Goal: Task Accomplishment & Management: Manage account settings

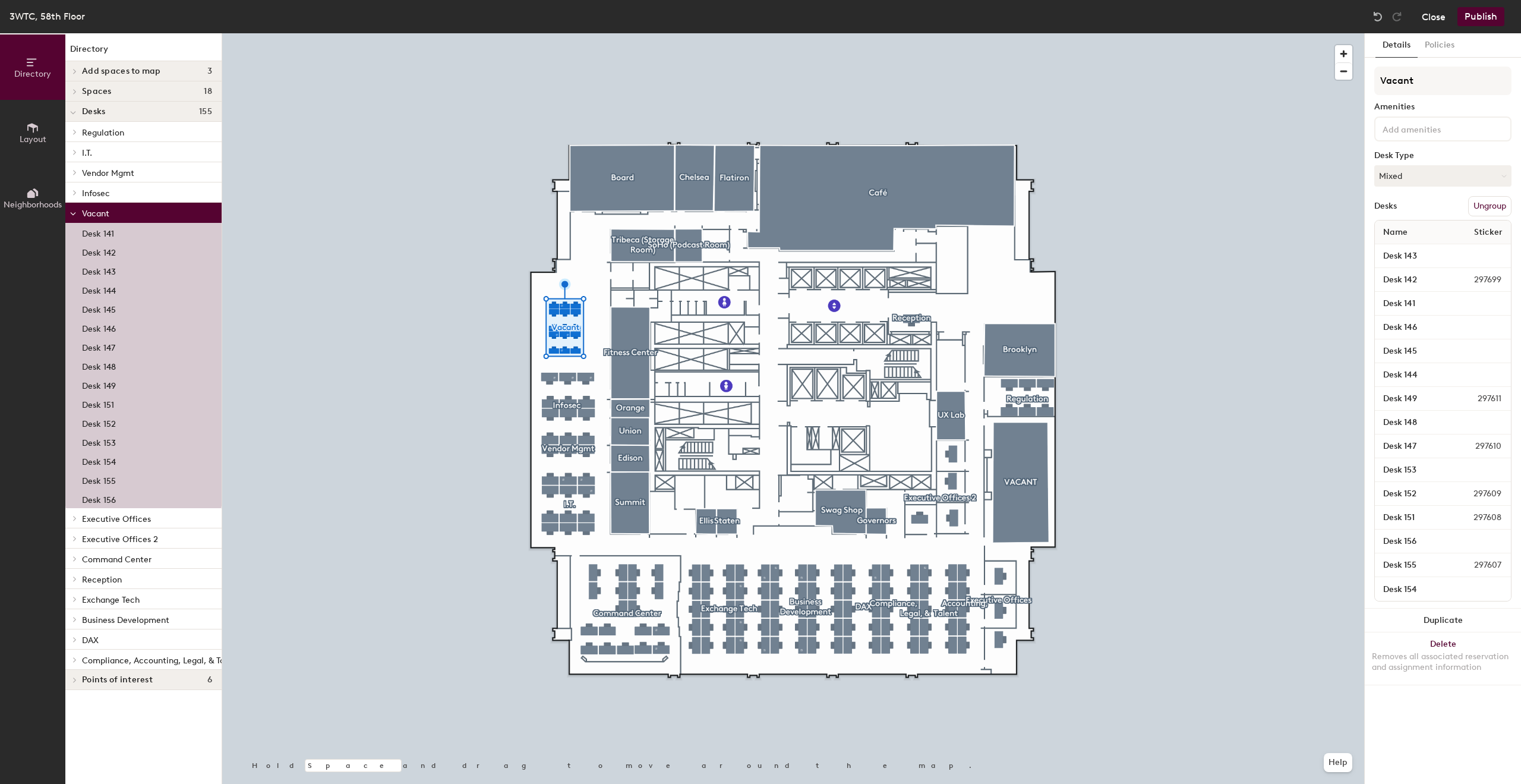
click at [1434, 17] on button "Close" at bounding box center [1434, 16] width 24 height 19
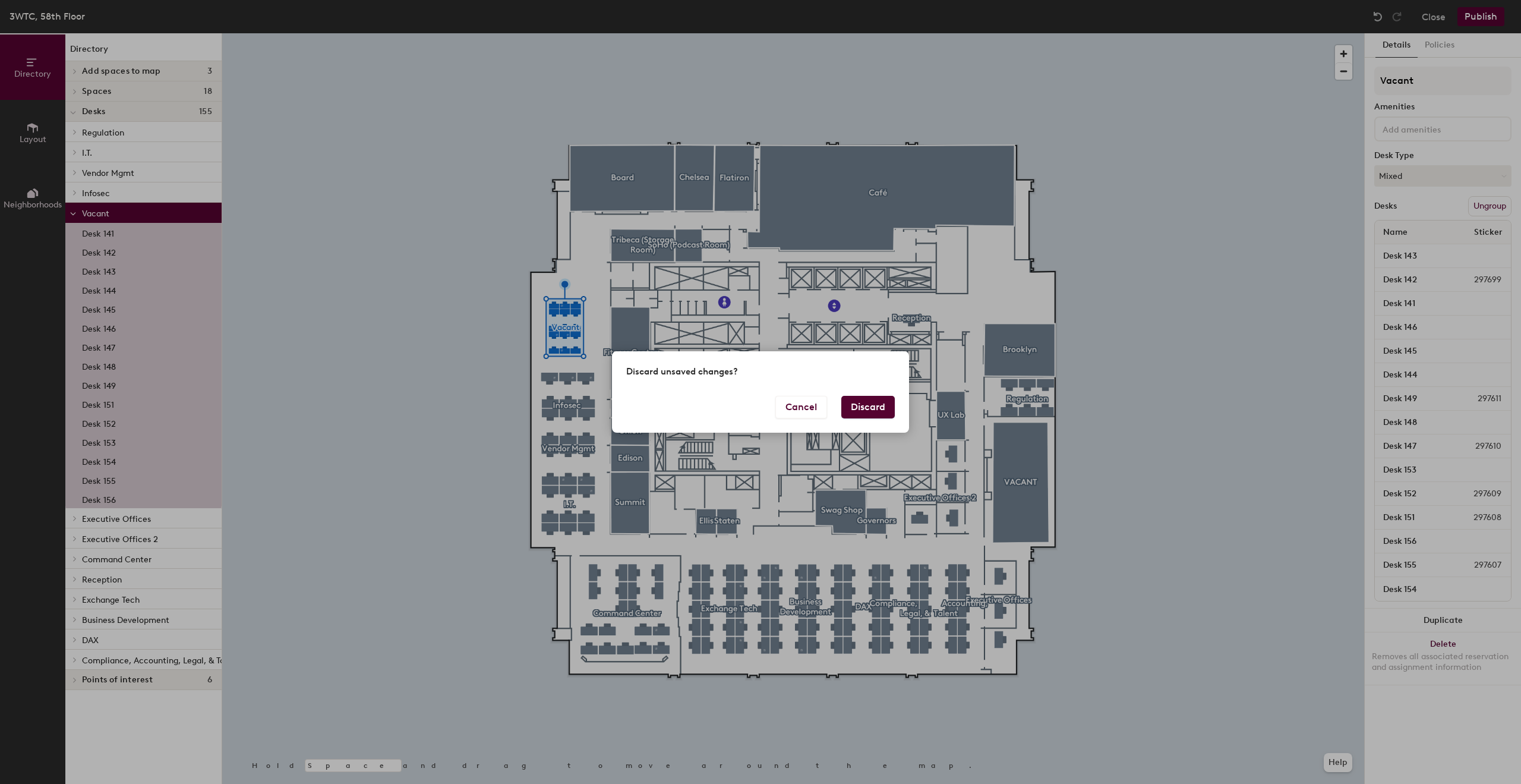
click at [873, 404] on button "Discard" at bounding box center [868, 407] width 54 height 23
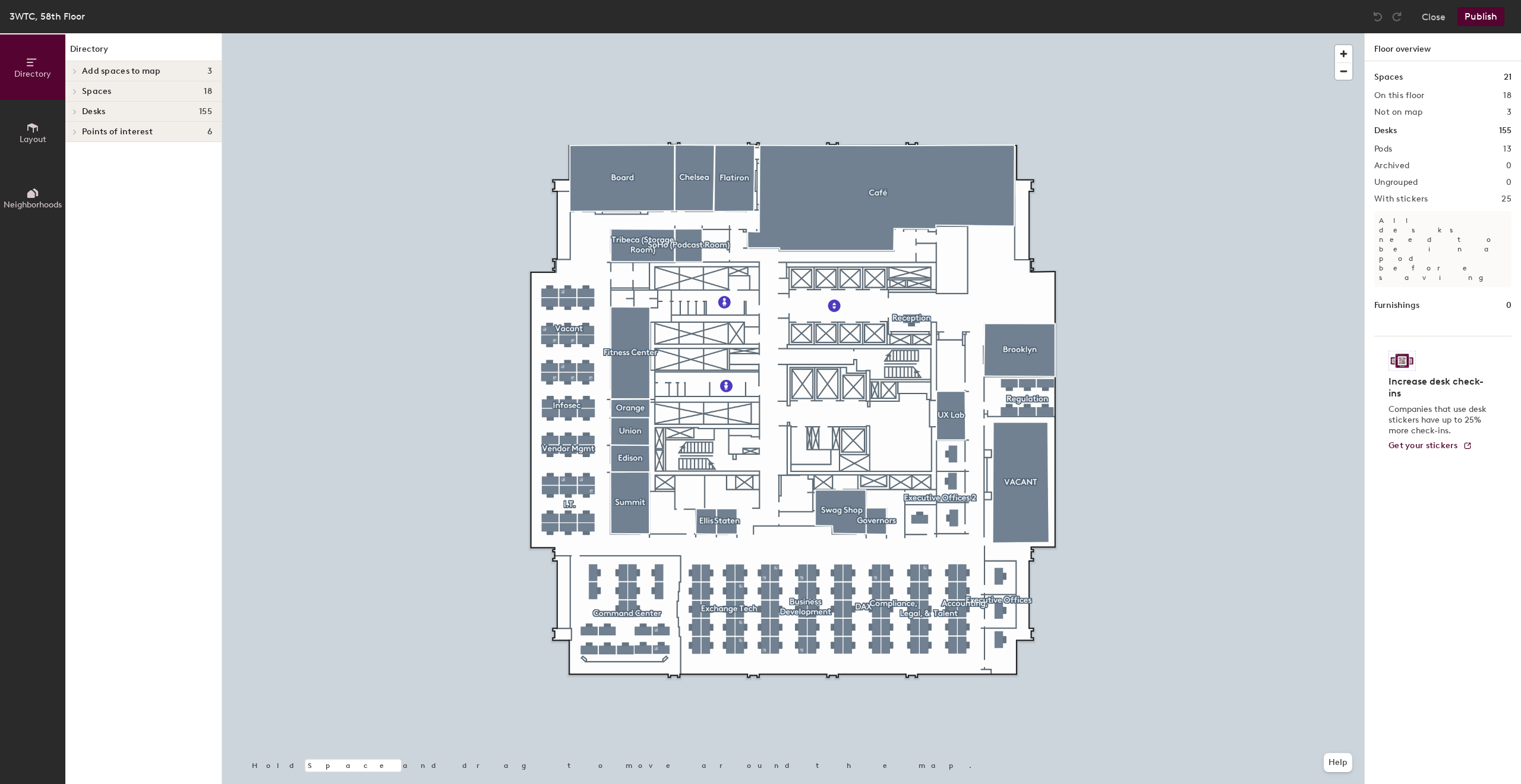
click at [72, 89] on span at bounding box center [74, 92] width 10 height 6
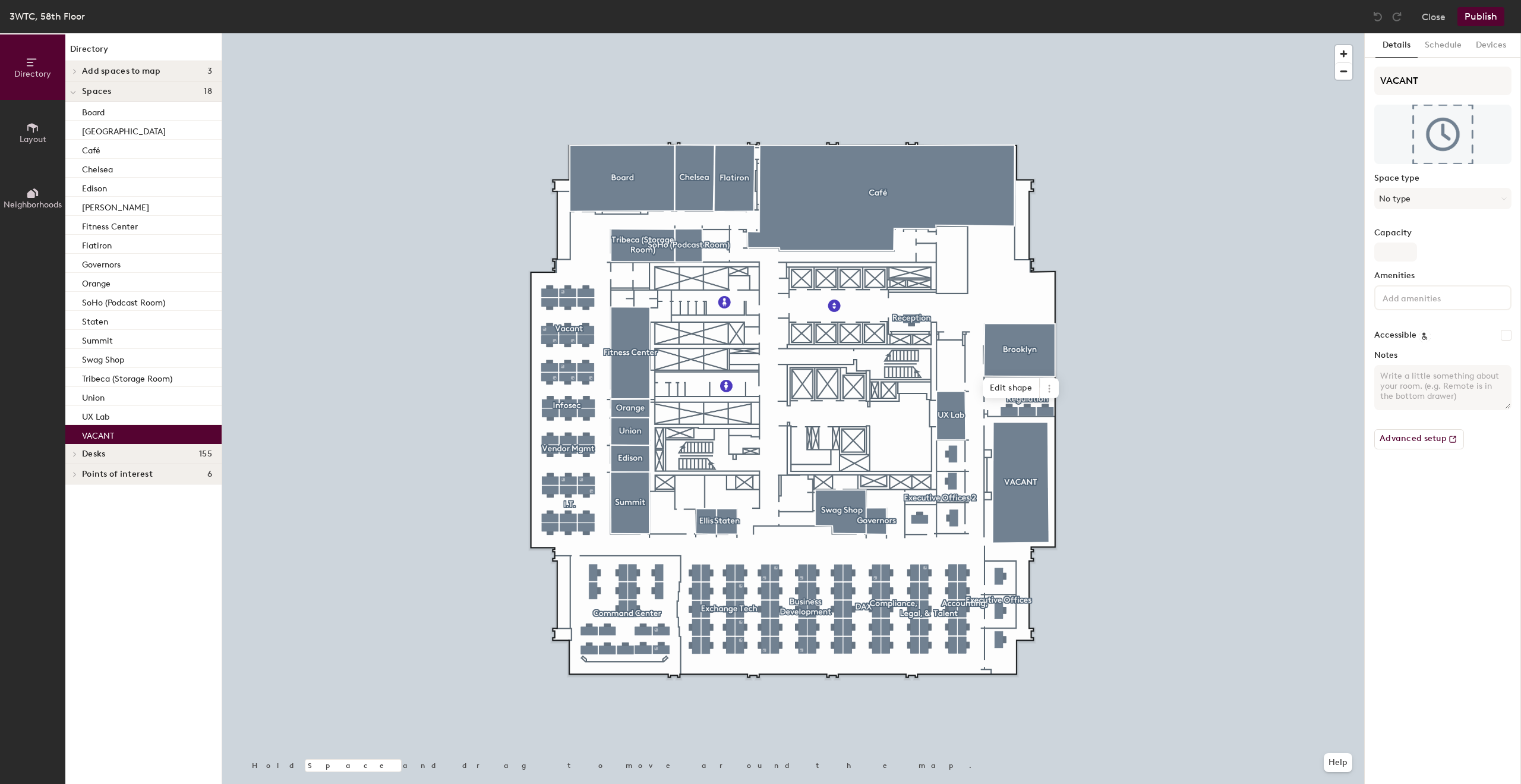
click at [118, 433] on div "VACANT" at bounding box center [143, 434] width 156 height 19
click at [77, 453] on icon at bounding box center [75, 454] width 5 height 6
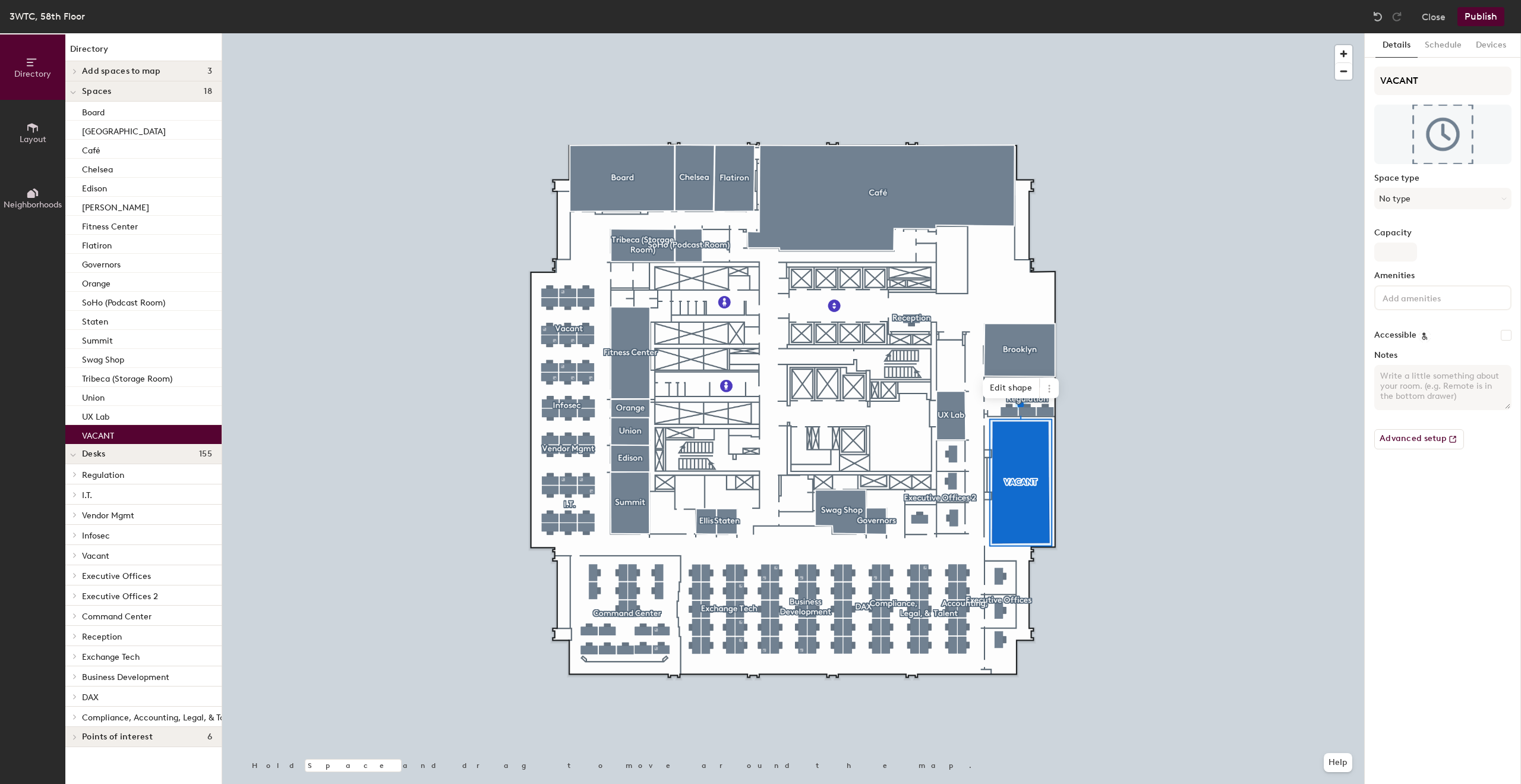
click at [73, 735] on span at bounding box center [74, 737] width 10 height 6
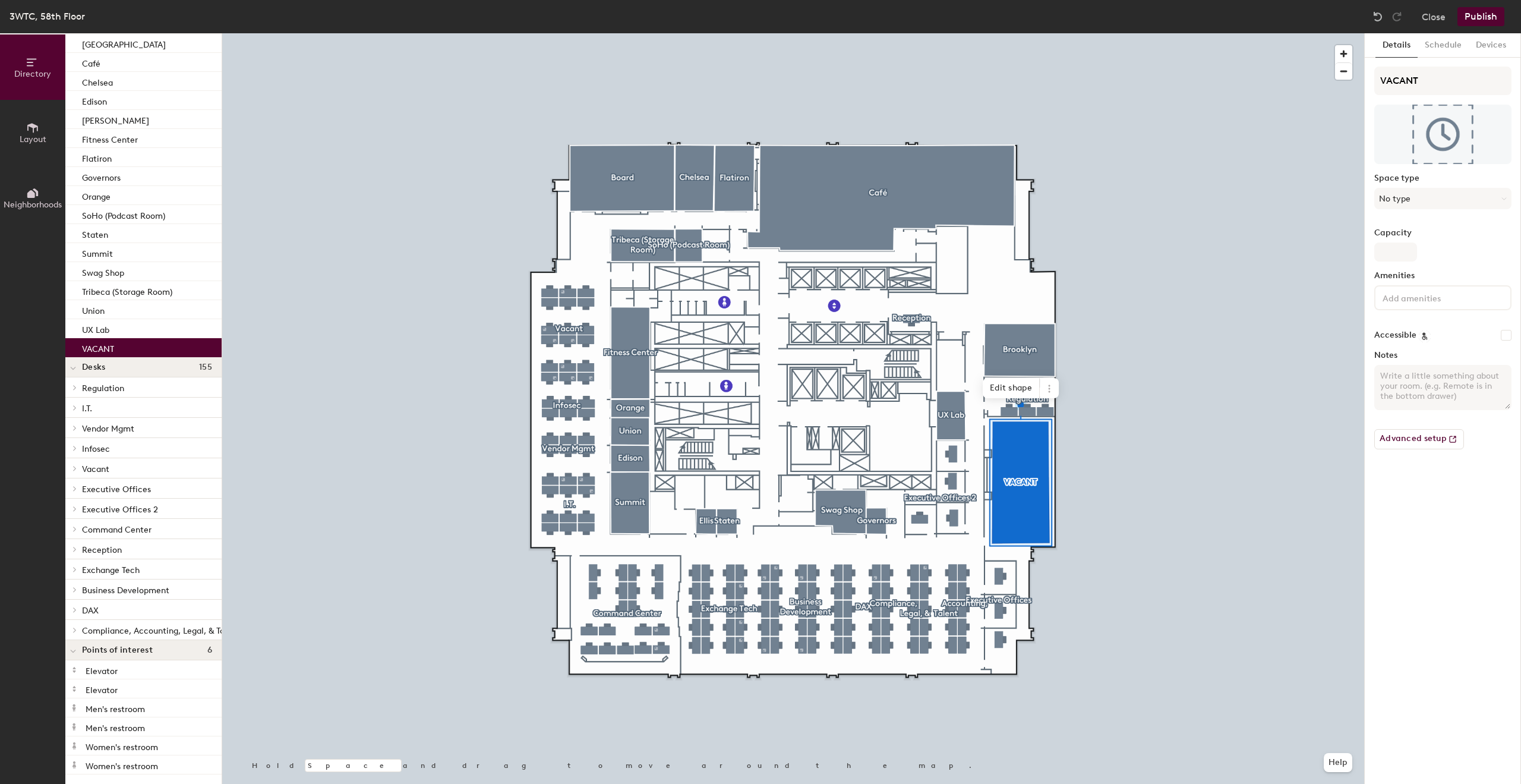
scroll to position [95, 0]
click at [75, 462] on div at bounding box center [73, 468] width 15 height 20
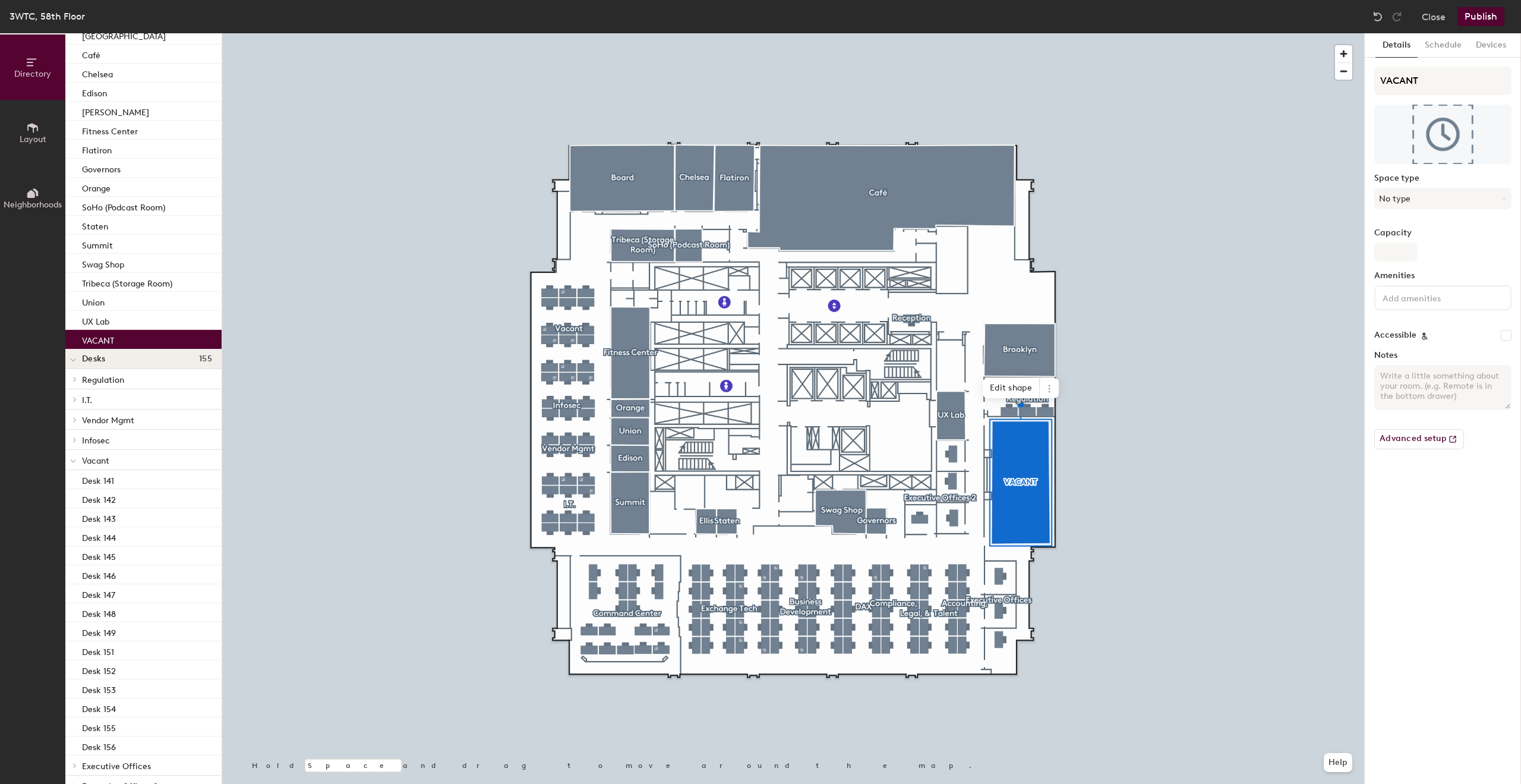
click at [100, 462] on span "Vacant" at bounding box center [95, 460] width 27 height 10
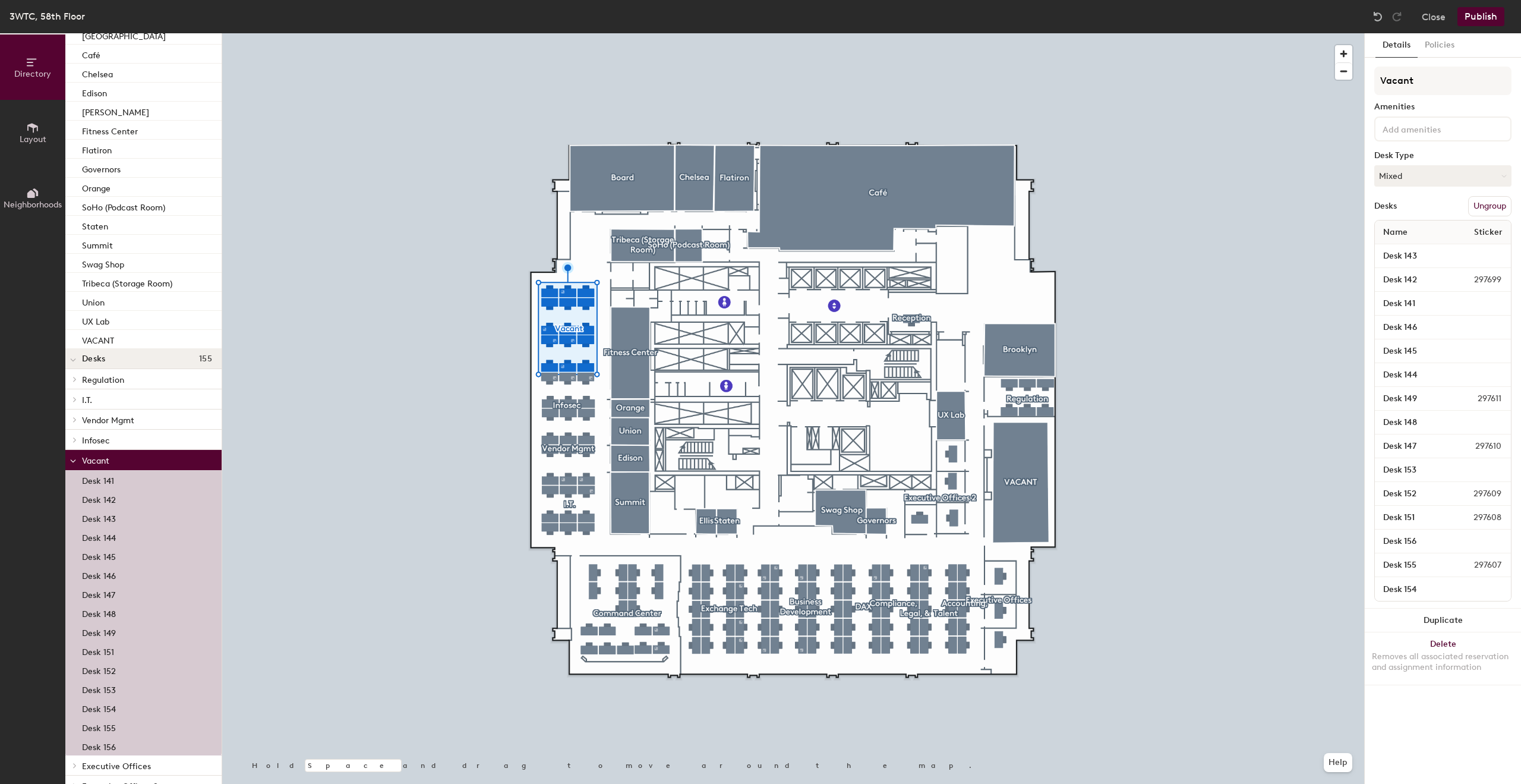
click at [100, 462] on span "Vacant" at bounding box center [95, 460] width 27 height 10
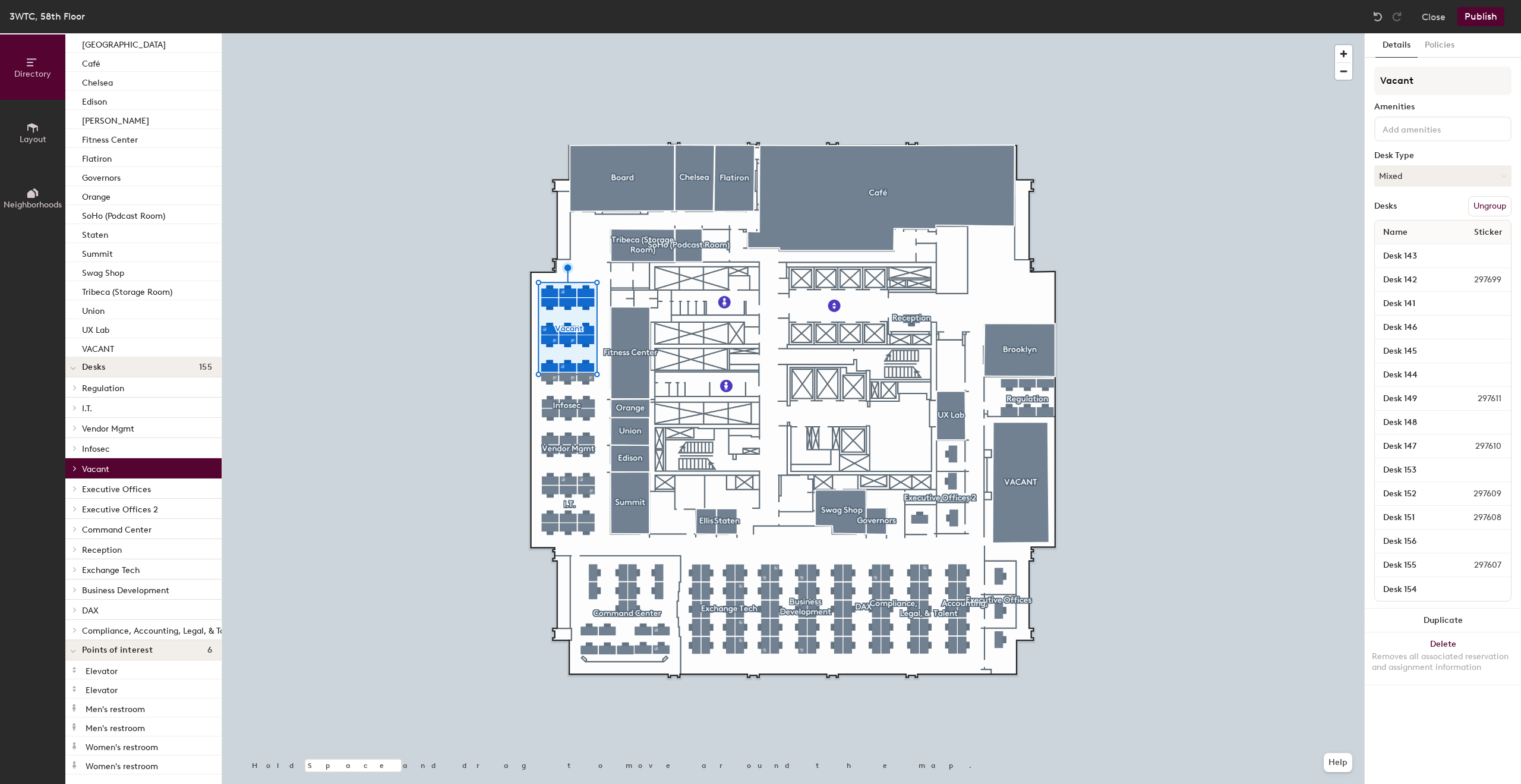
click at [45, 139] on span "Layout" at bounding box center [33, 139] width 27 height 10
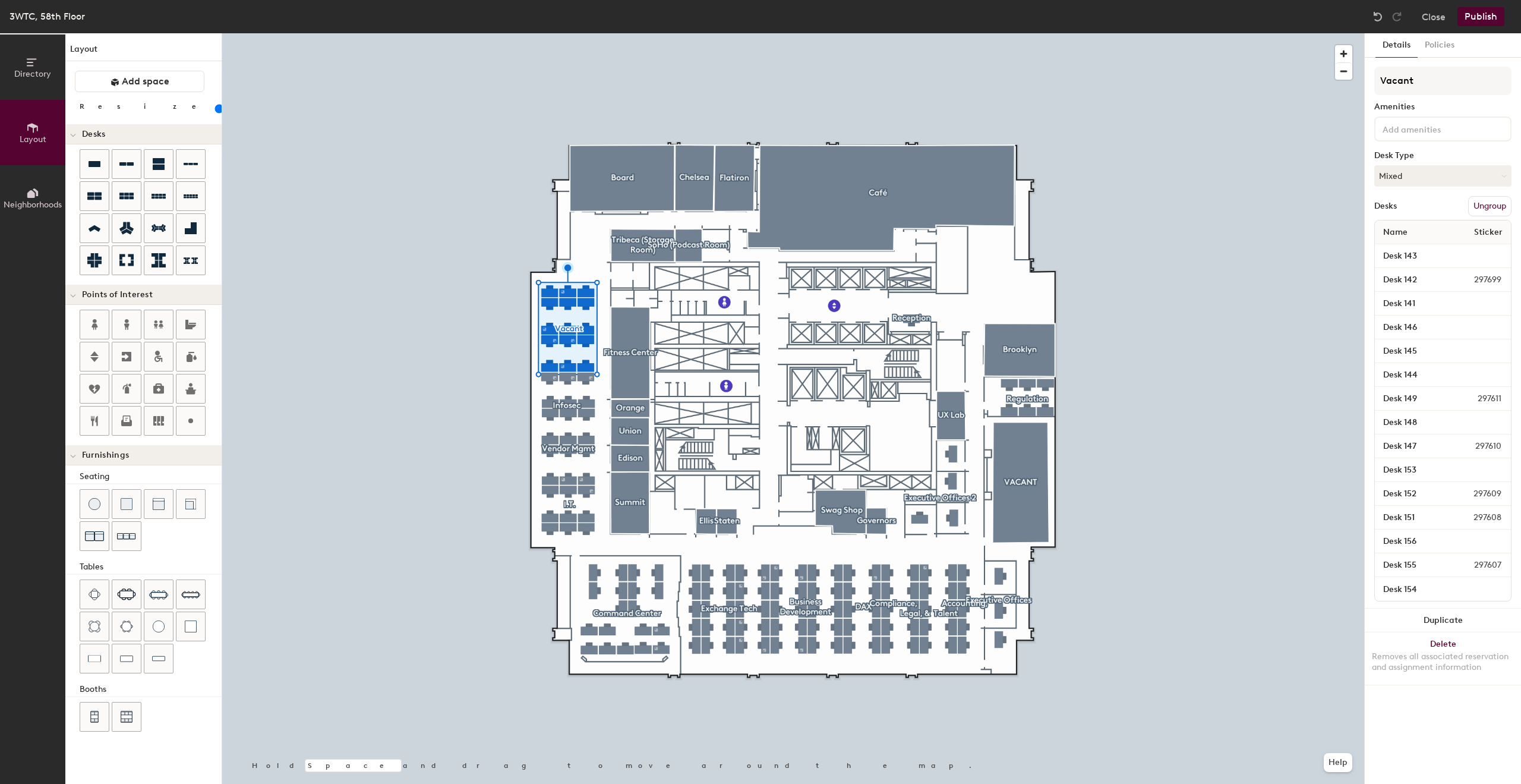
scroll to position [0, 0]
click at [35, 200] on span "Neighborhoods" at bounding box center [32, 205] width 58 height 10
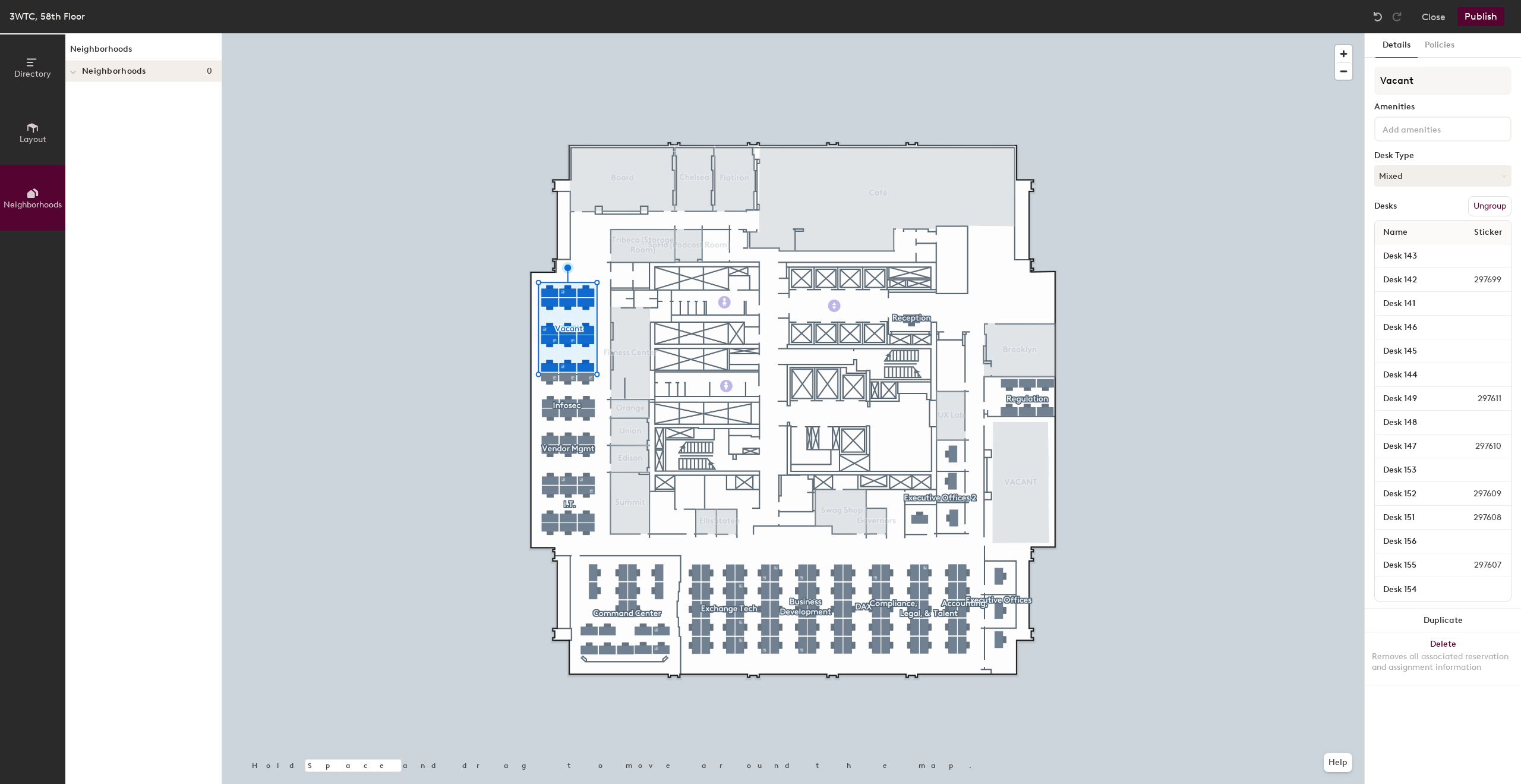
click at [1495, 205] on button "Ungroup" at bounding box center [1490, 206] width 43 height 20
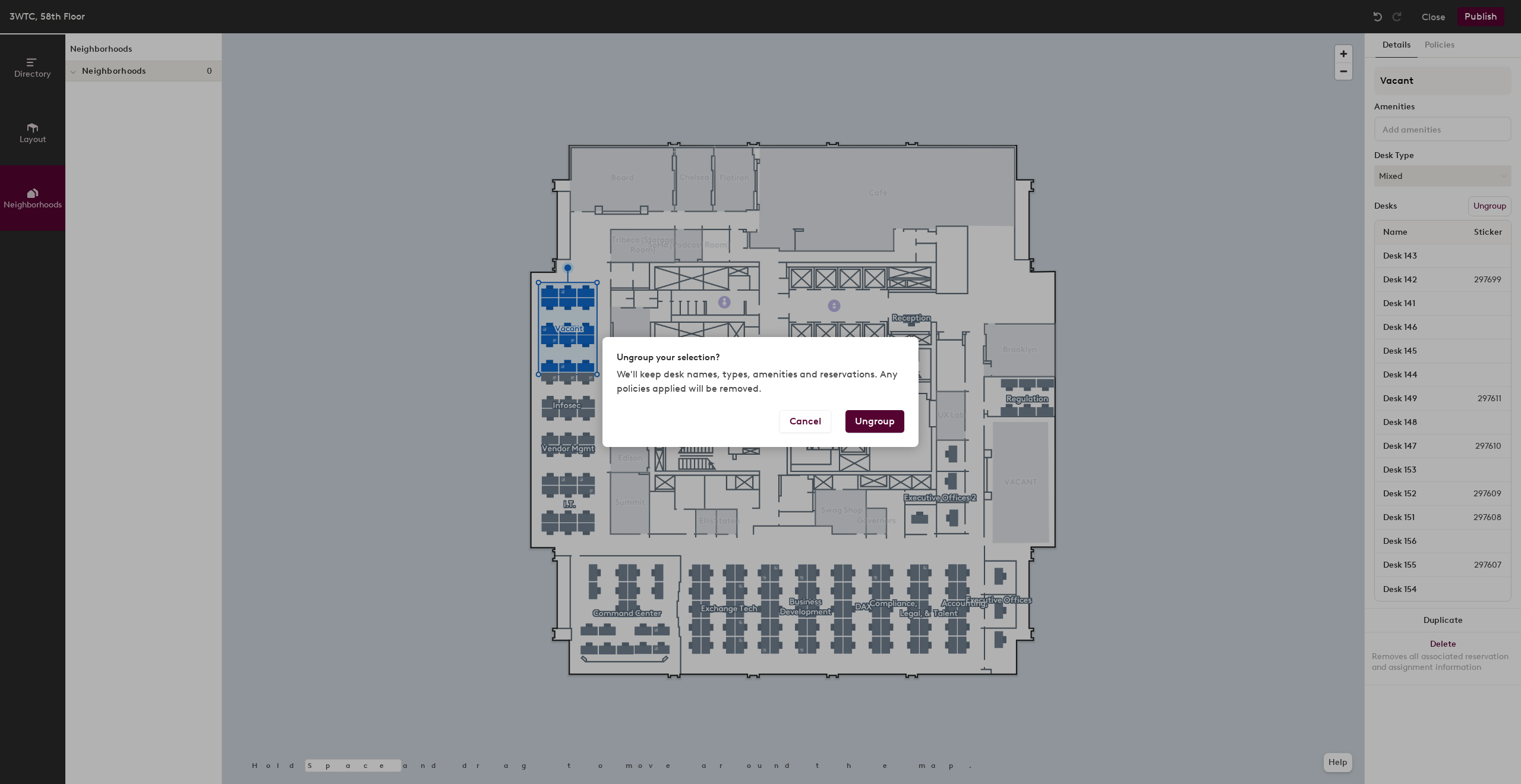
click at [875, 420] on button "Ungroup" at bounding box center [875, 421] width 59 height 23
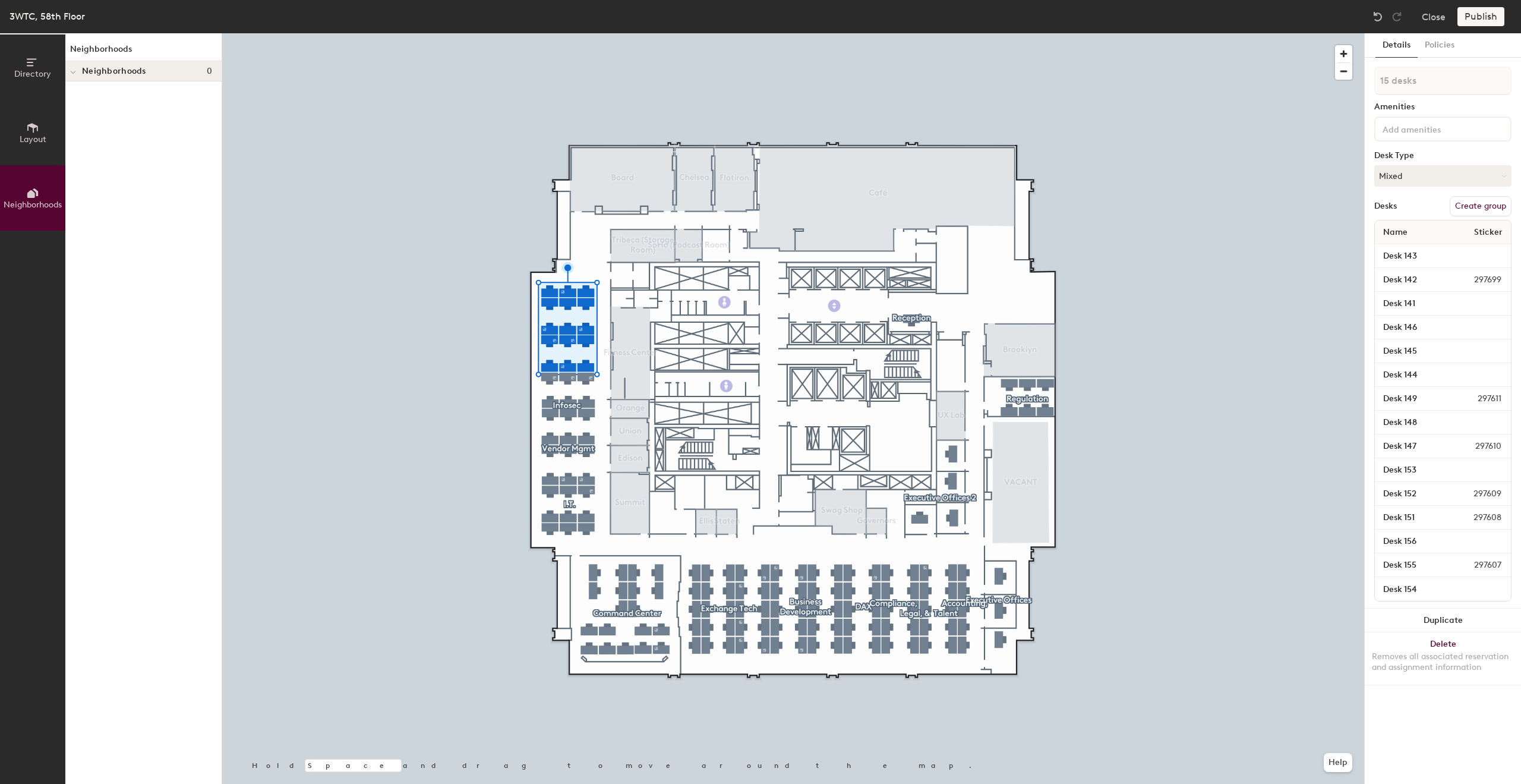
click at [1310, 522] on div "Directory Layout Neighborhoods Neighborhoods Neighborhoods 0 Hold Space and dra…" at bounding box center [760, 408] width 1521 height 750
click at [1486, 211] on button "Create group" at bounding box center [1481, 206] width 62 height 20
drag, startPoint x: 1426, startPoint y: 82, endPoint x: 1376, endPoint y: 80, distance: 50.0
click at [1376, 80] on input "Pod 13" at bounding box center [1443, 81] width 137 height 29
click at [1424, 80] on input "Desktop Support" at bounding box center [1443, 81] width 137 height 29
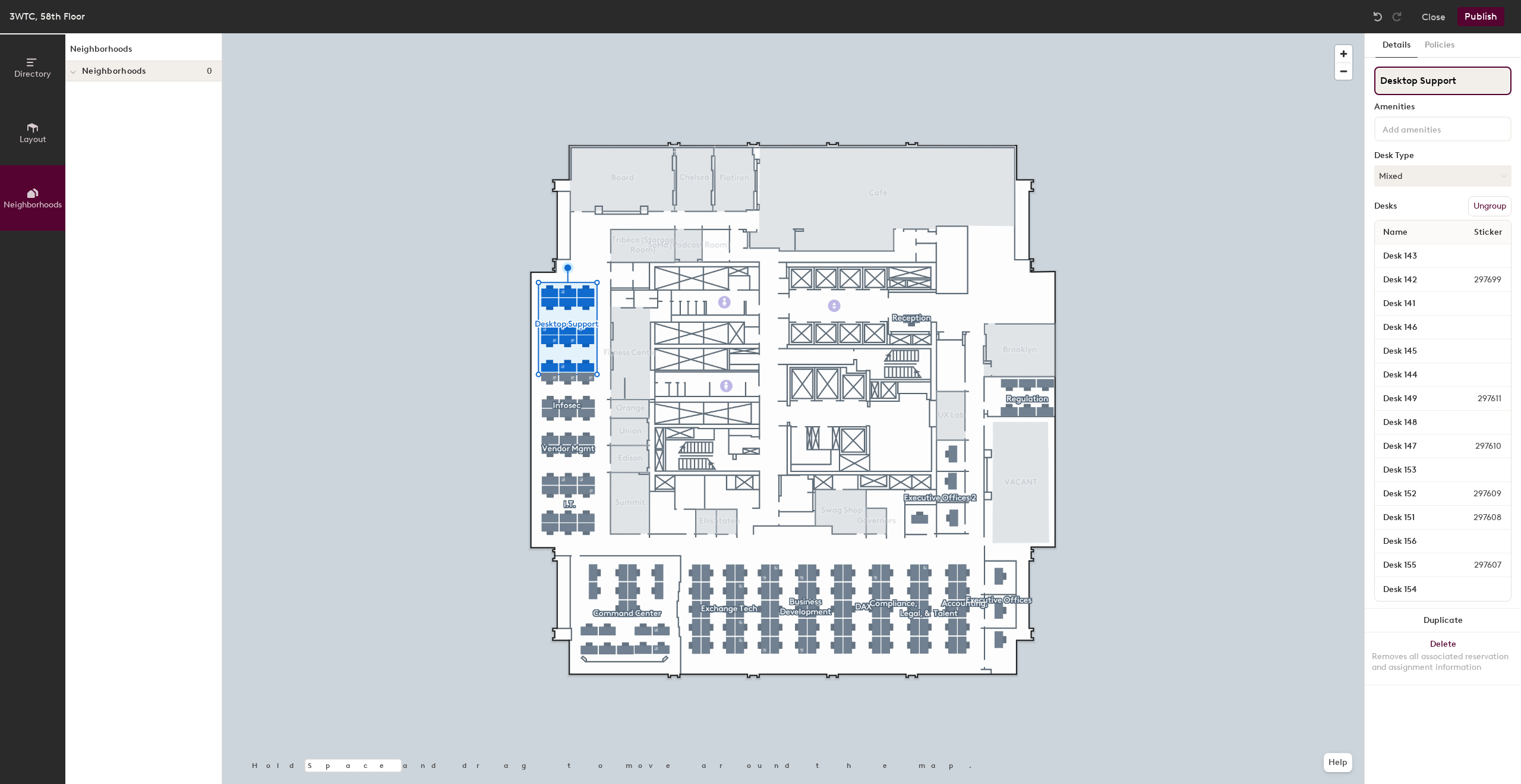
click at [1421, 80] on input "Desktop Support" at bounding box center [1443, 81] width 137 height 29
type input "Desktop Support"
click at [1404, 255] on input "Desk 143" at bounding box center [1443, 256] width 131 height 16
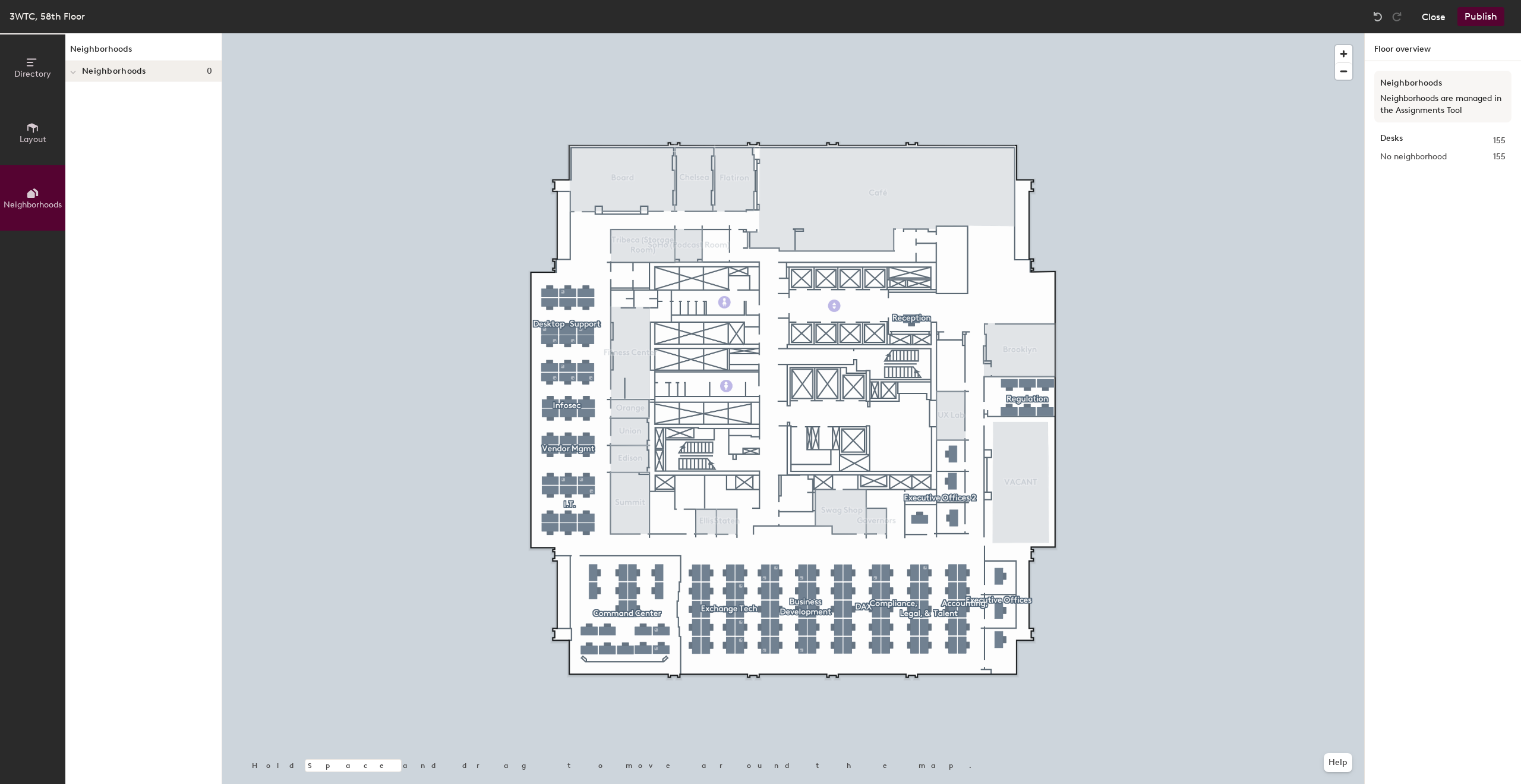
click at [1434, 15] on button "Close" at bounding box center [1434, 16] width 24 height 19
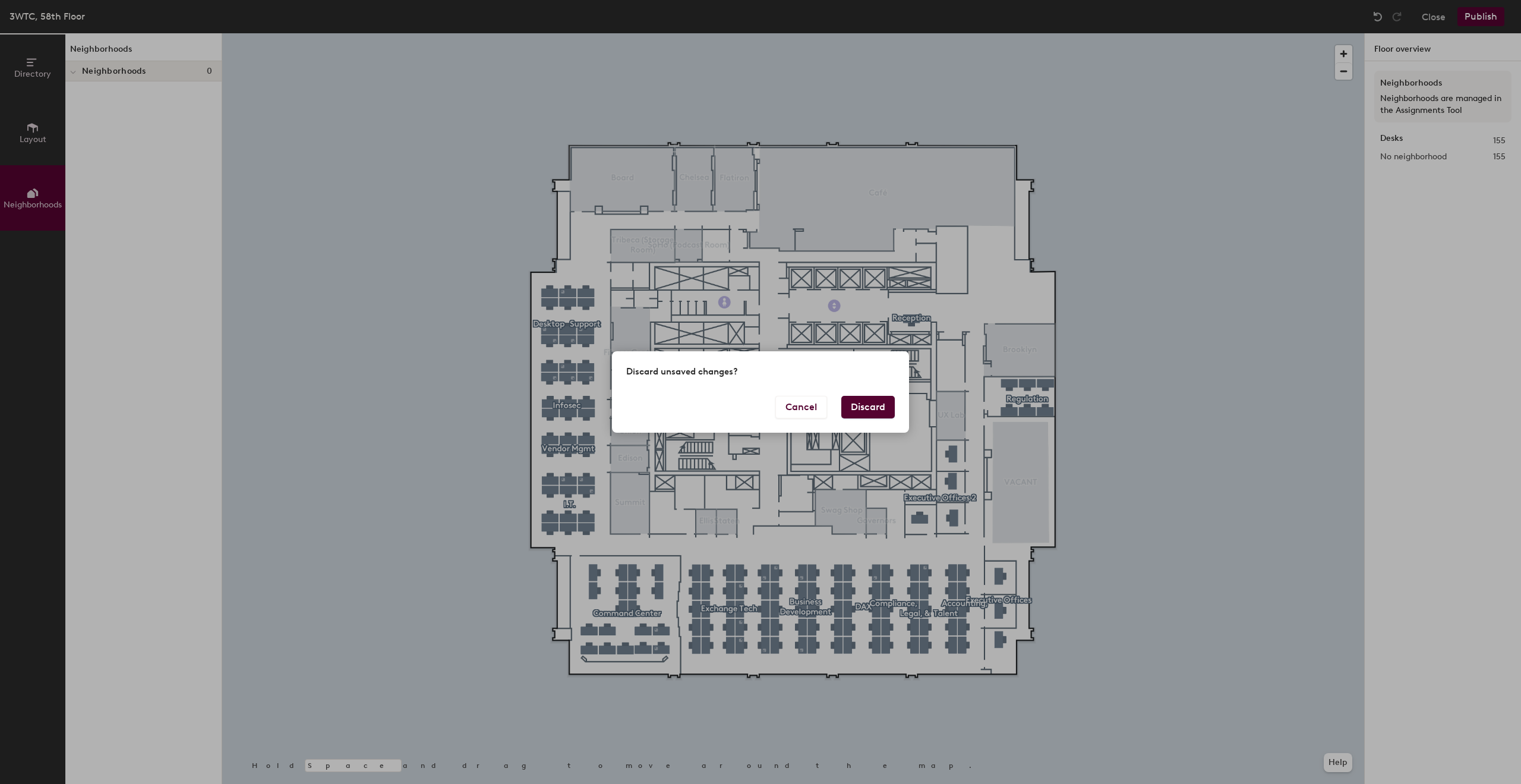
click at [876, 408] on button "Discard" at bounding box center [868, 407] width 54 height 23
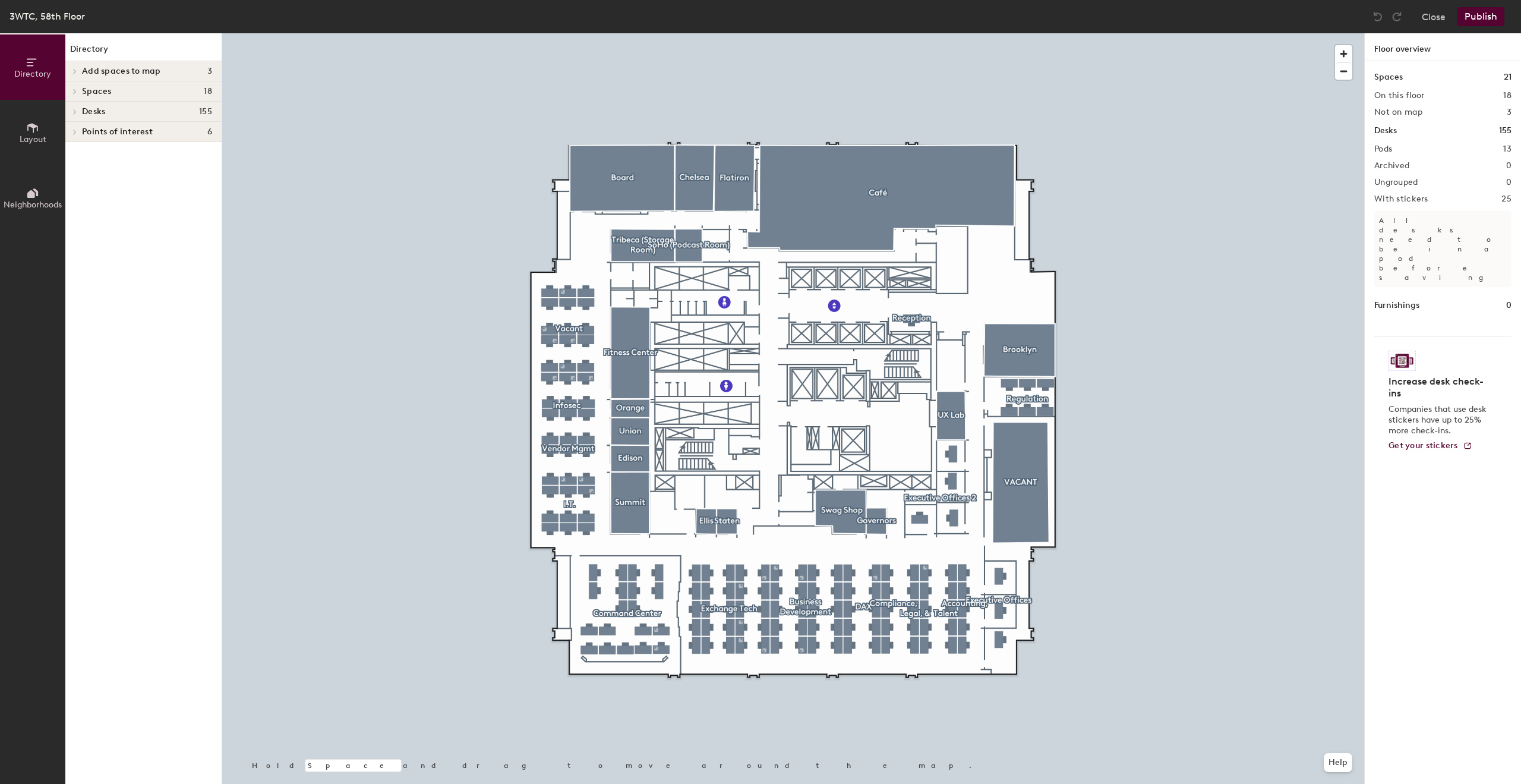
click at [1396, 78] on h1 "Spaces" at bounding box center [1389, 77] width 29 height 13
click at [1401, 93] on h2 "On this floor" at bounding box center [1399, 96] width 51 height 10
click at [76, 132] on icon at bounding box center [75, 132] width 2 height 5
click at [76, 109] on icon at bounding box center [75, 112] width 5 height 6
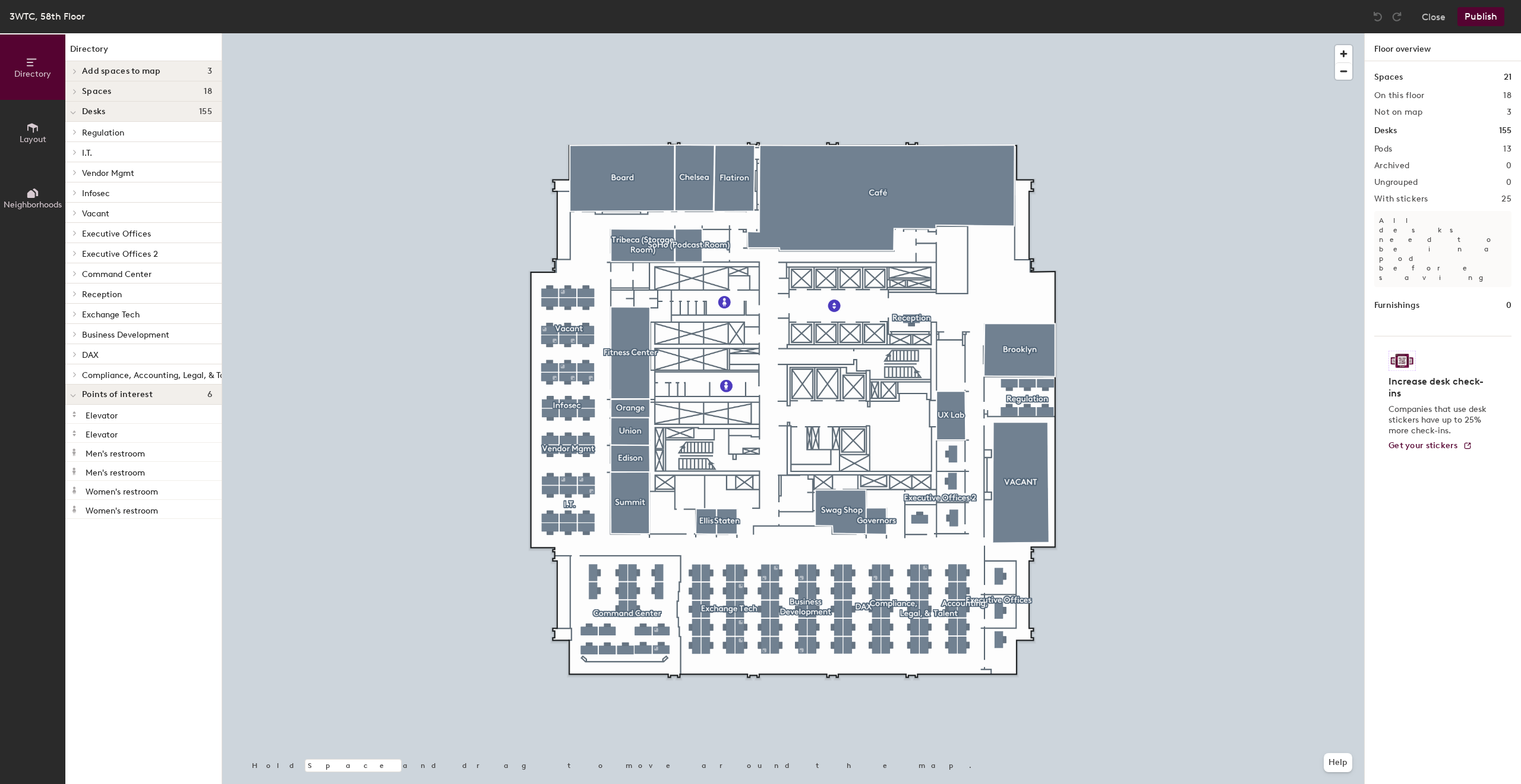
click at [73, 211] on icon at bounding box center [75, 213] width 5 height 6
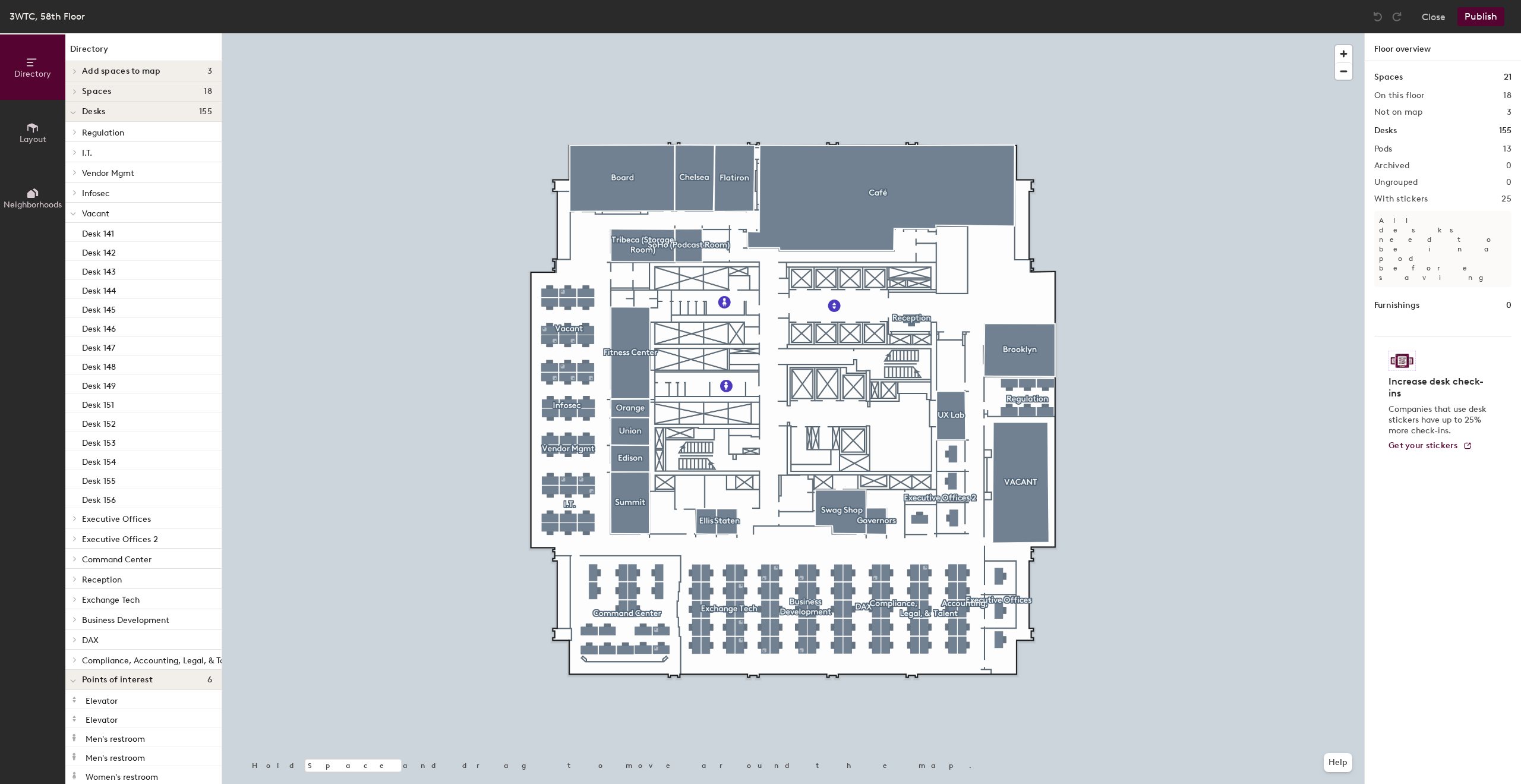
click at [104, 214] on span "Vacant" at bounding box center [95, 214] width 27 height 10
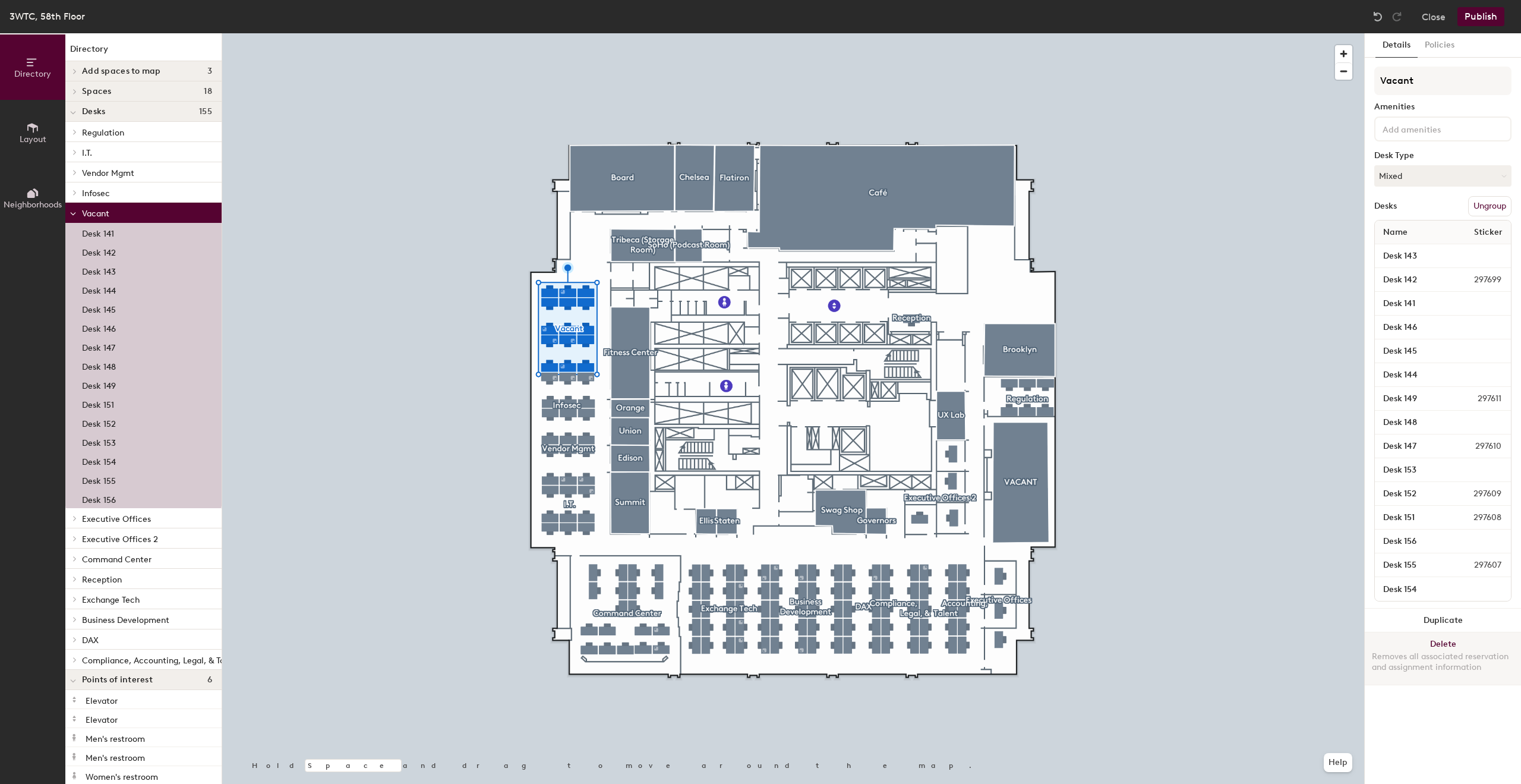
click at [1445, 645] on button "Delete Removes all associated reservation and assignment information" at bounding box center [1443, 658] width 156 height 53
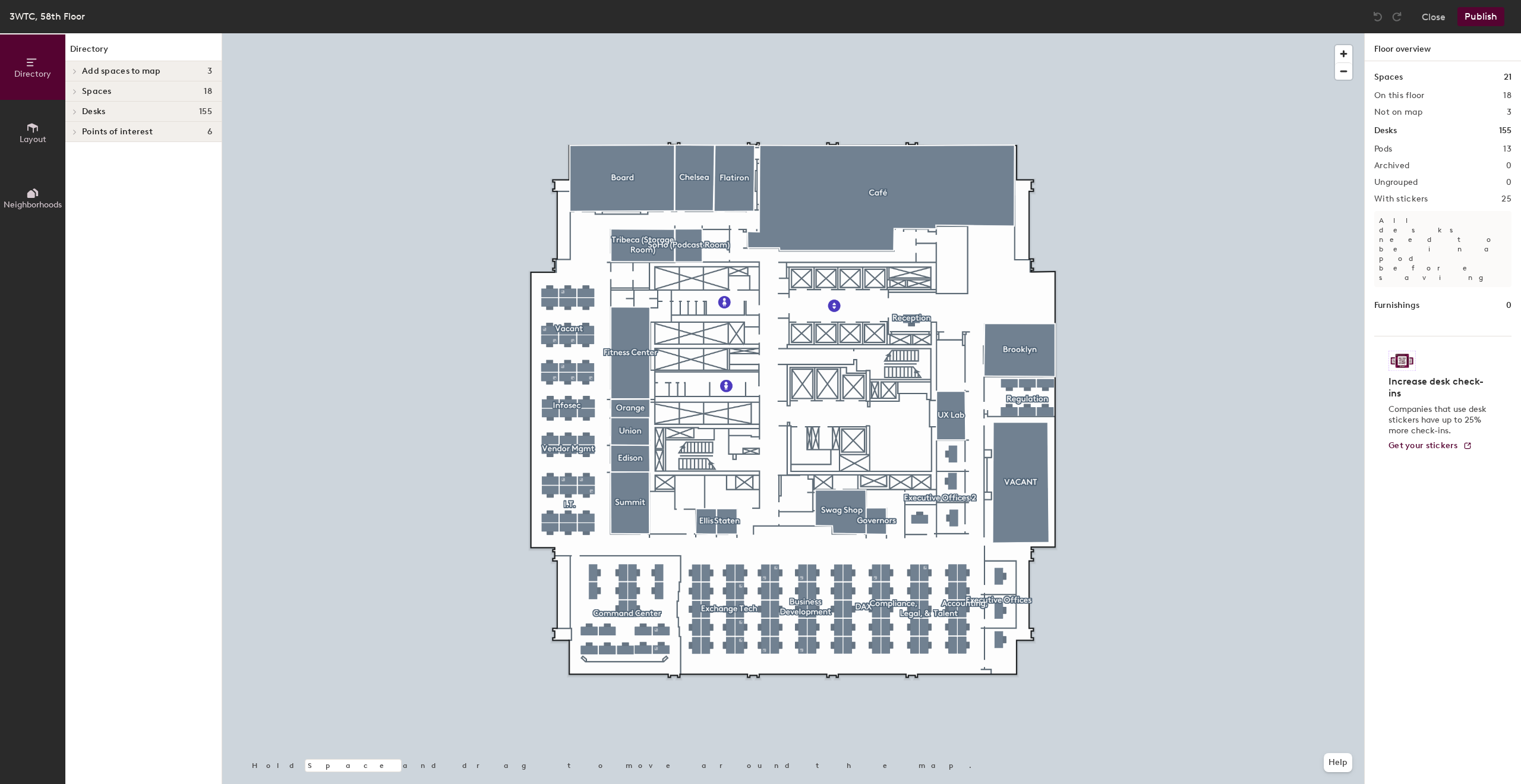
click at [74, 92] on icon at bounding box center [75, 92] width 5 height 6
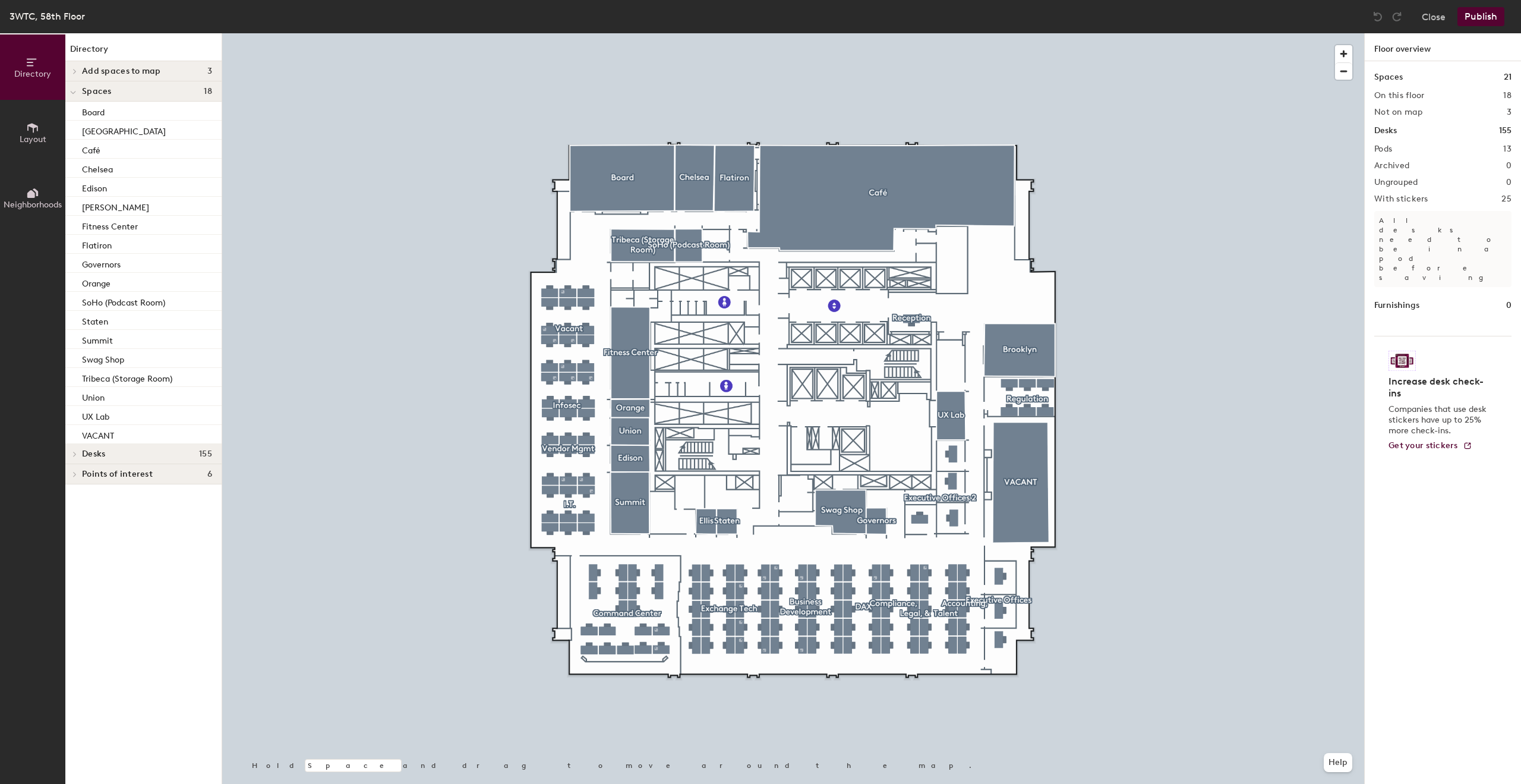
click at [71, 92] on icon at bounding box center [73, 93] width 6 height 5
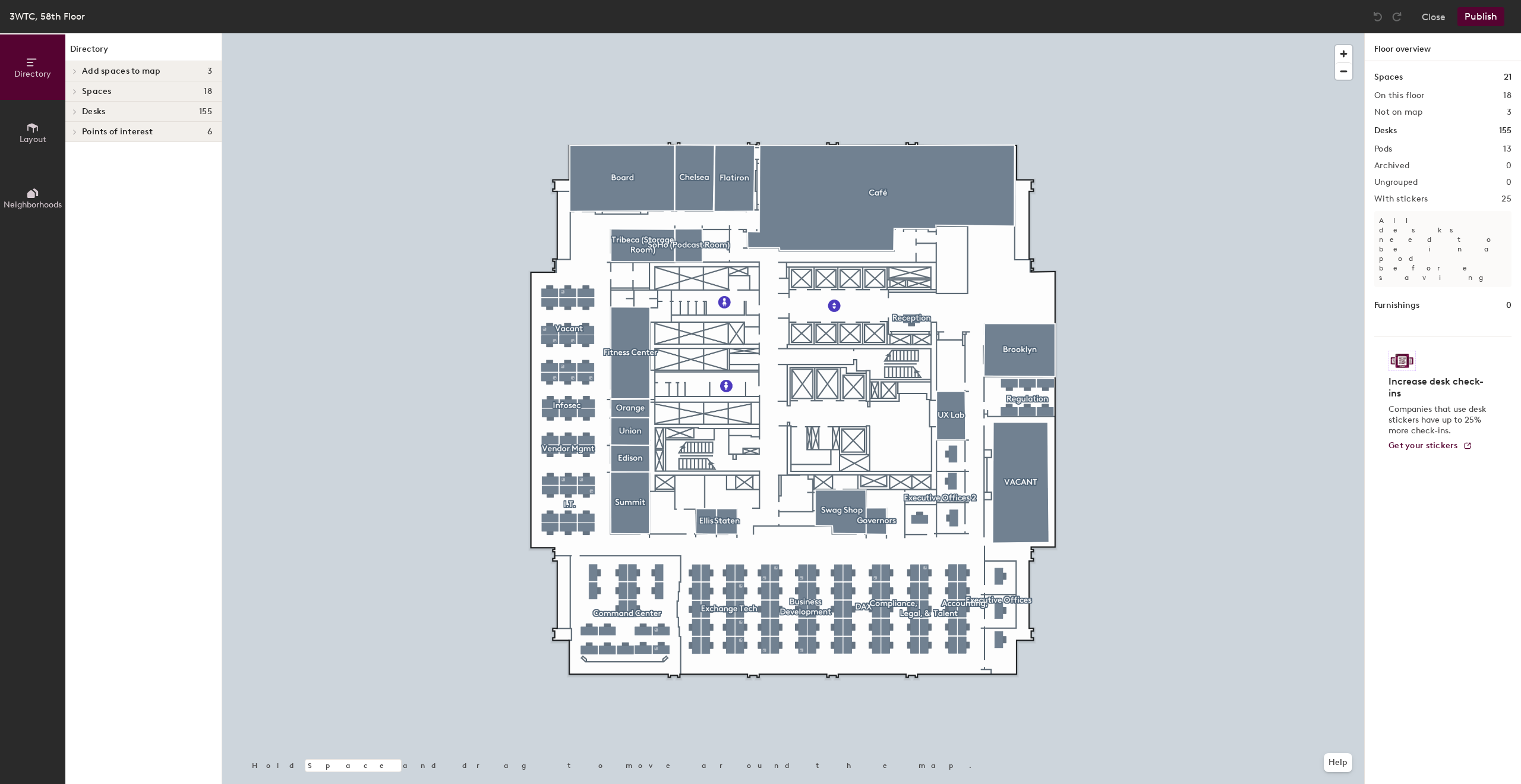
click at [76, 111] on icon at bounding box center [75, 112] width 2 height 5
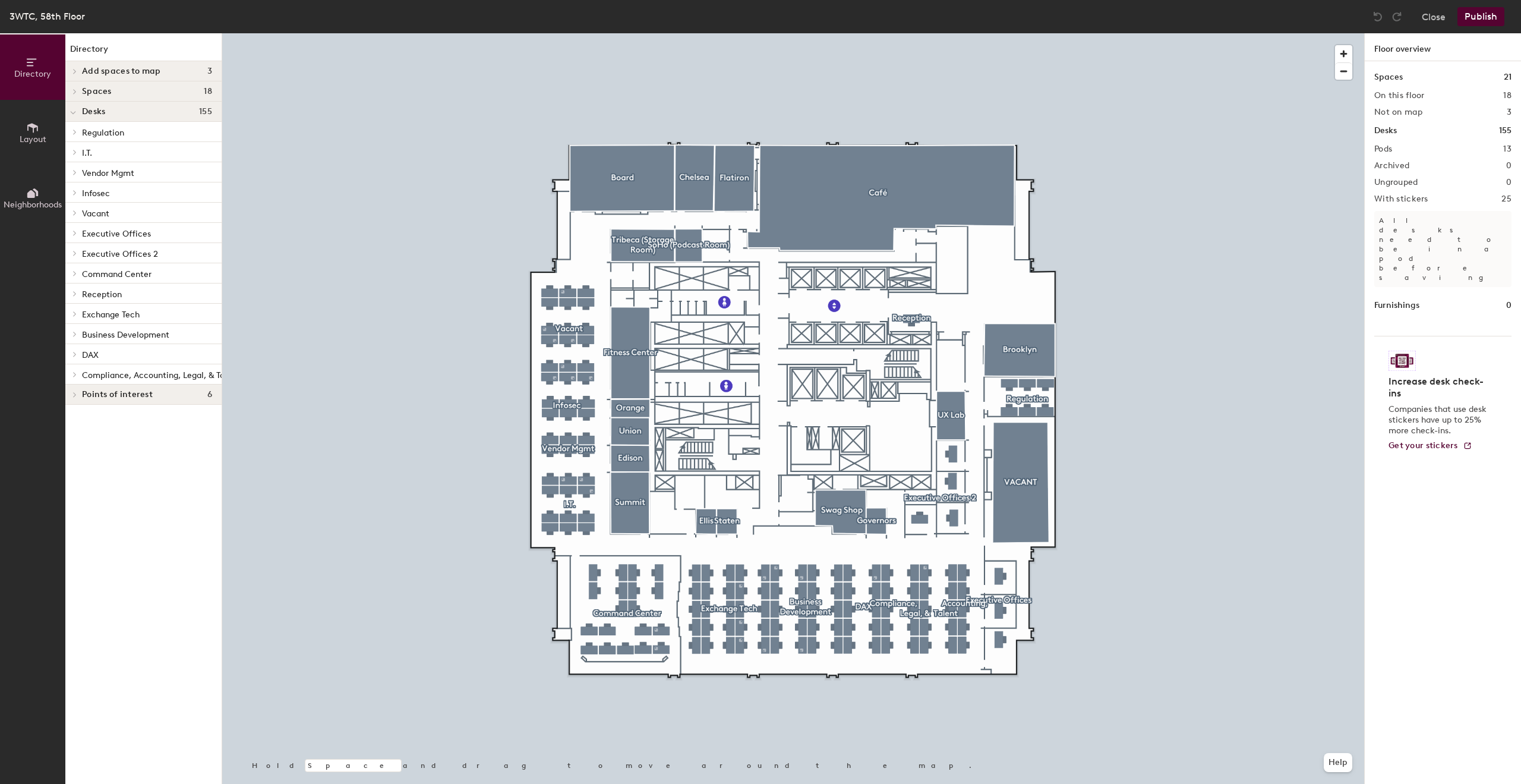
click at [73, 212] on icon at bounding box center [75, 213] width 5 height 6
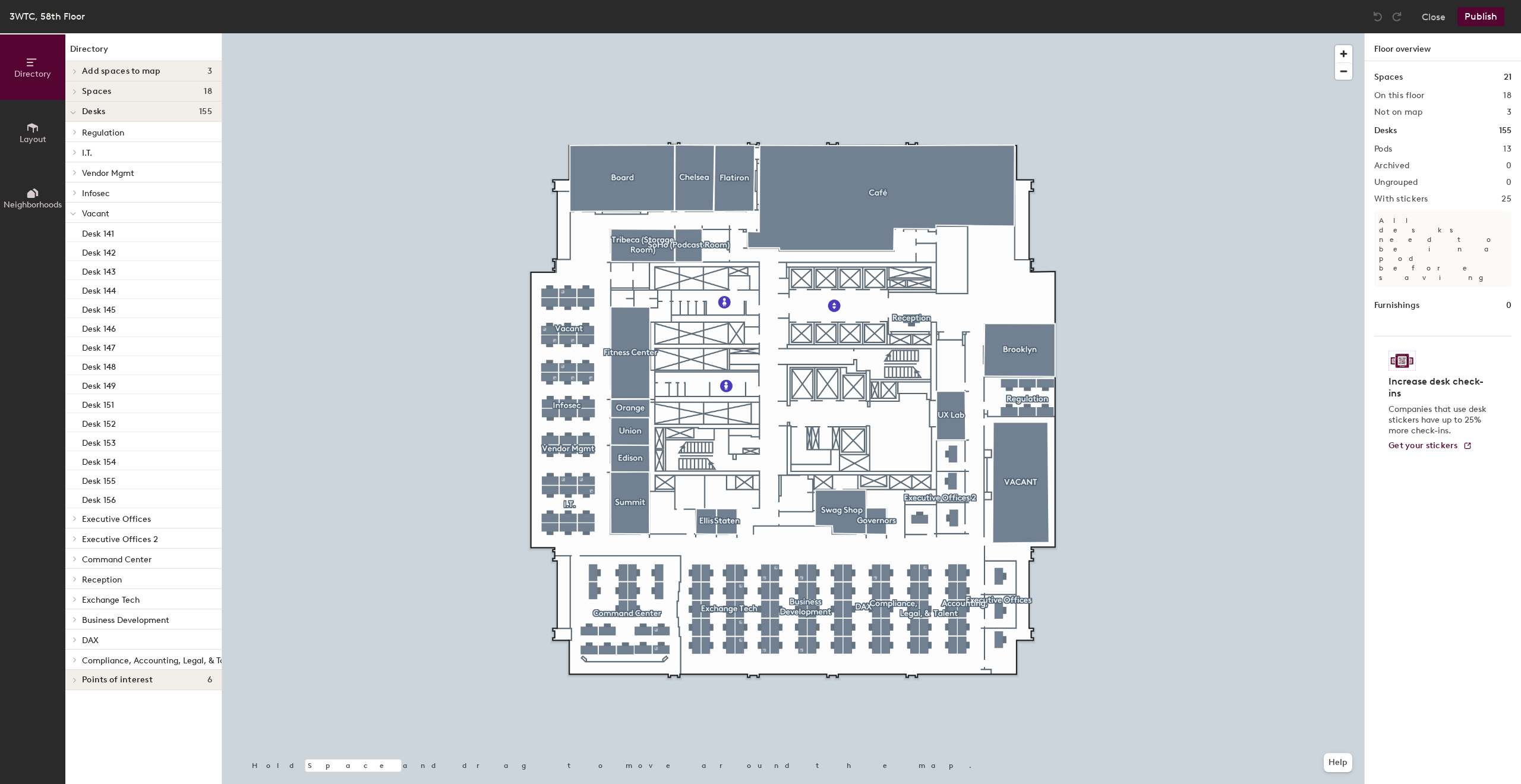
click at [106, 211] on span "Vacant" at bounding box center [95, 214] width 27 height 10
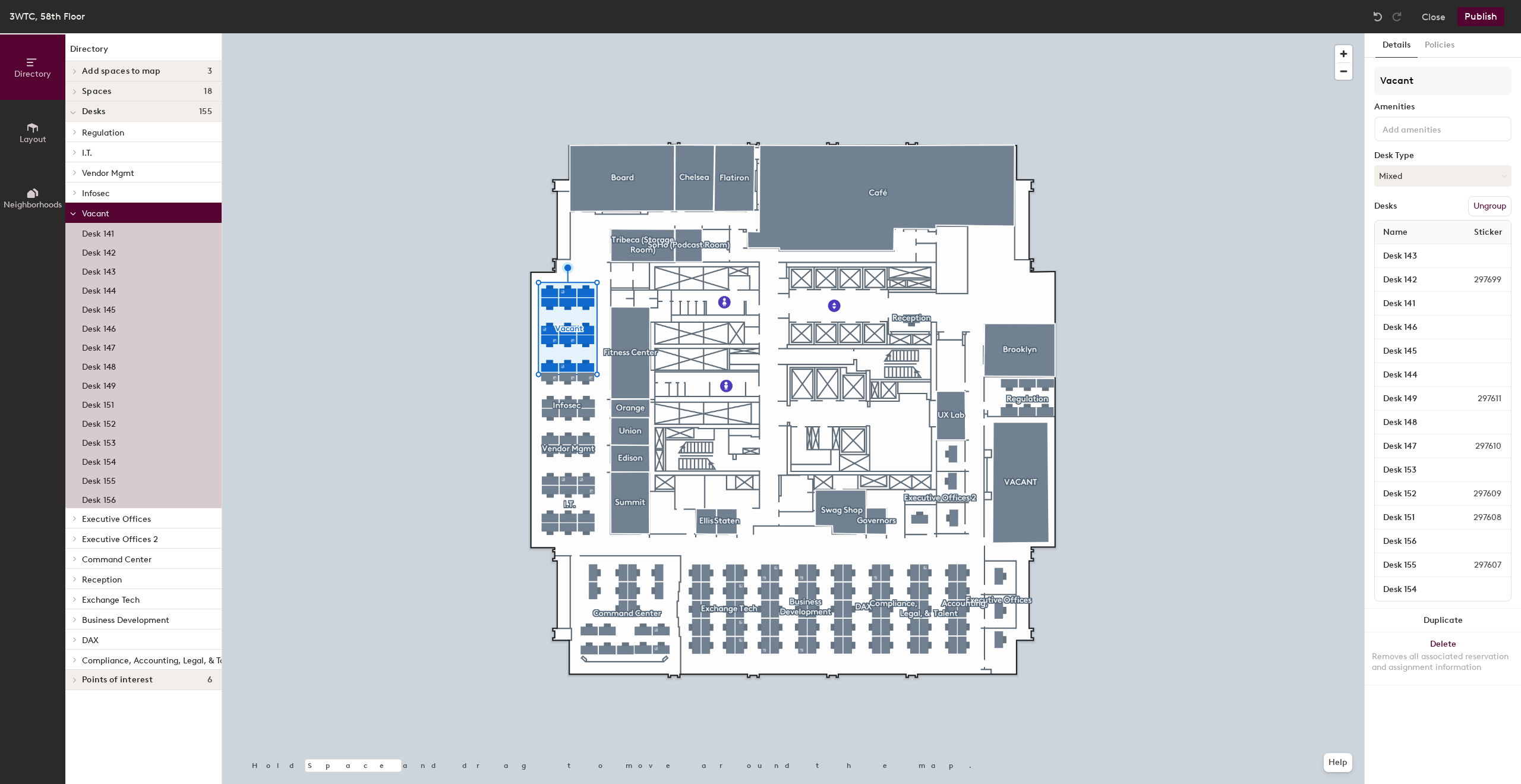
click at [108, 230] on p "Desk 141" at bounding box center [98, 232] width 32 height 13
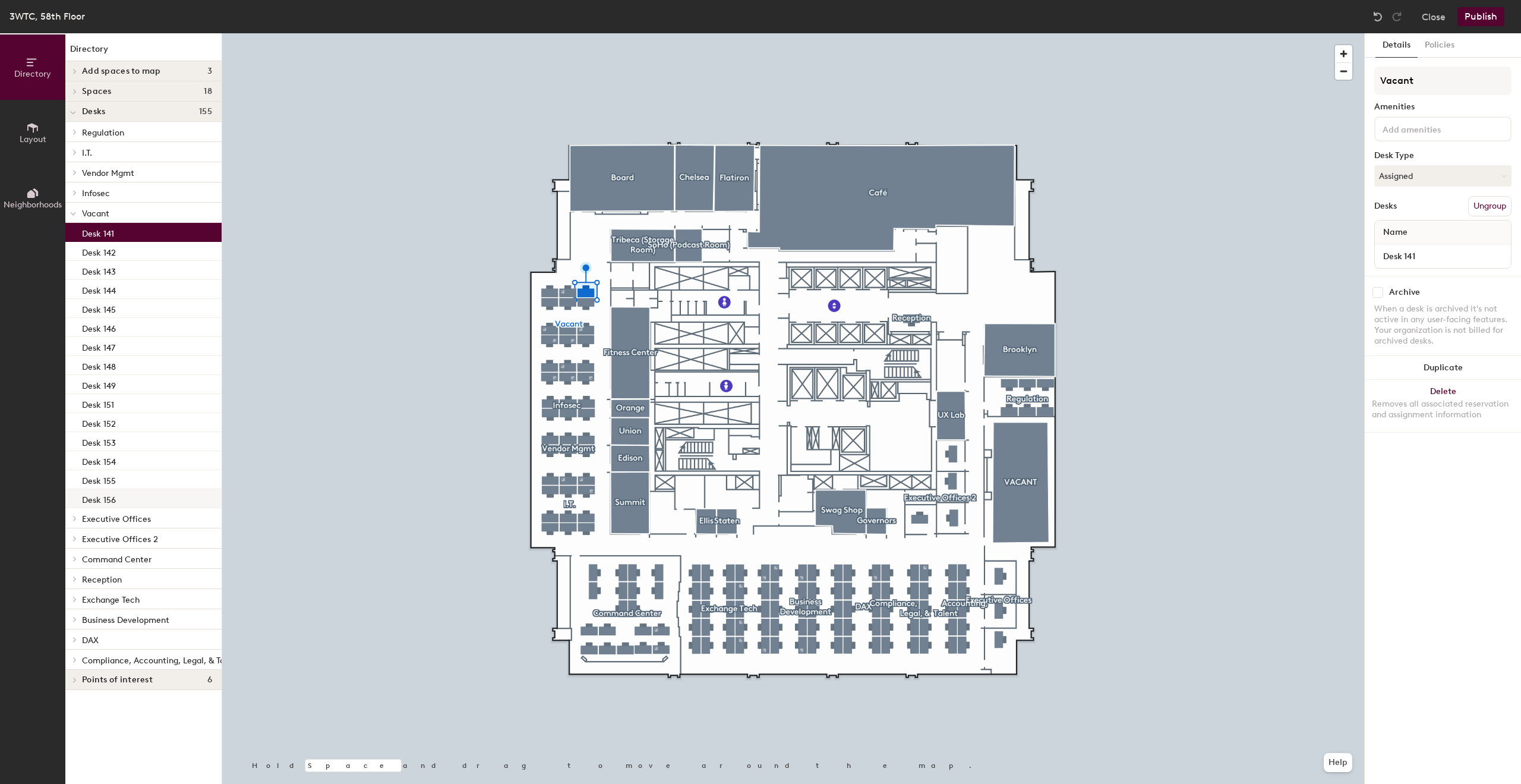
click at [102, 503] on p "Desk 156" at bounding box center [98, 498] width 34 height 13
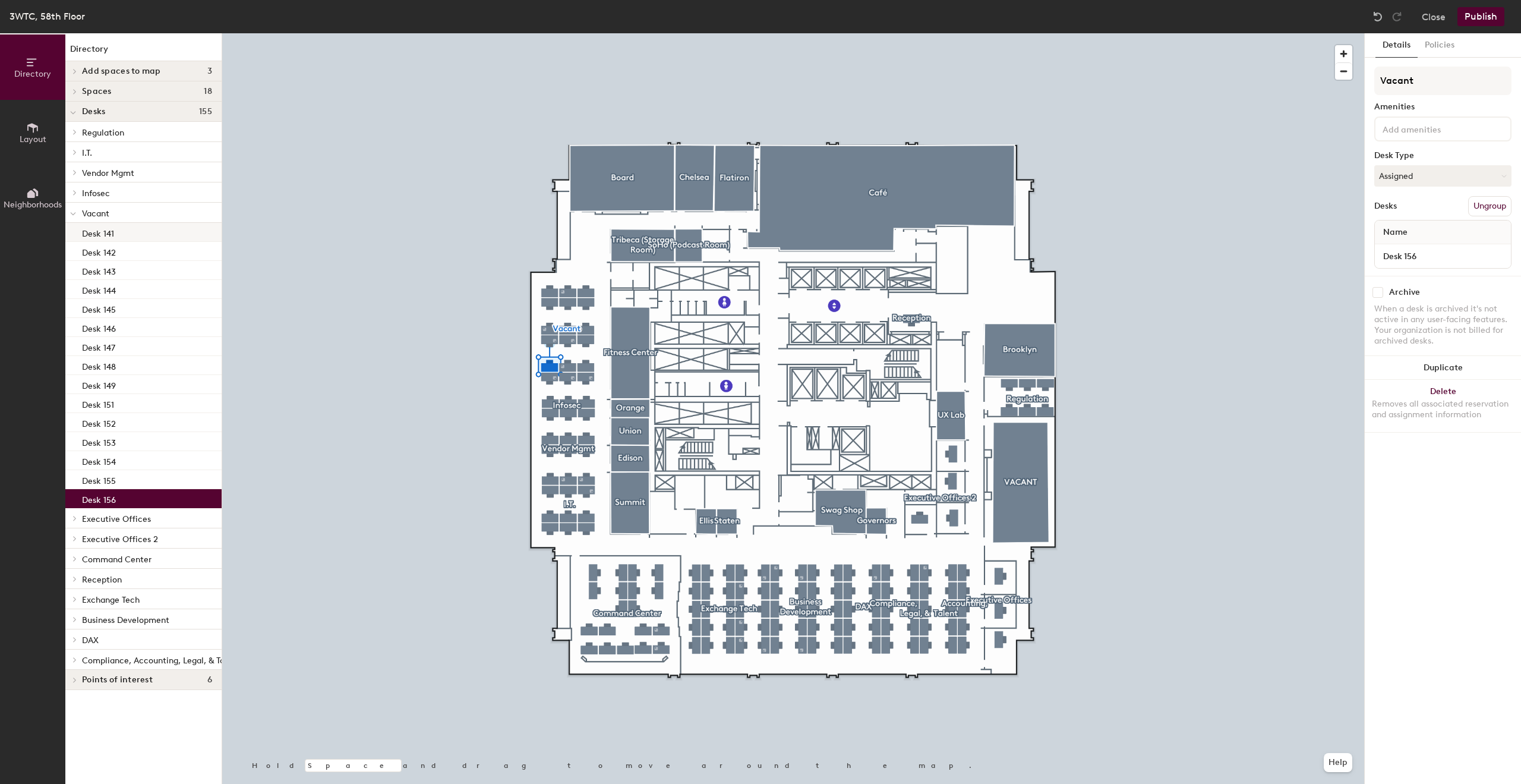
click at [113, 234] on p "Desk 141" at bounding box center [98, 232] width 32 height 13
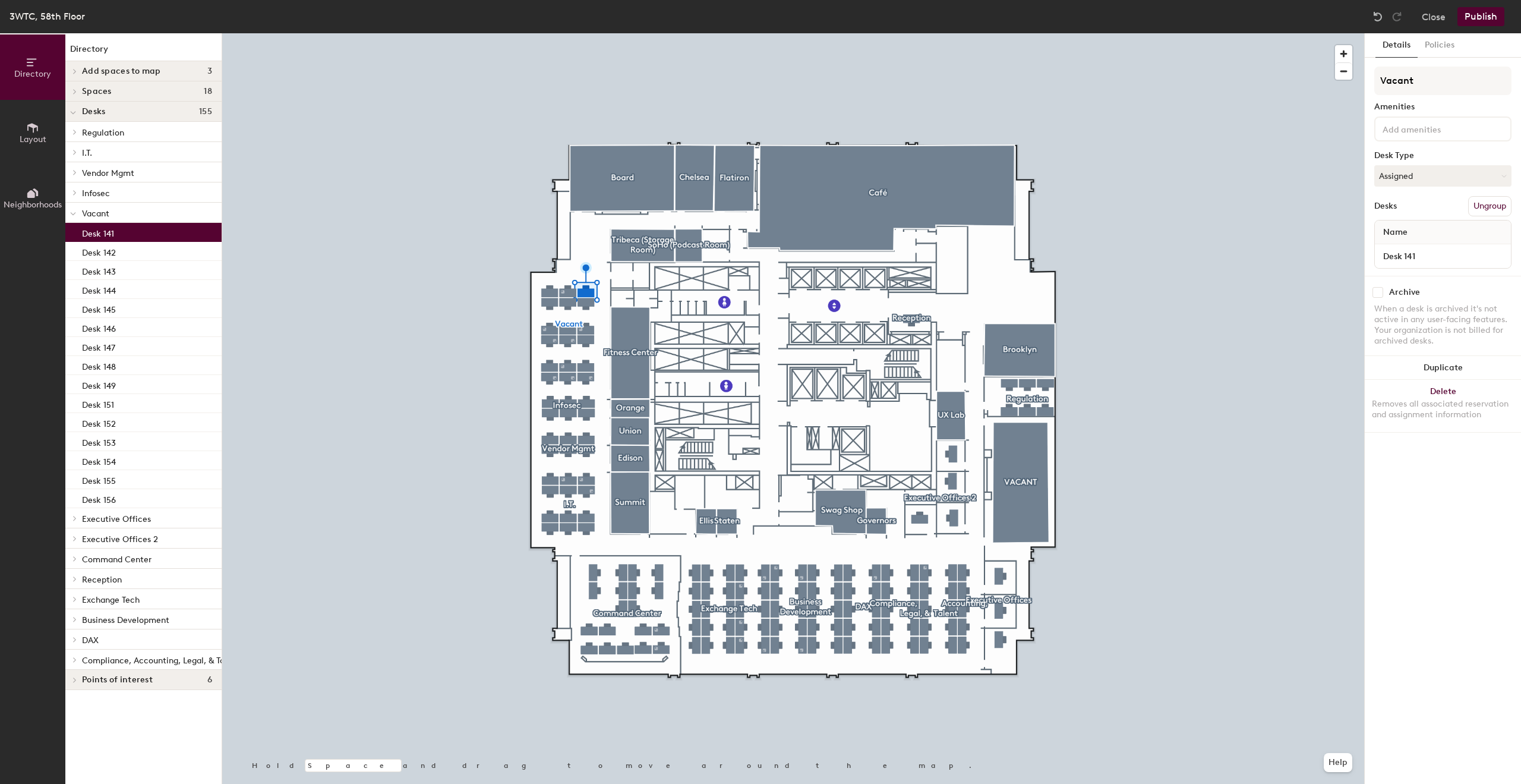
click at [1491, 206] on button "Ungroup" at bounding box center [1490, 206] width 43 height 20
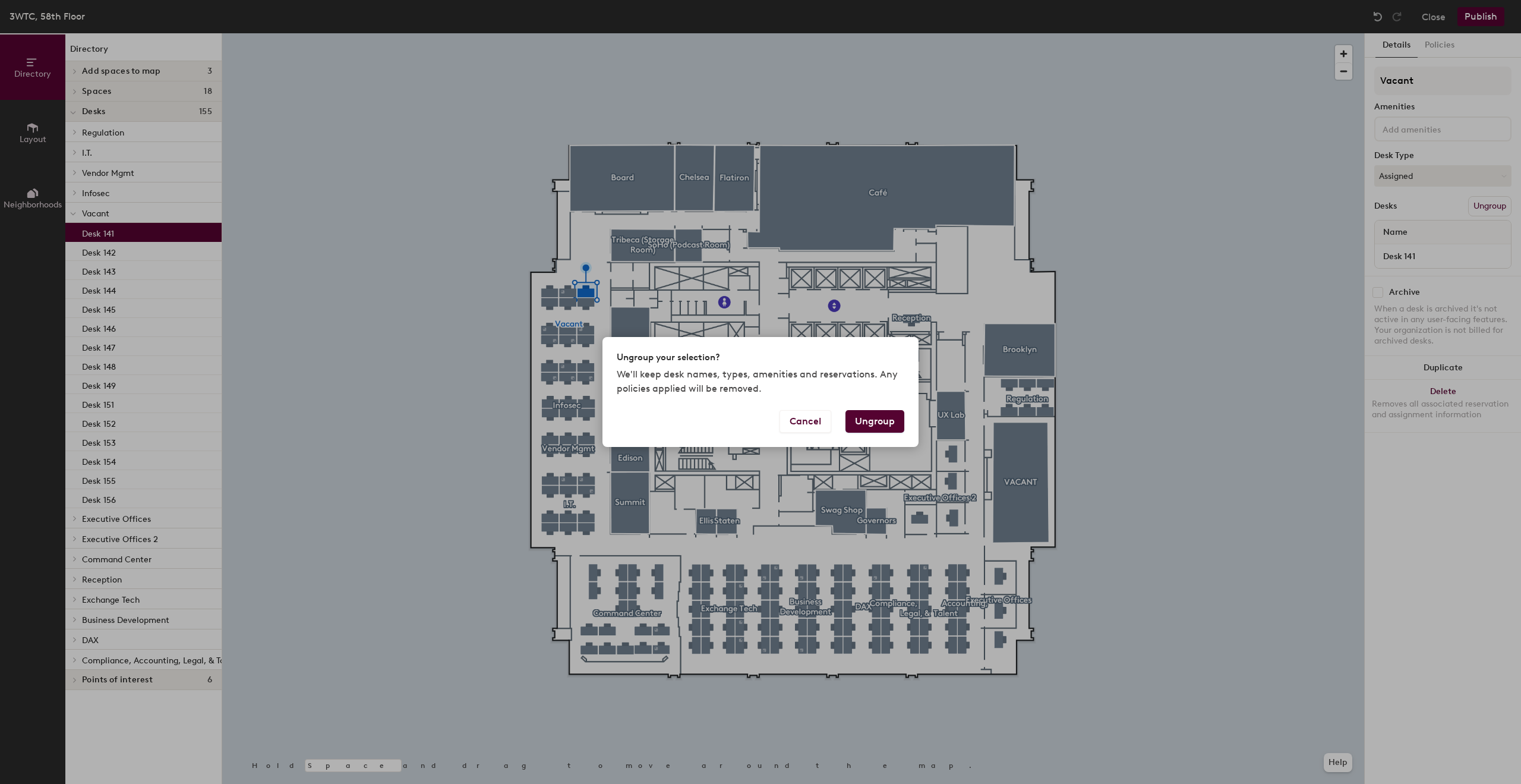
click at [885, 425] on button "Ungroup" at bounding box center [875, 421] width 59 height 23
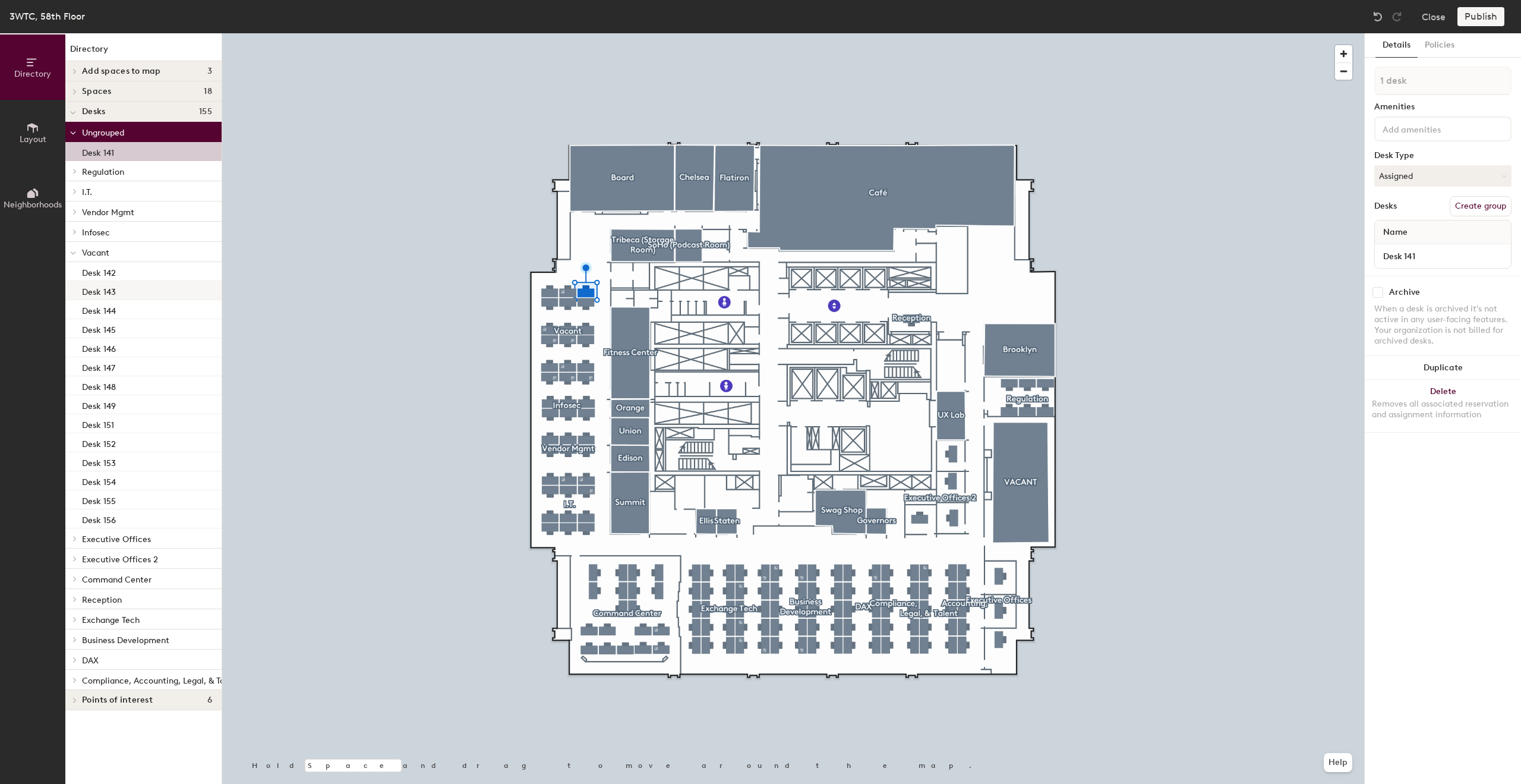
click at [102, 288] on p "Desk 143" at bounding box center [98, 290] width 34 height 13
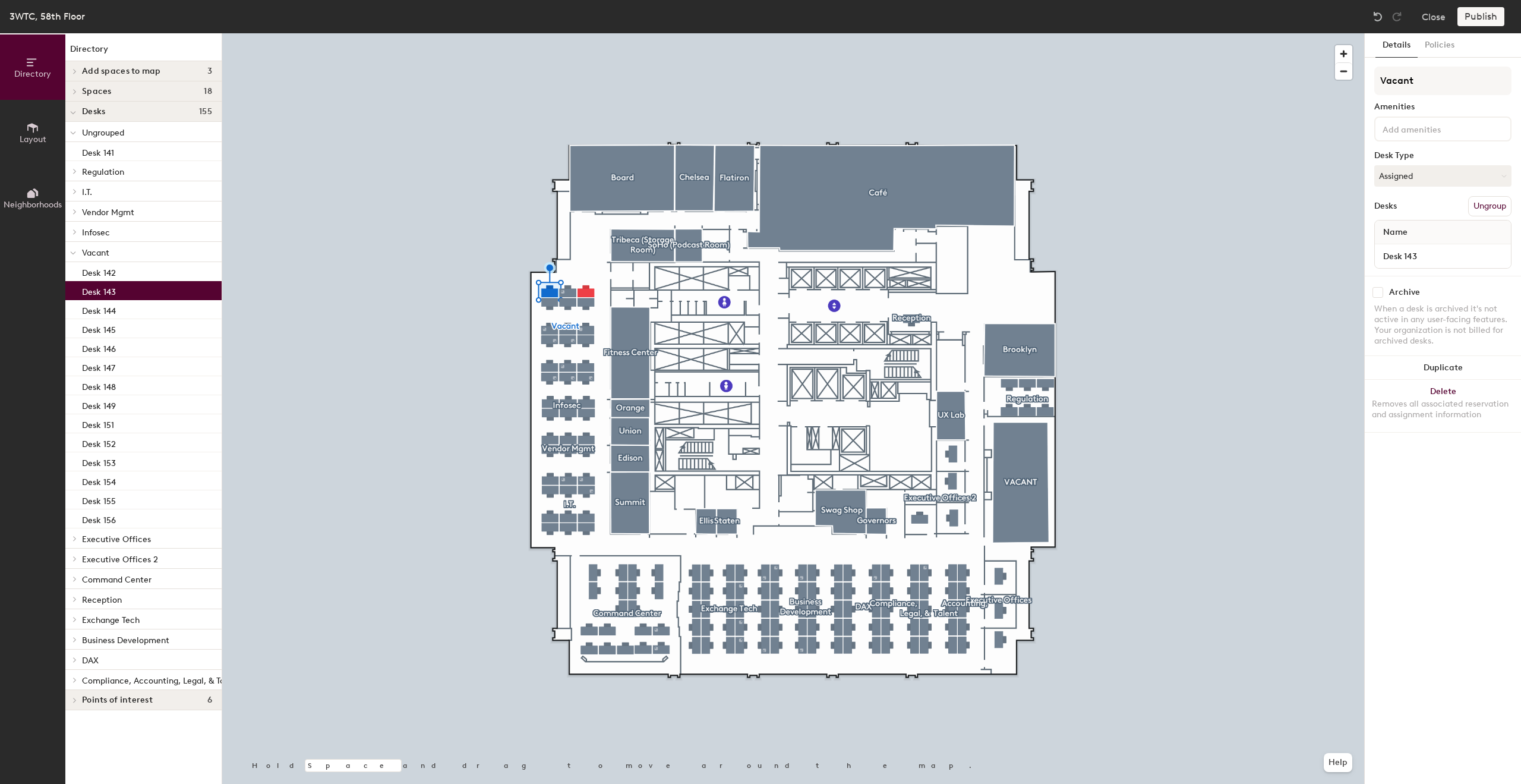
click at [1486, 206] on button "Ungroup" at bounding box center [1490, 206] width 43 height 20
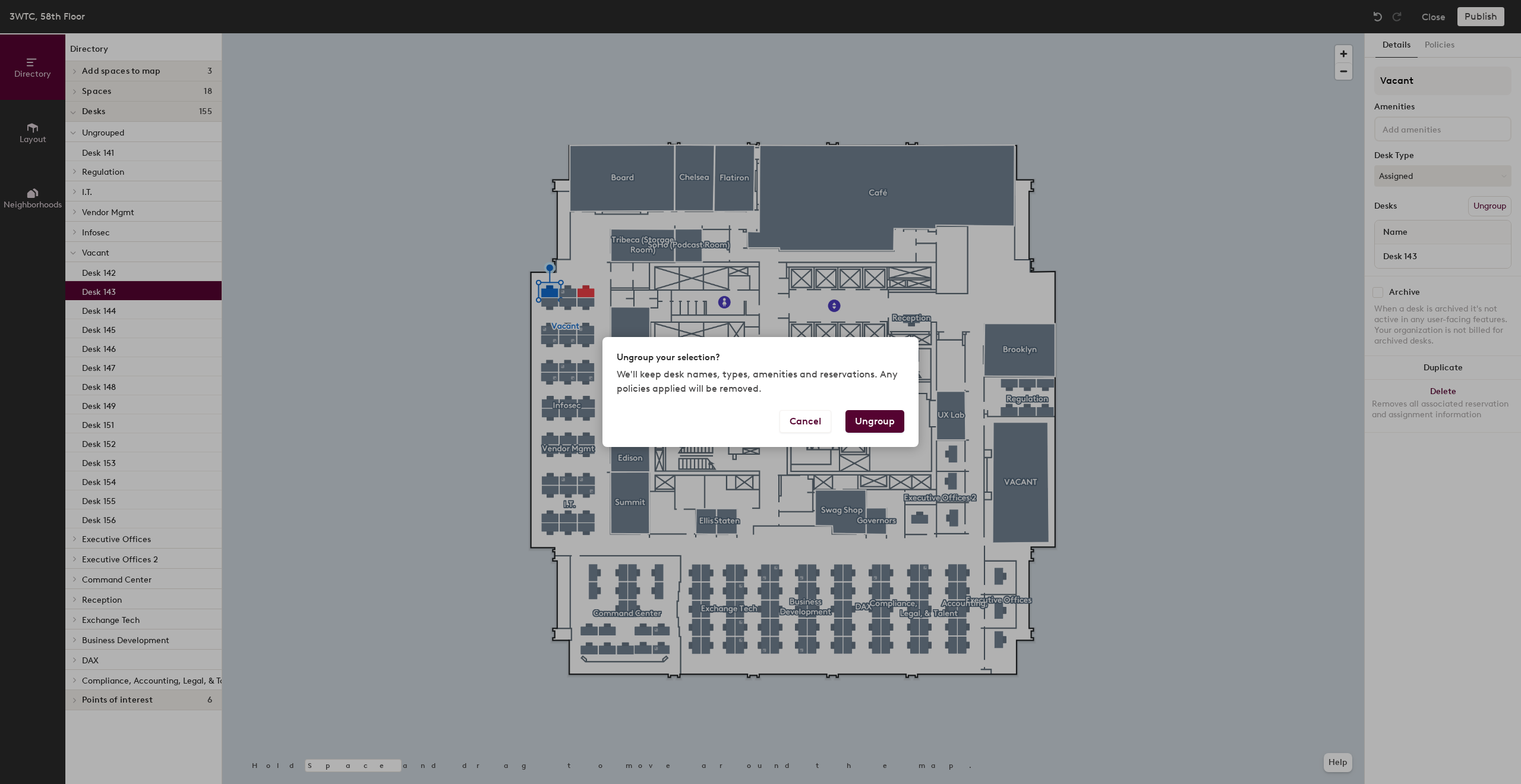
click at [868, 425] on button "Ungroup" at bounding box center [875, 421] width 59 height 23
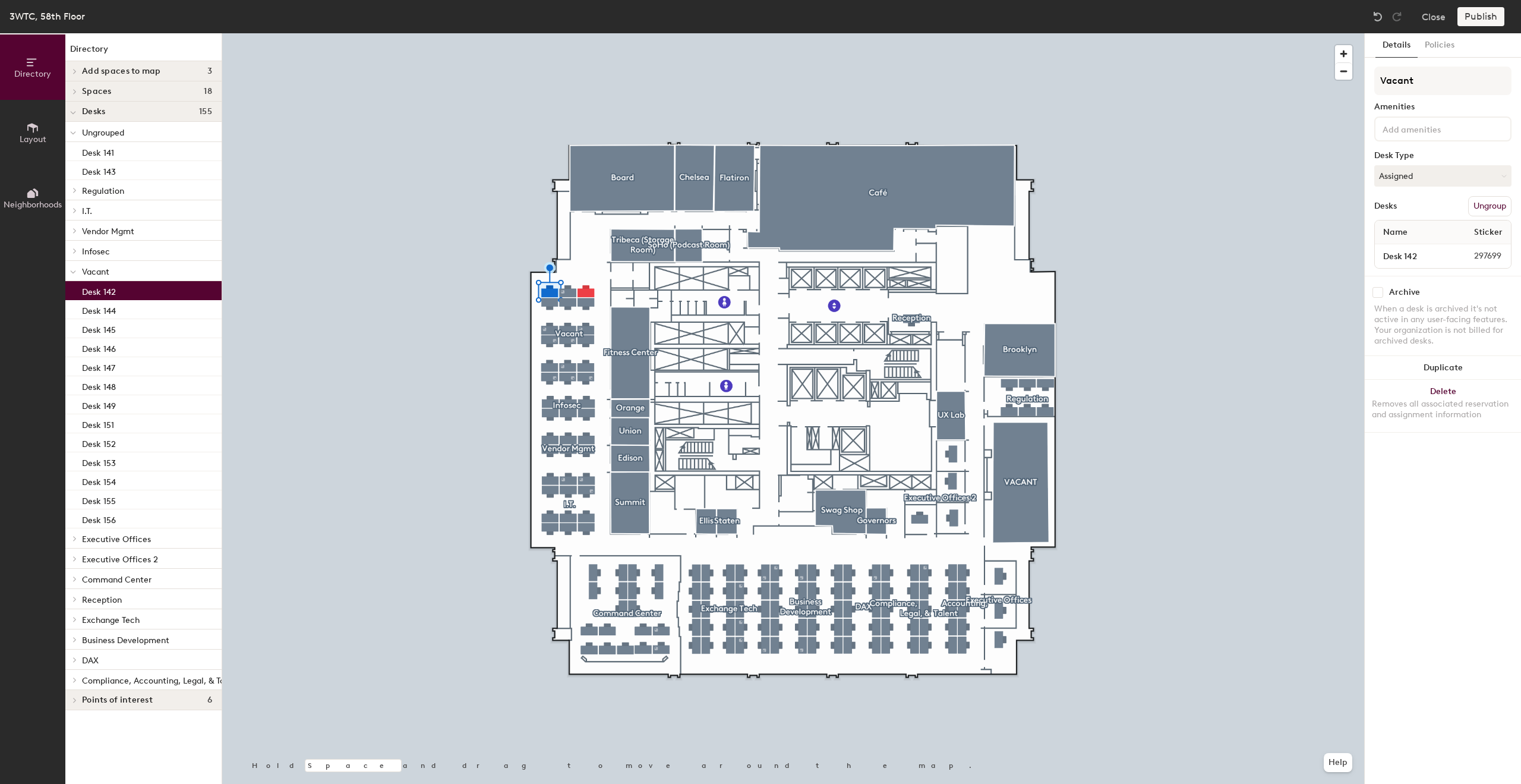
click at [112, 293] on p "Desk 142" at bounding box center [98, 290] width 34 height 13
click at [1493, 206] on button "Ungroup" at bounding box center [1490, 206] width 43 height 20
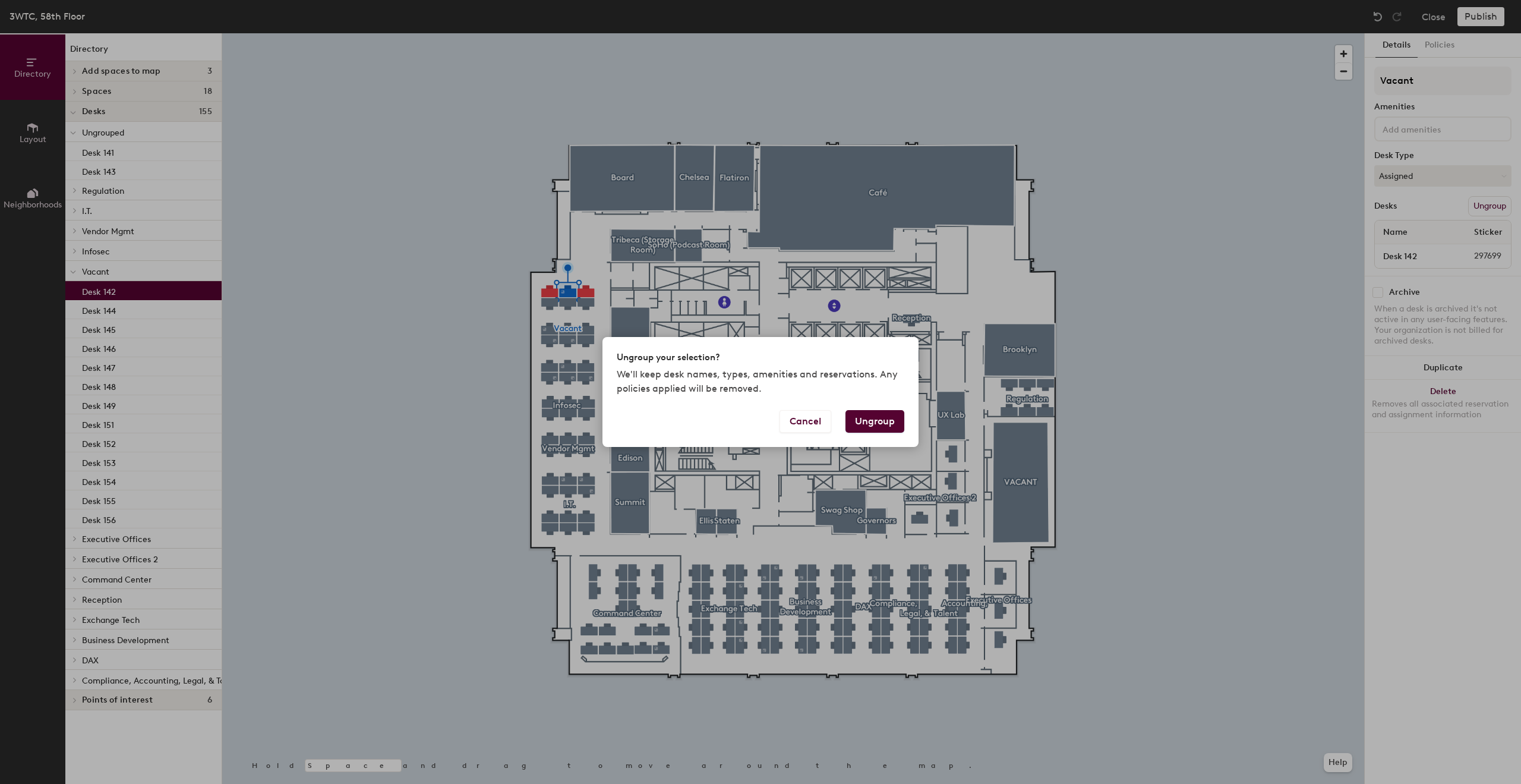
click at [868, 421] on button "Ungroup" at bounding box center [875, 421] width 59 height 23
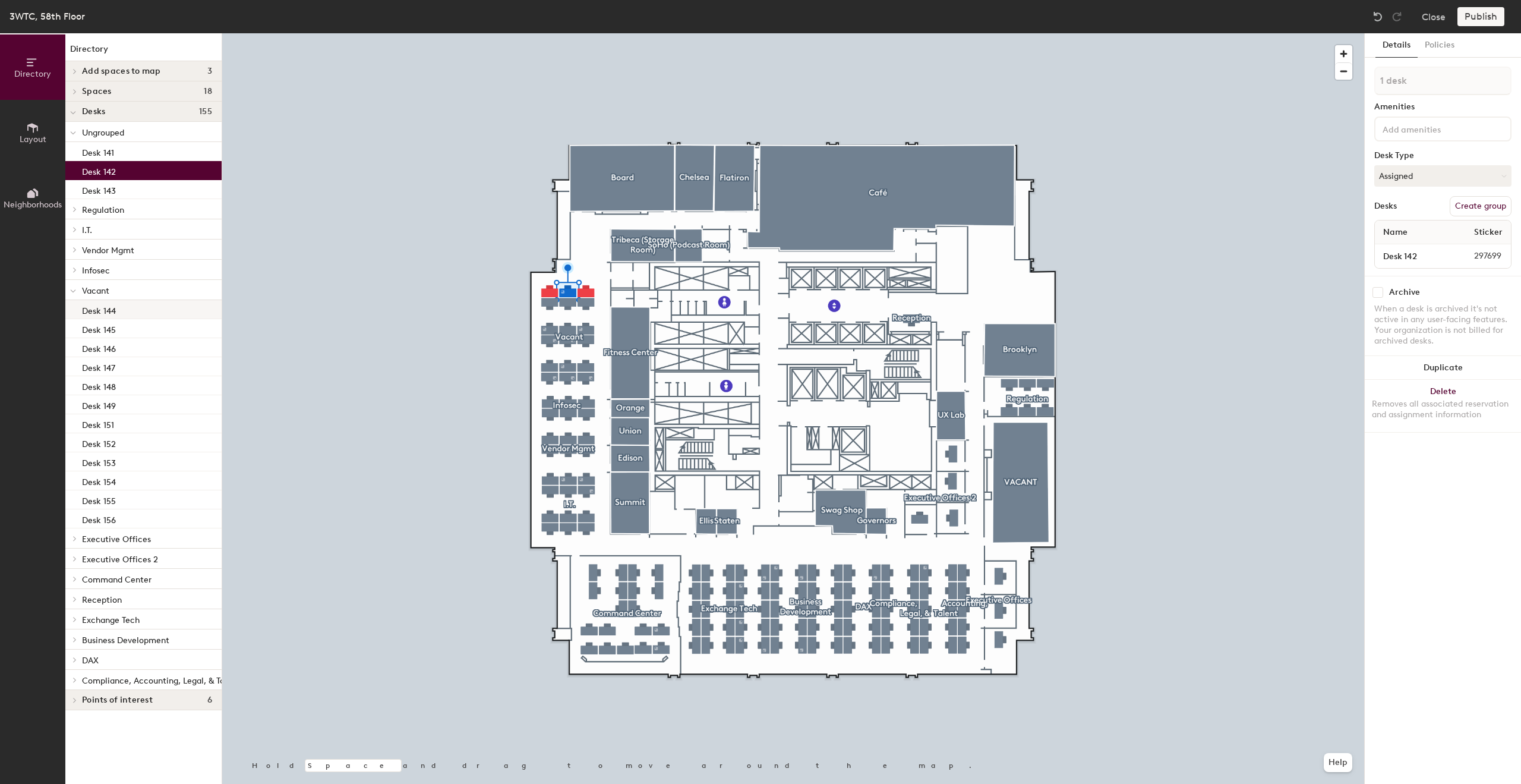
click at [102, 307] on p "Desk 144" at bounding box center [98, 309] width 34 height 13
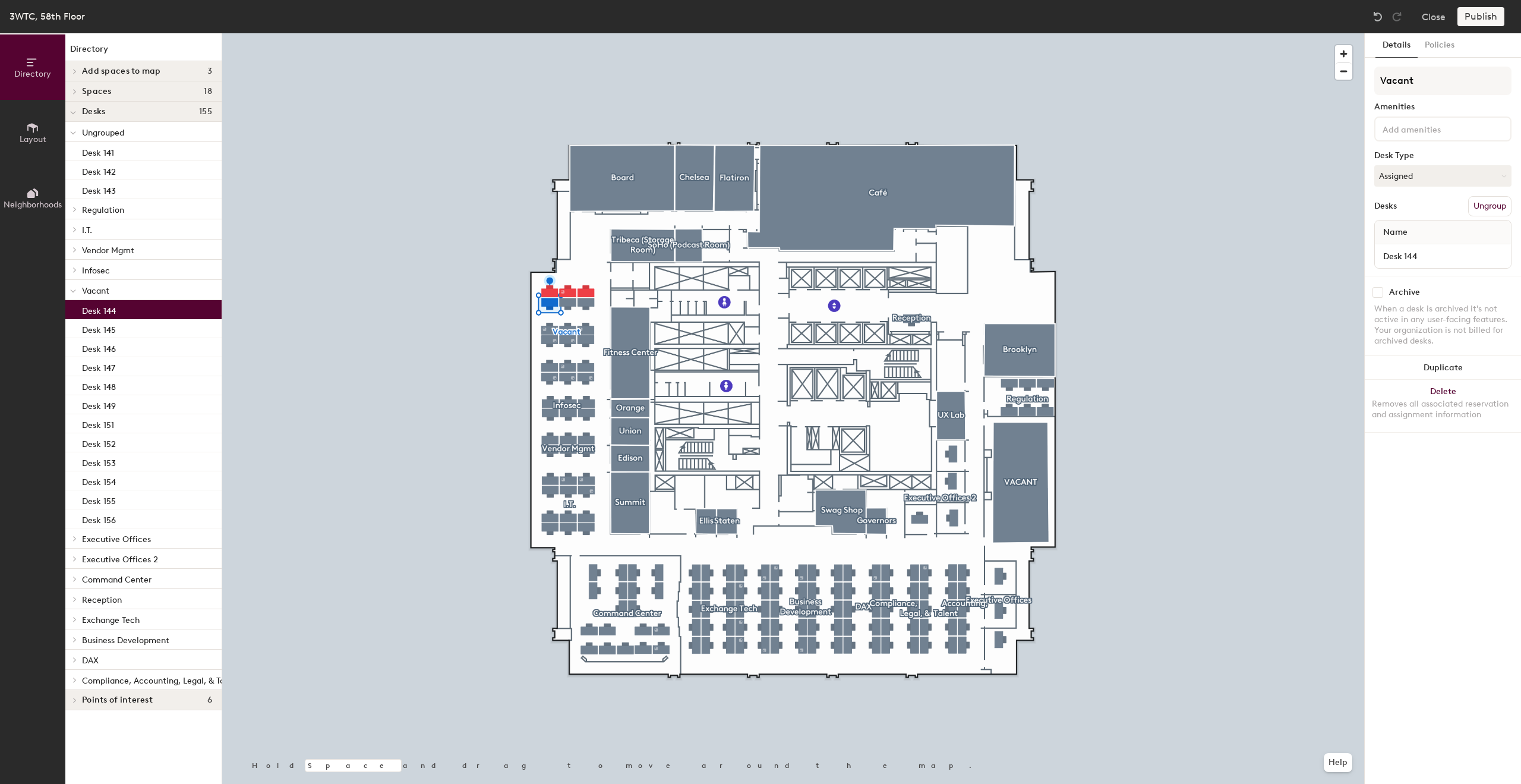
click at [1486, 208] on button "Ungroup" at bounding box center [1490, 206] width 43 height 20
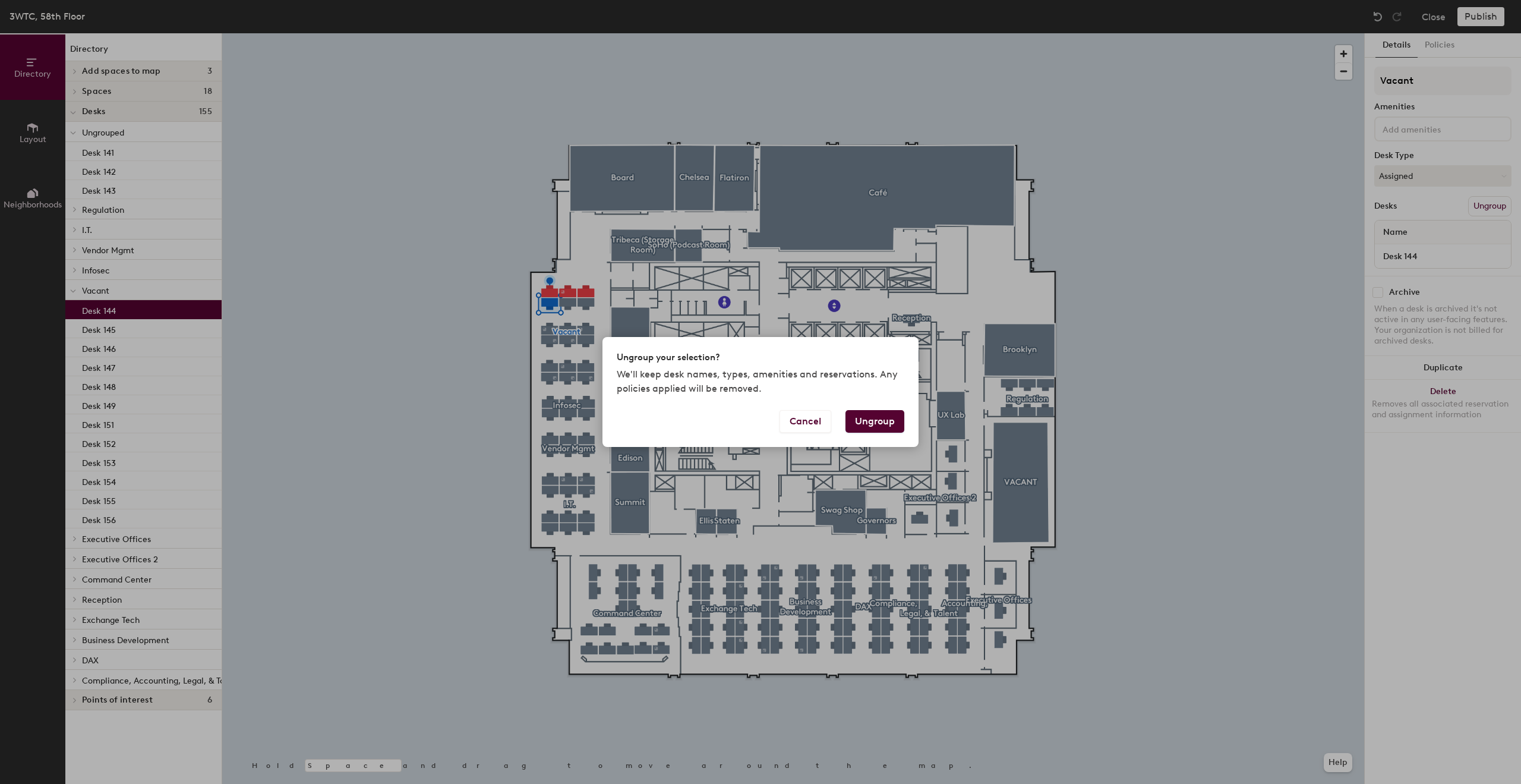
click at [866, 421] on button "Ungroup" at bounding box center [875, 421] width 59 height 23
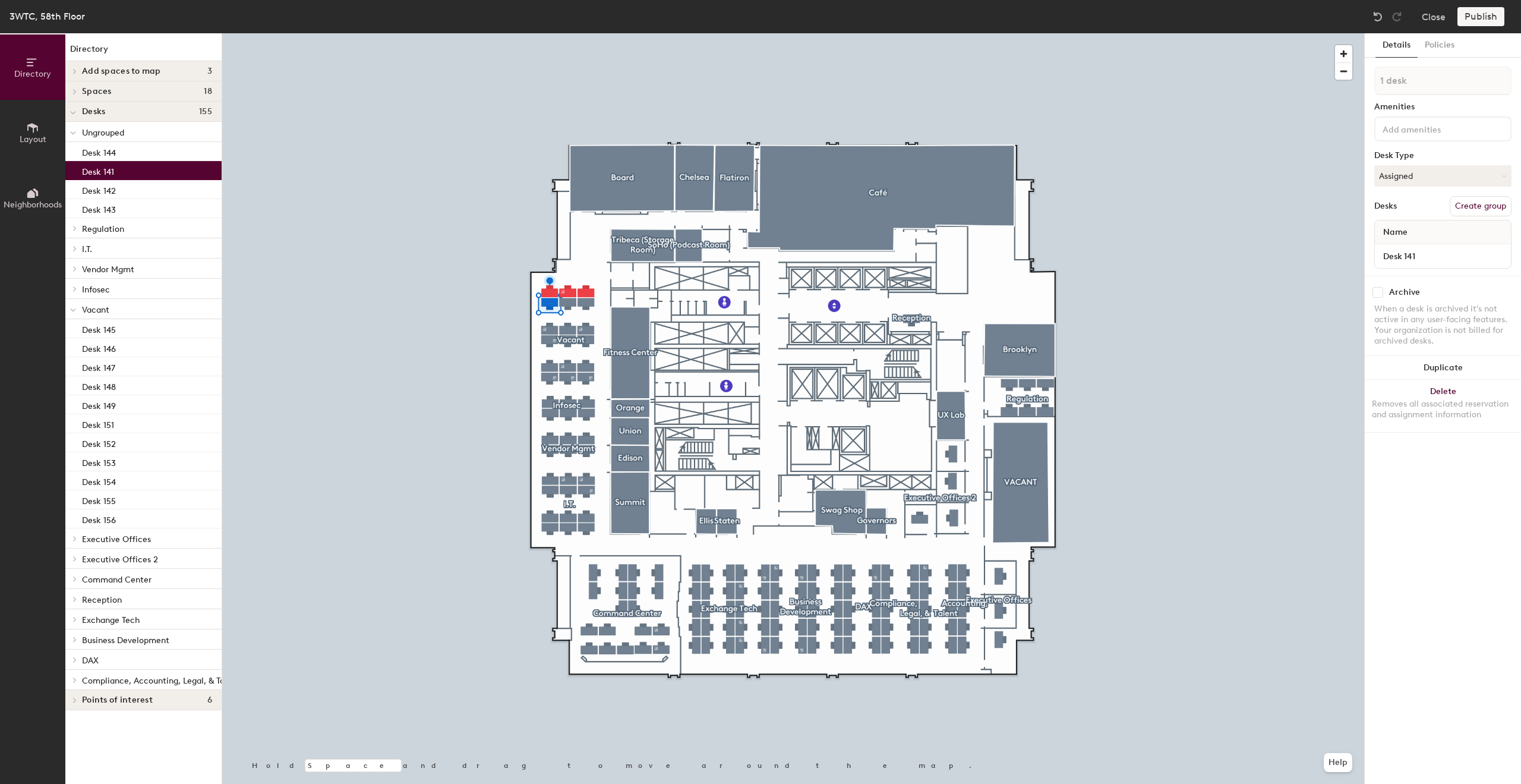
click at [101, 172] on p "Desk 141" at bounding box center [98, 170] width 32 height 13
click at [105, 155] on p "Desk 144" at bounding box center [98, 151] width 34 height 13
click at [122, 167] on div "Desk 141" at bounding box center [143, 170] width 156 height 19
click at [139, 189] on div "Desk 142" at bounding box center [143, 189] width 156 height 19
click at [111, 192] on p "Desk 142" at bounding box center [98, 189] width 34 height 13
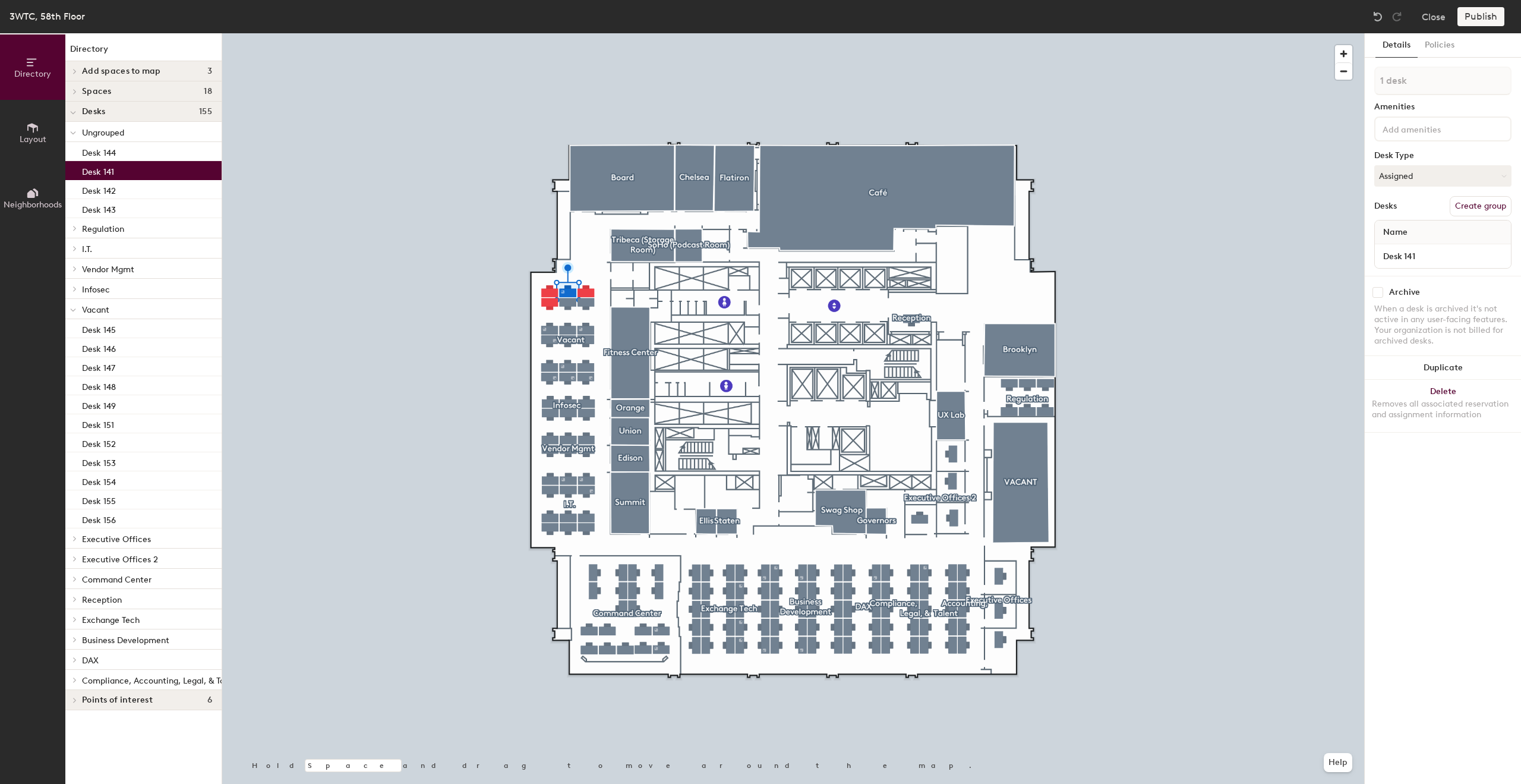
click at [113, 172] on p "Desk 141" at bounding box center [98, 170] width 32 height 13
click at [115, 205] on p "Desk 143" at bounding box center [98, 208] width 34 height 13
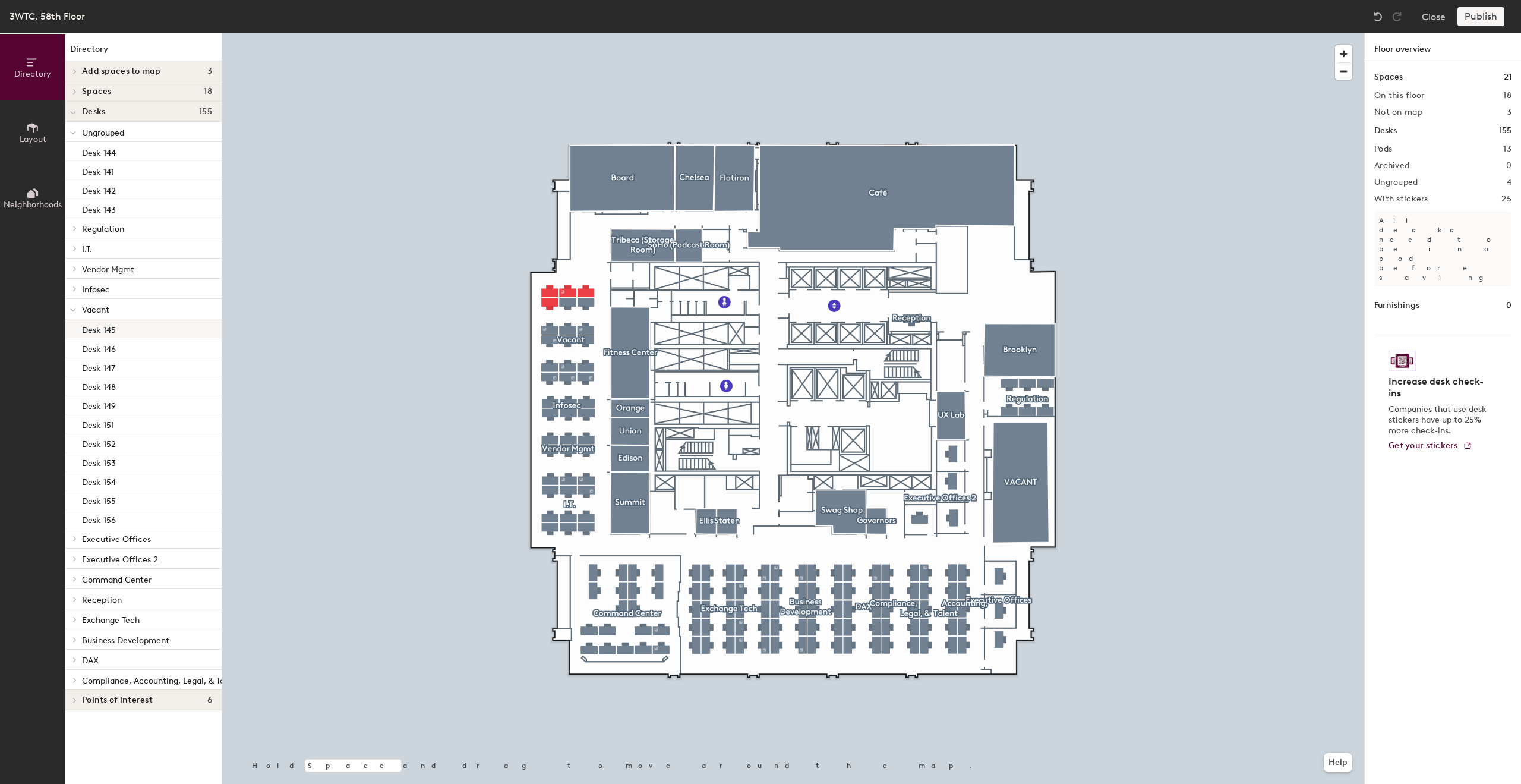
click at [109, 327] on p "Desk 145" at bounding box center [98, 328] width 34 height 13
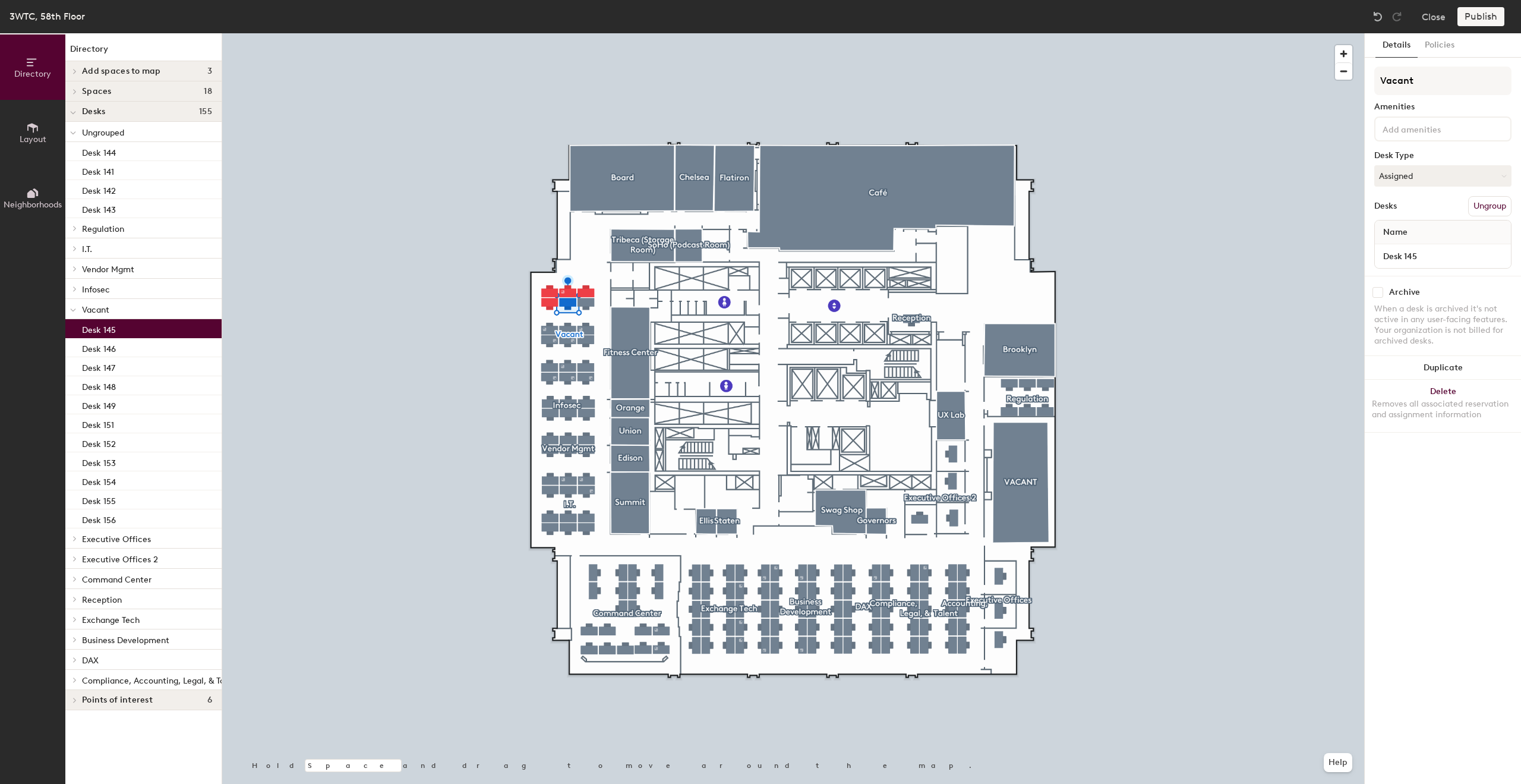
click at [1490, 206] on button "Ungroup" at bounding box center [1490, 206] width 43 height 20
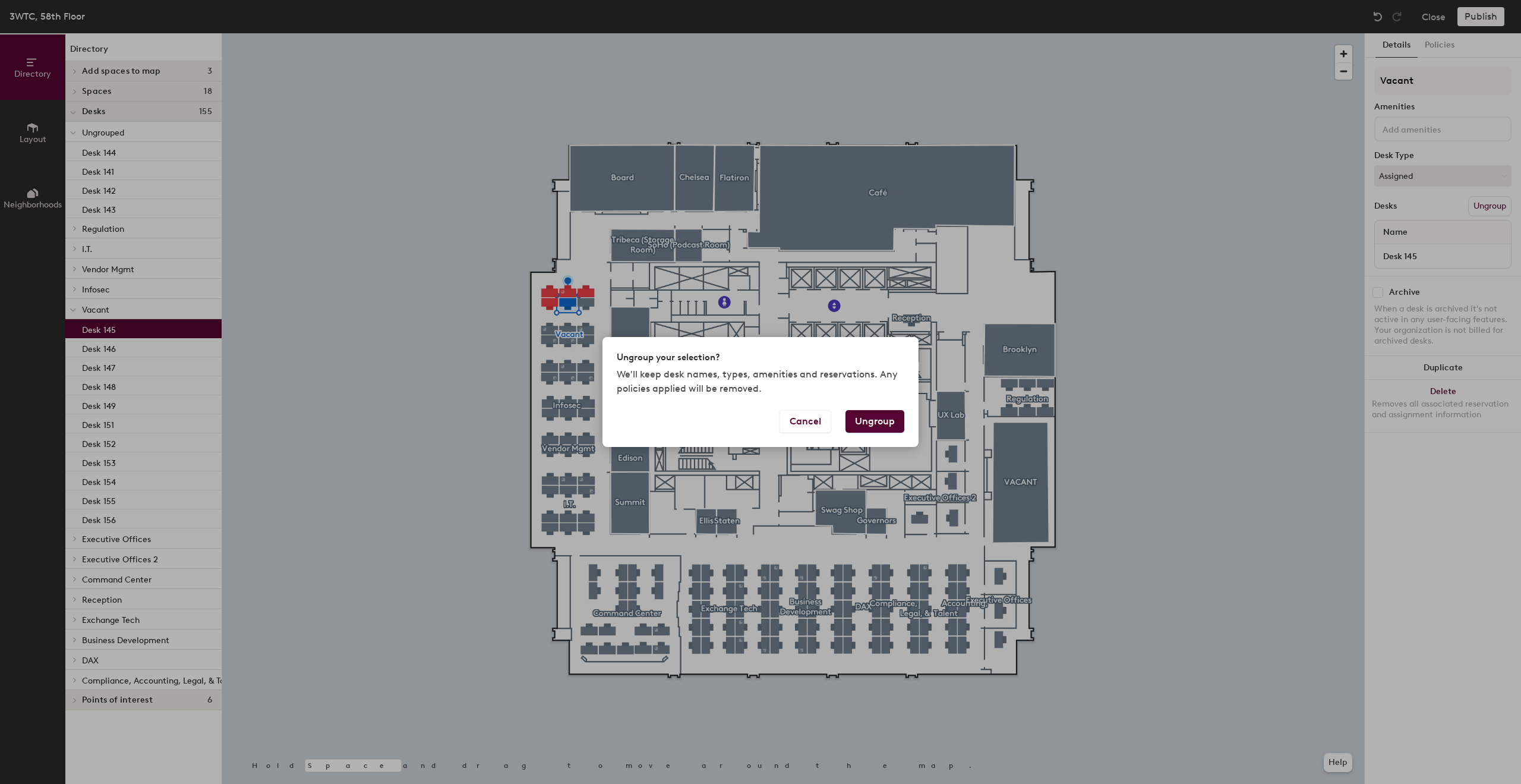
click at [880, 420] on button "Ungroup" at bounding box center [875, 421] width 59 height 23
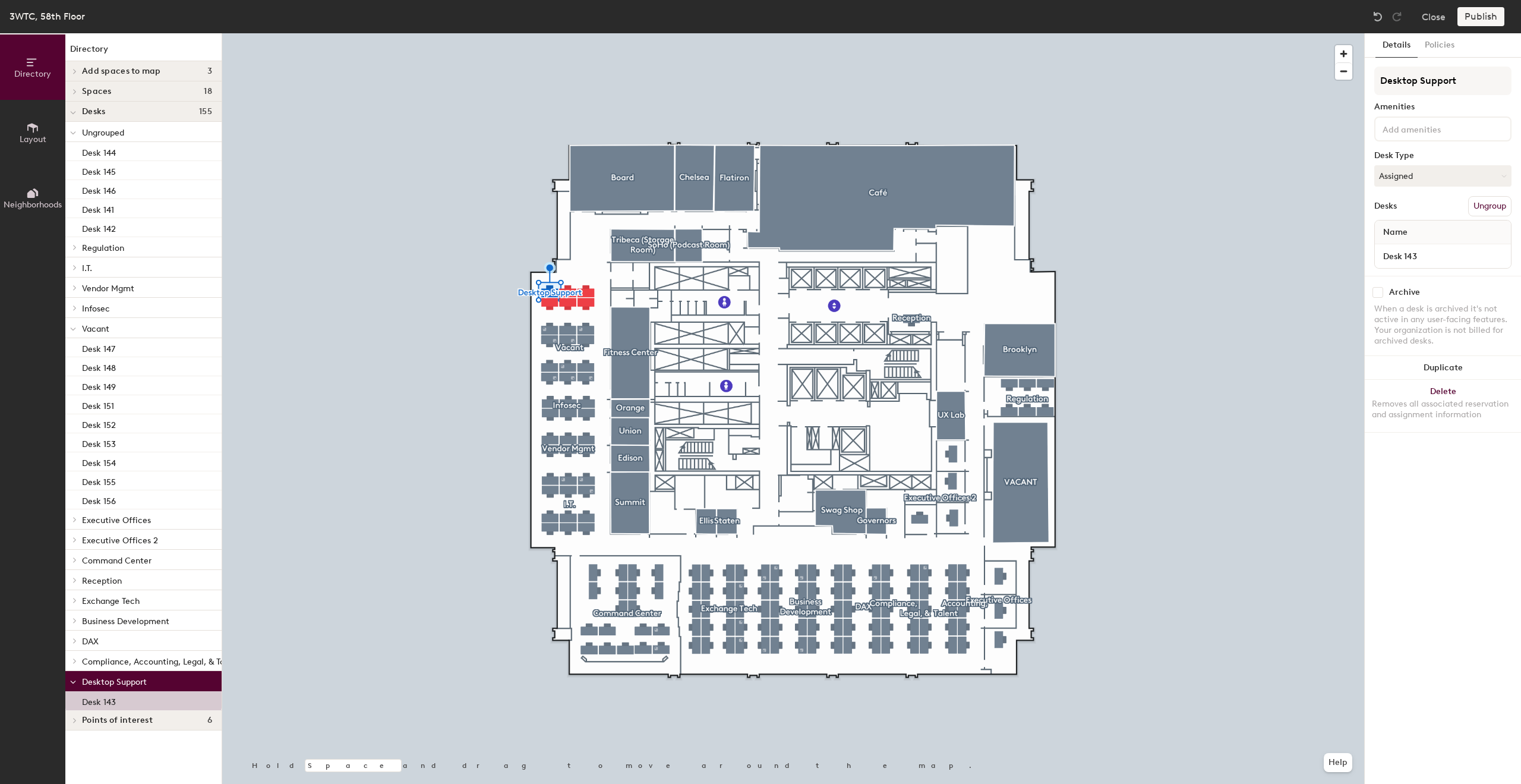
type input "Desktop Support"
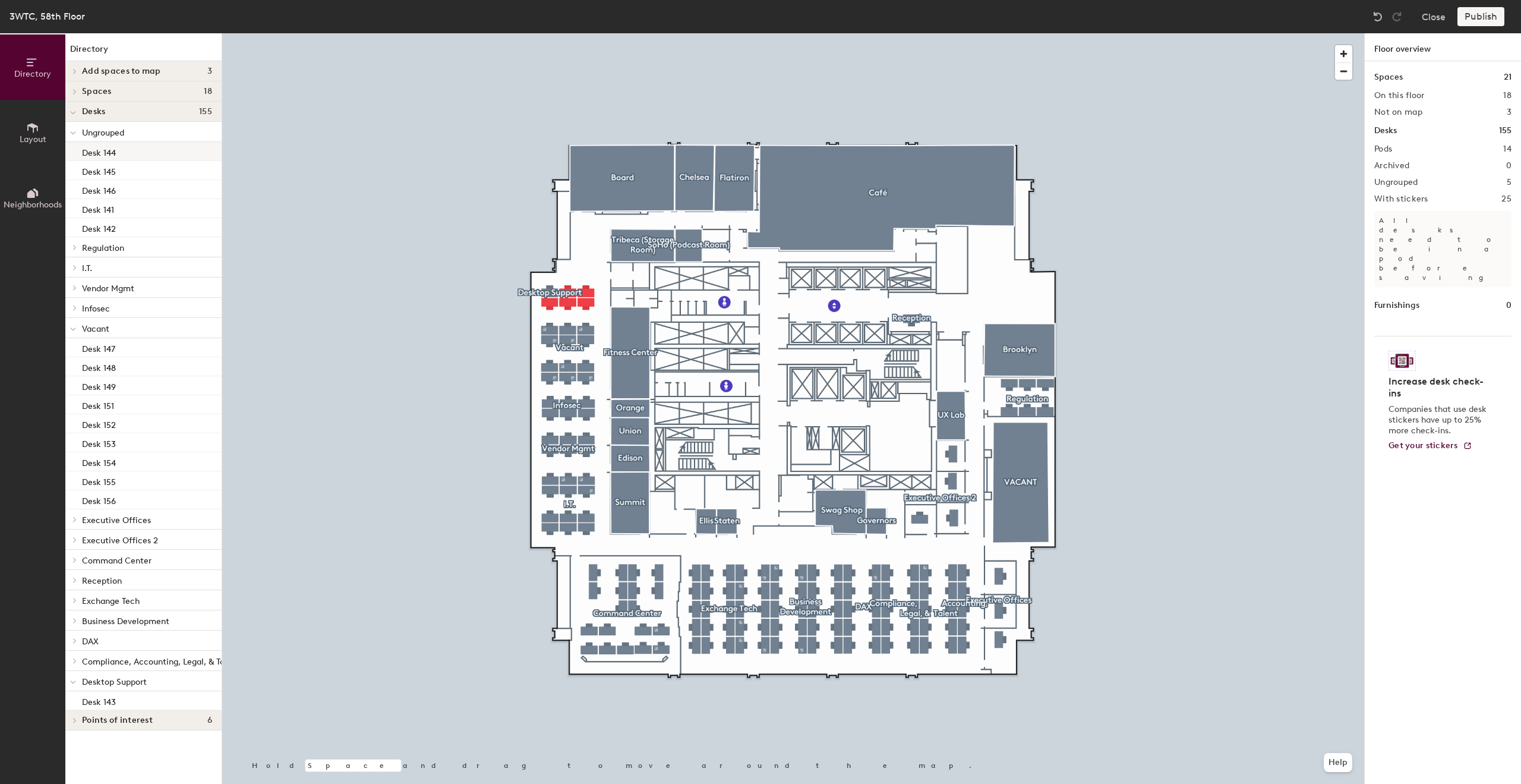
click at [136, 156] on div "Desk 144" at bounding box center [143, 151] width 156 height 19
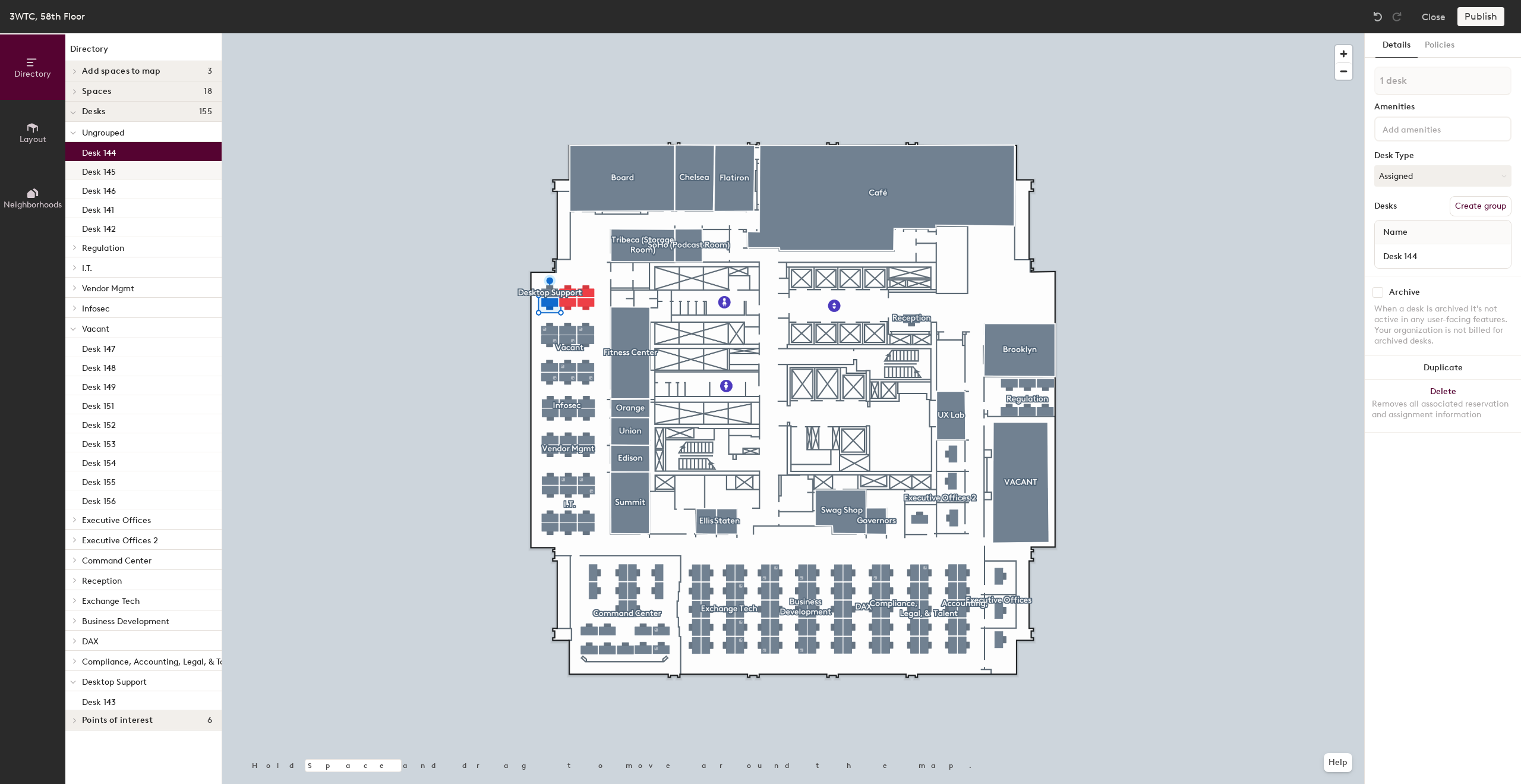
click at [134, 166] on div "Desk 145" at bounding box center [143, 170] width 156 height 19
click at [138, 149] on div "Desk 144" at bounding box center [143, 151] width 156 height 19
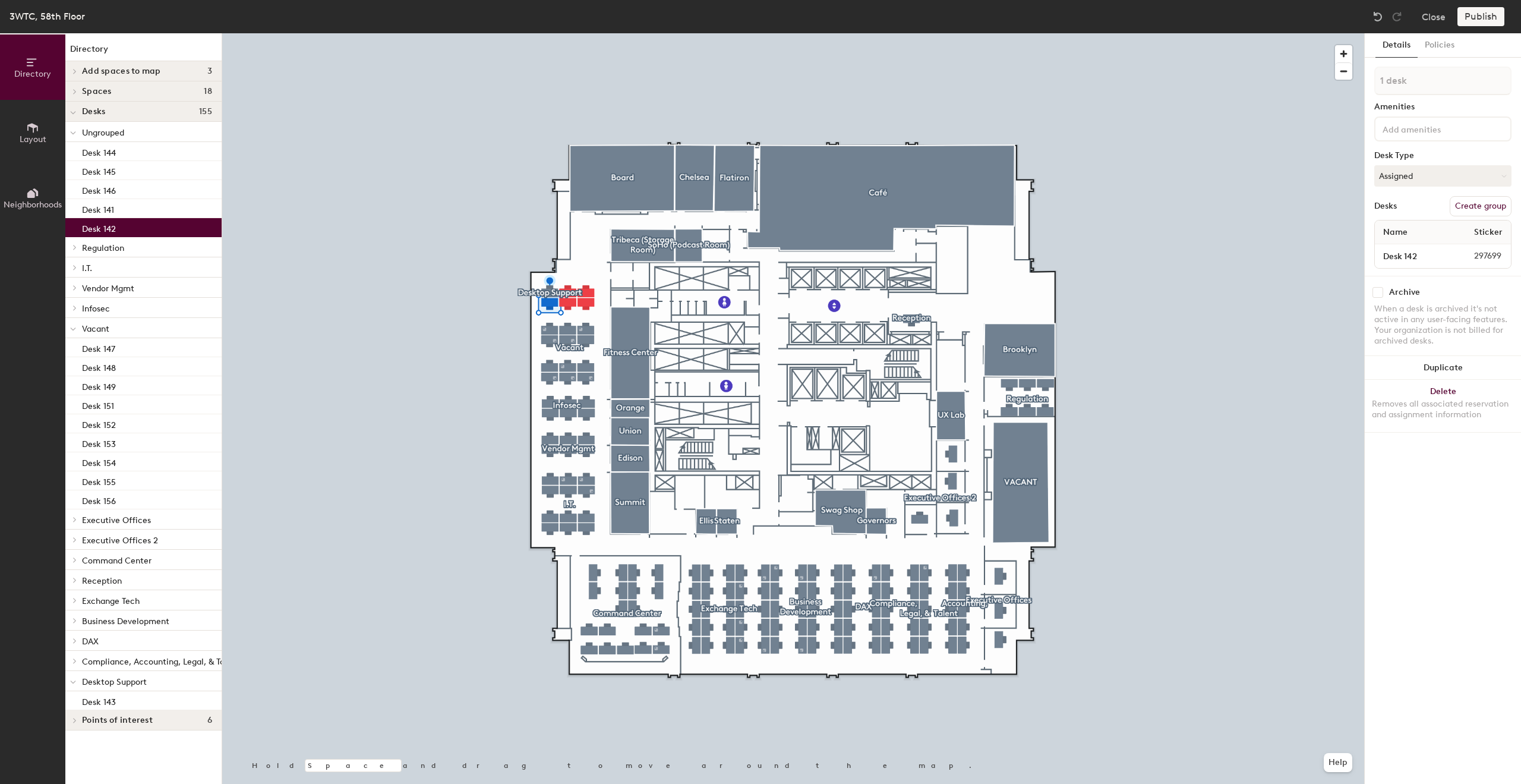
click at [106, 233] on p "Desk 142" at bounding box center [98, 227] width 34 height 13
click at [132, 151] on div "Desk 144" at bounding box center [143, 151] width 156 height 19
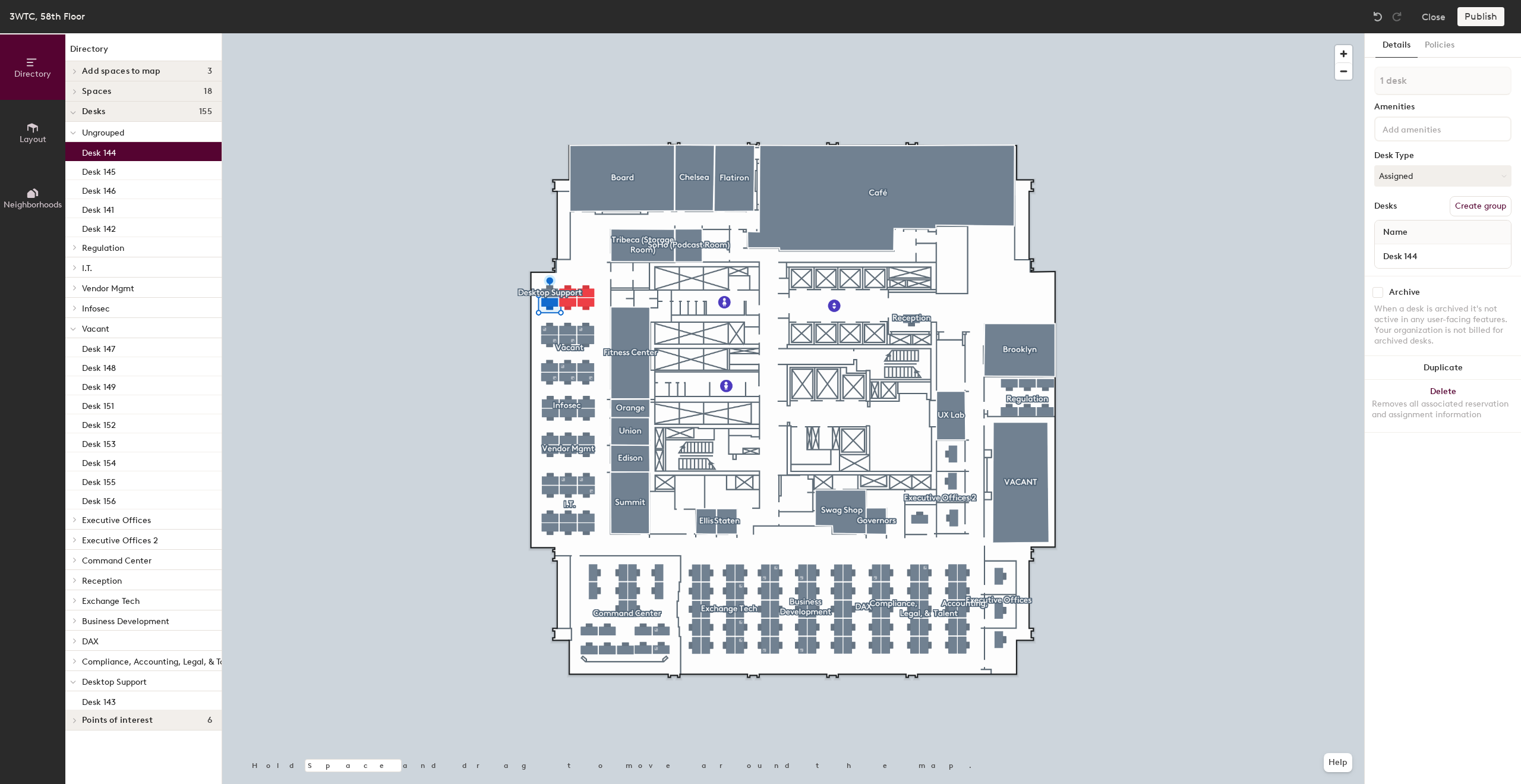
click at [73, 132] on icon at bounding box center [73, 133] width 6 height 5
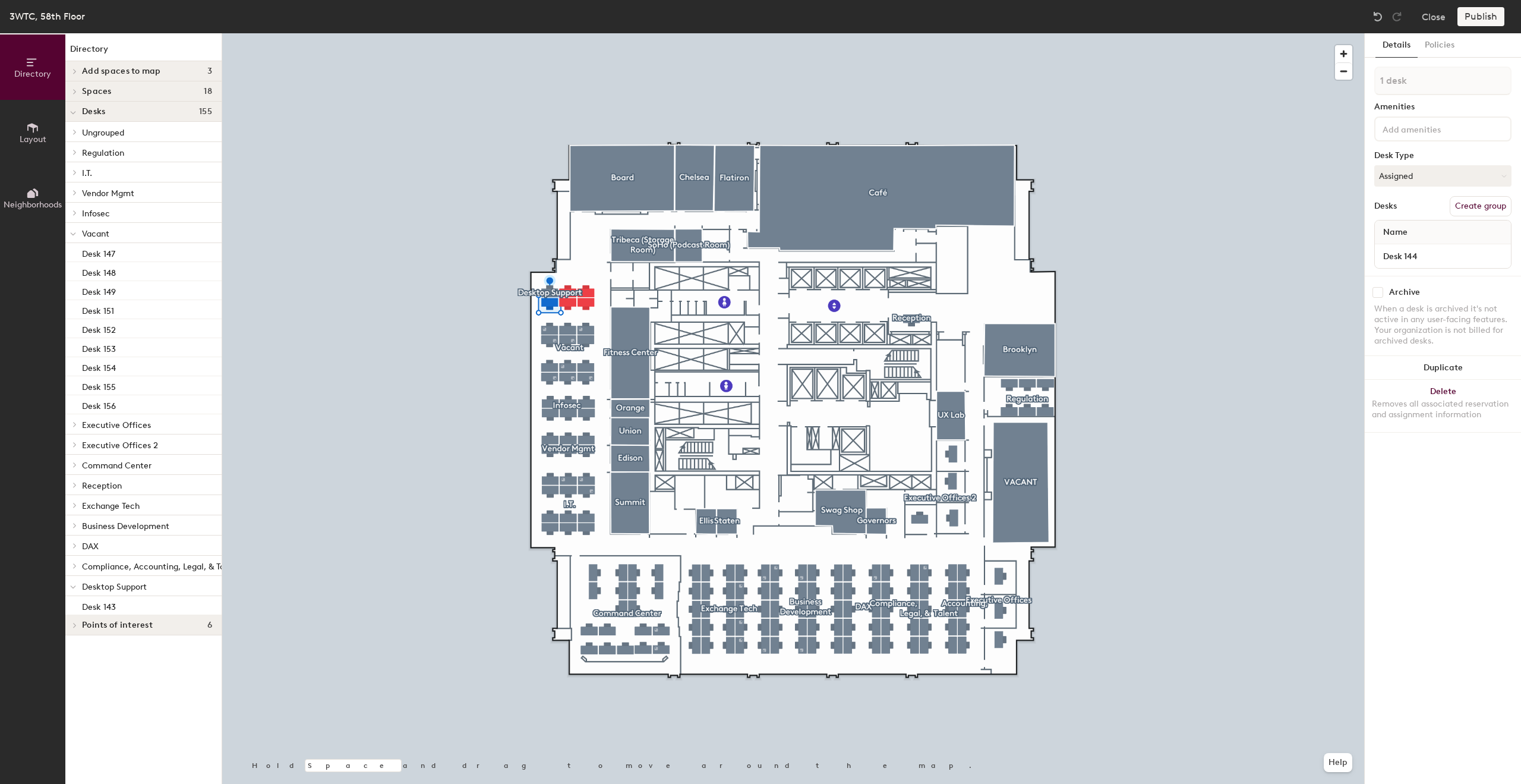
click at [76, 233] on div at bounding box center [73, 233] width 15 height 20
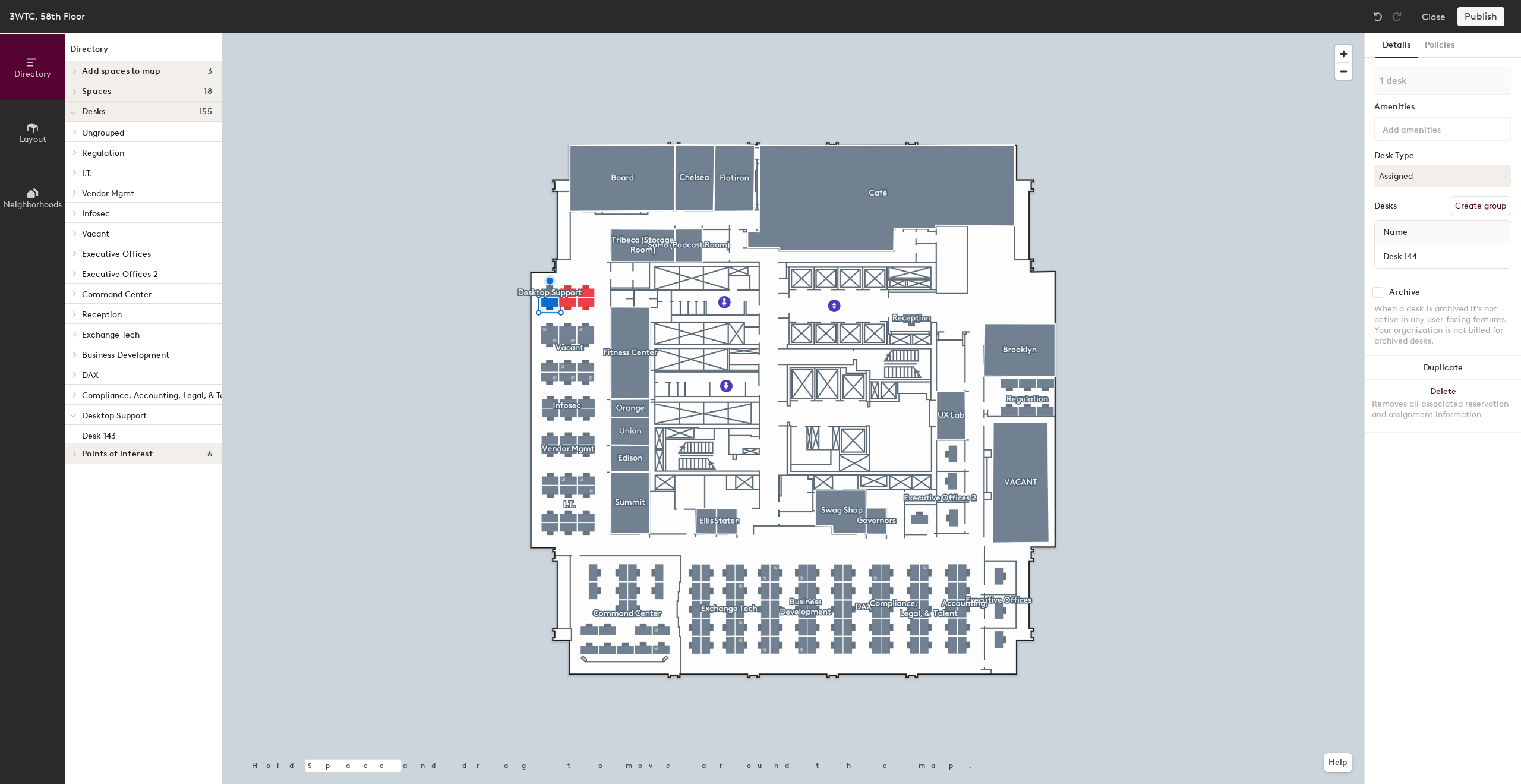
click at [76, 233] on icon at bounding box center [75, 233] width 2 height 5
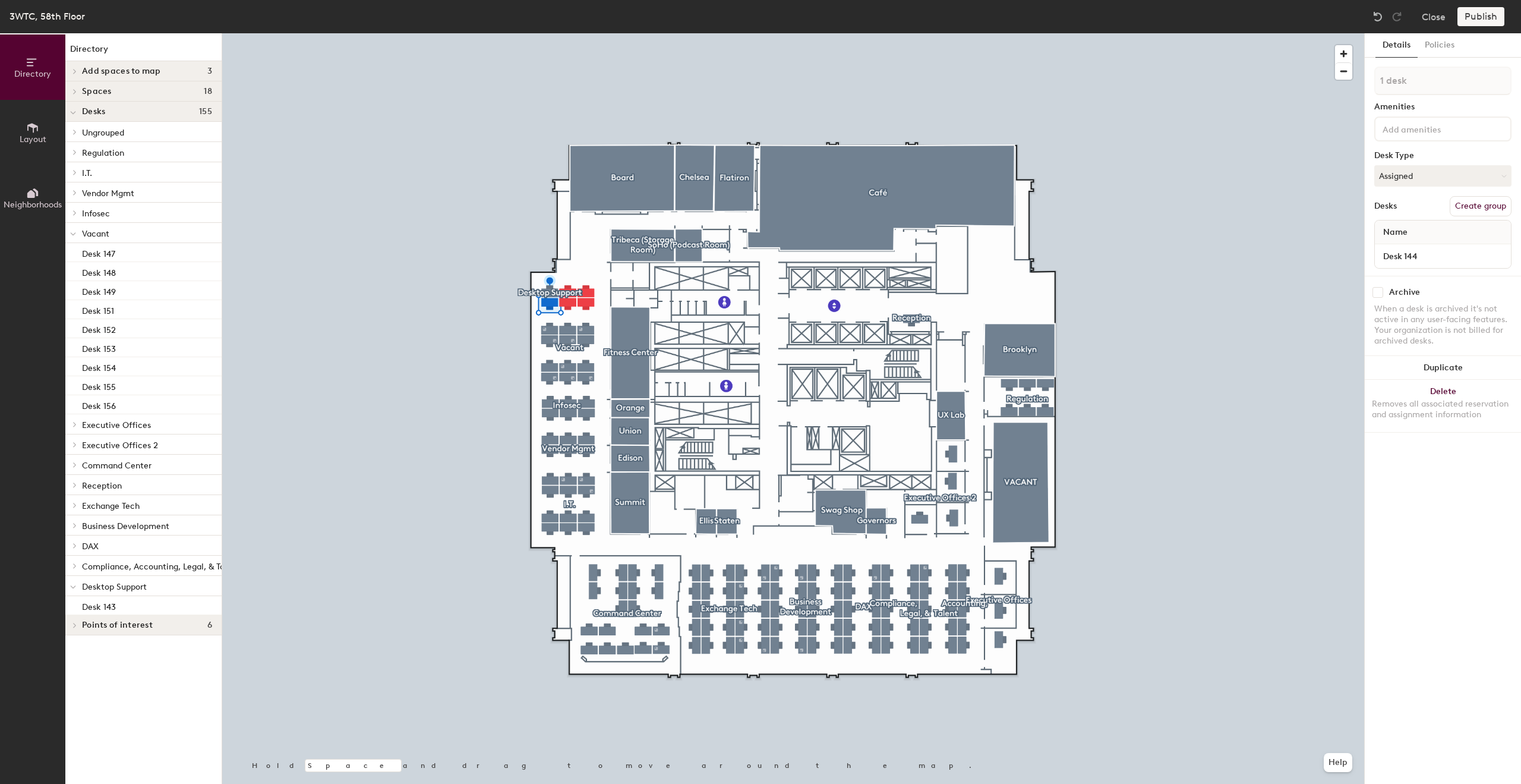
click at [75, 134] on icon at bounding box center [75, 132] width 5 height 6
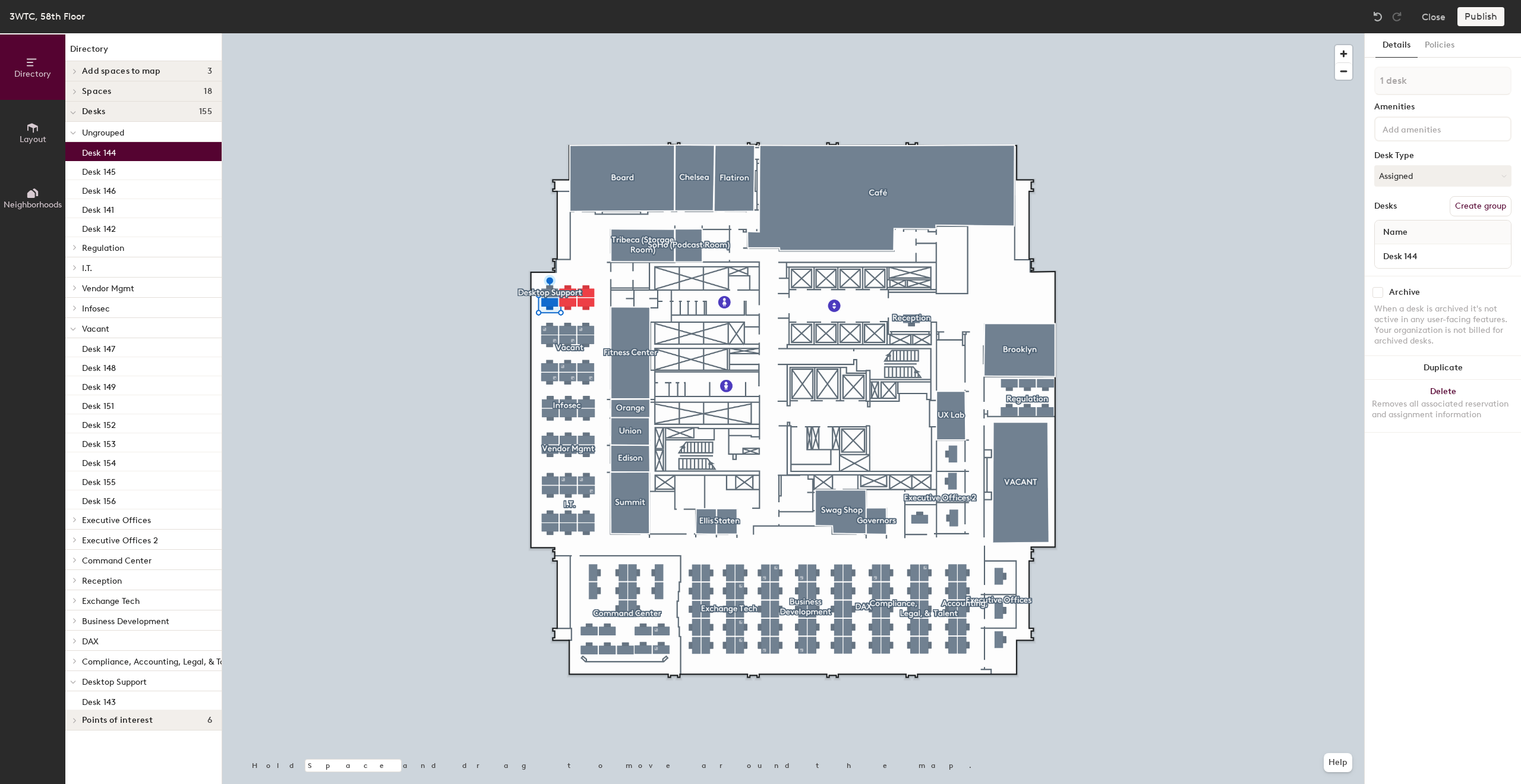
drag, startPoint x: 131, startPoint y: 153, endPoint x: 107, endPoint y: 679, distance: 526.5
click at [107, 679] on div "Ungrouped Desk 144 Desk 145 Desk 146 Desk 141 Desk 142 Regulation Desk R53 Desk…" at bounding box center [143, 416] width 156 height 588
drag, startPoint x: 110, startPoint y: 154, endPoint x: 131, endPoint y: 268, distance: 115.9
click at [131, 268] on div "Ungrouped Desk 144 Desk 145 Desk 146 Desk 141 Desk 142 Regulation Desk R53 Desk…" at bounding box center [143, 416] width 156 height 588
click at [101, 700] on p "Desk 143" at bounding box center [98, 700] width 34 height 13
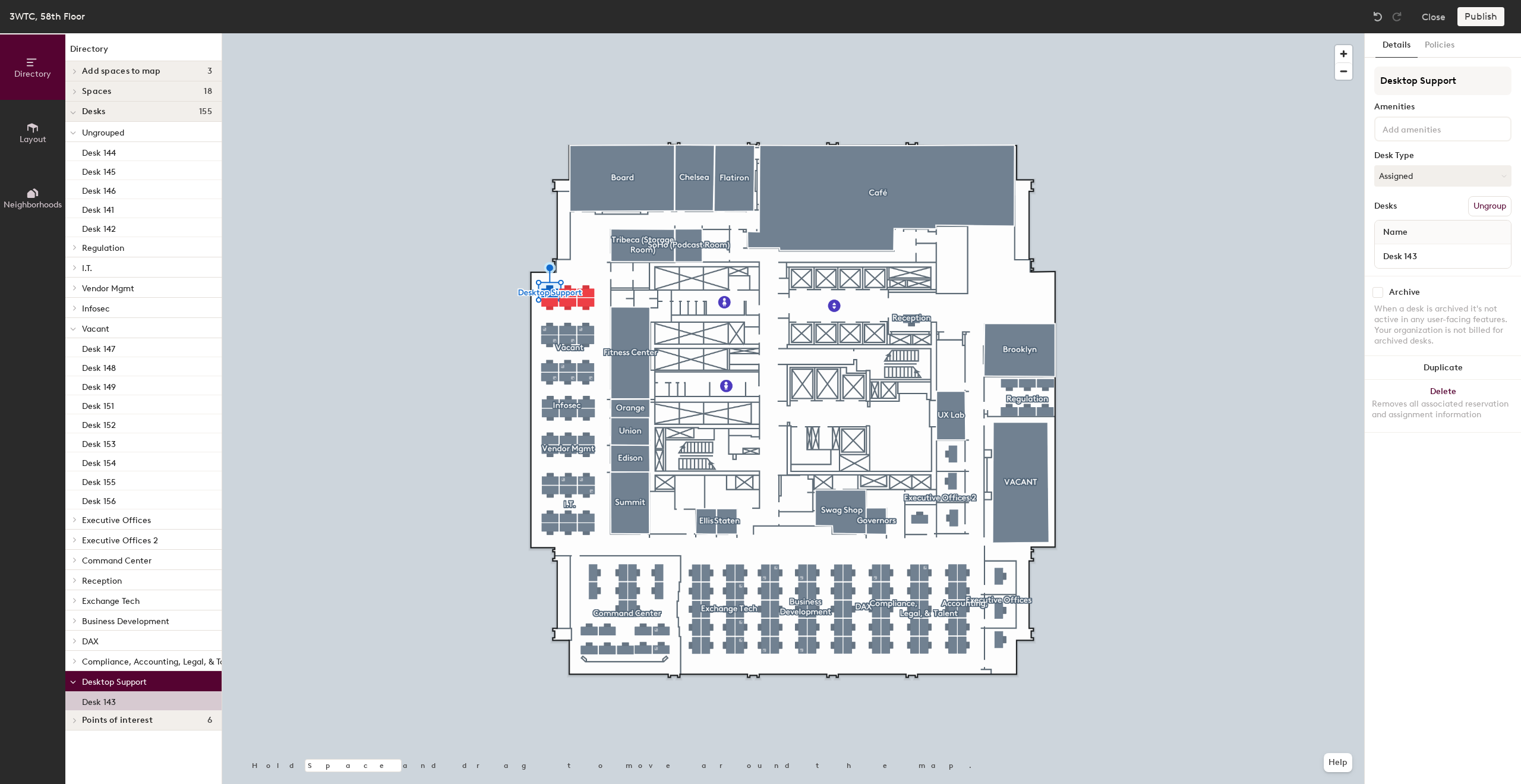
click at [101, 700] on p "Desk 143" at bounding box center [98, 700] width 34 height 13
click at [1489, 208] on button "Ungroup" at bounding box center [1490, 206] width 43 height 20
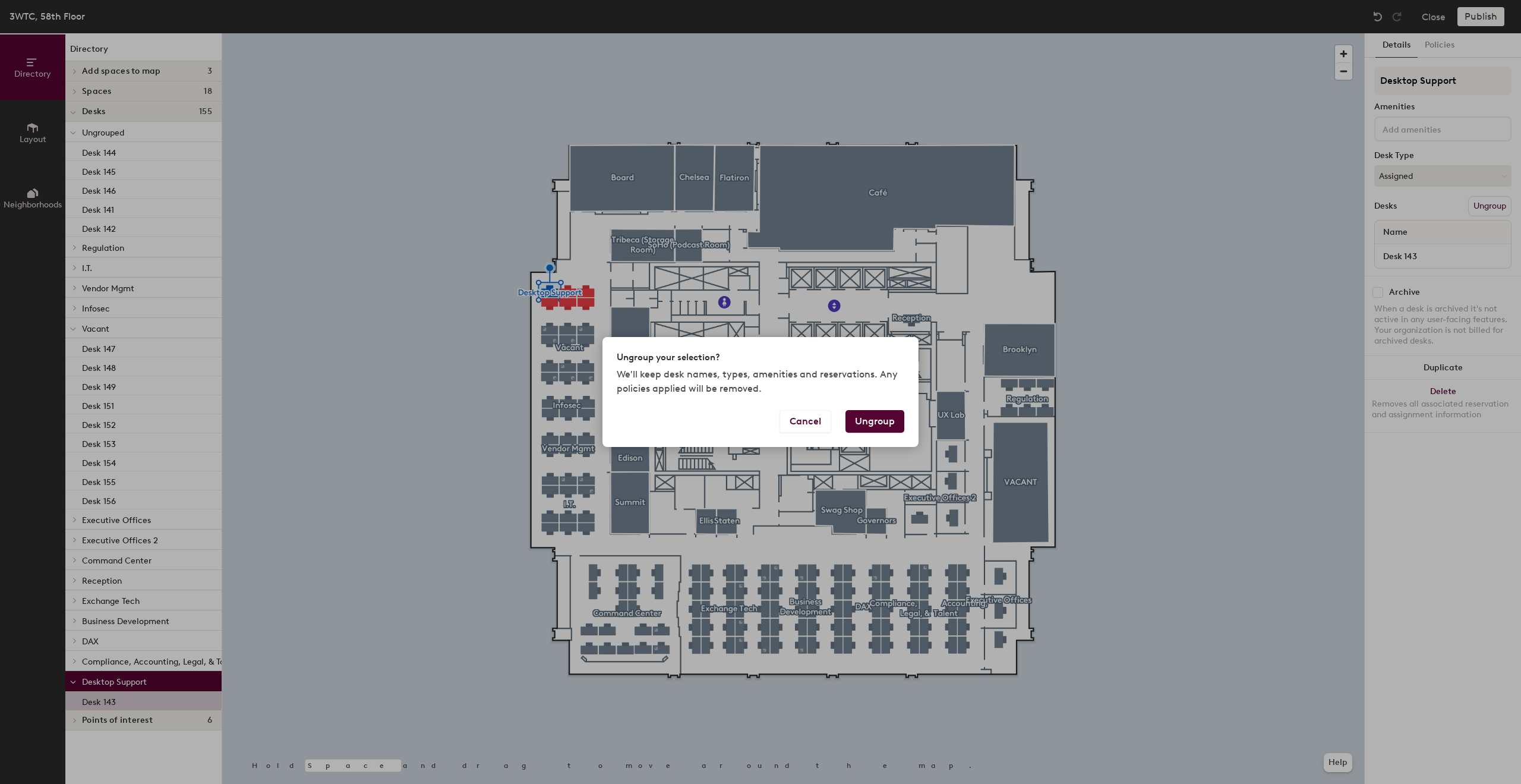
click at [884, 419] on button "Ungroup" at bounding box center [875, 421] width 59 height 23
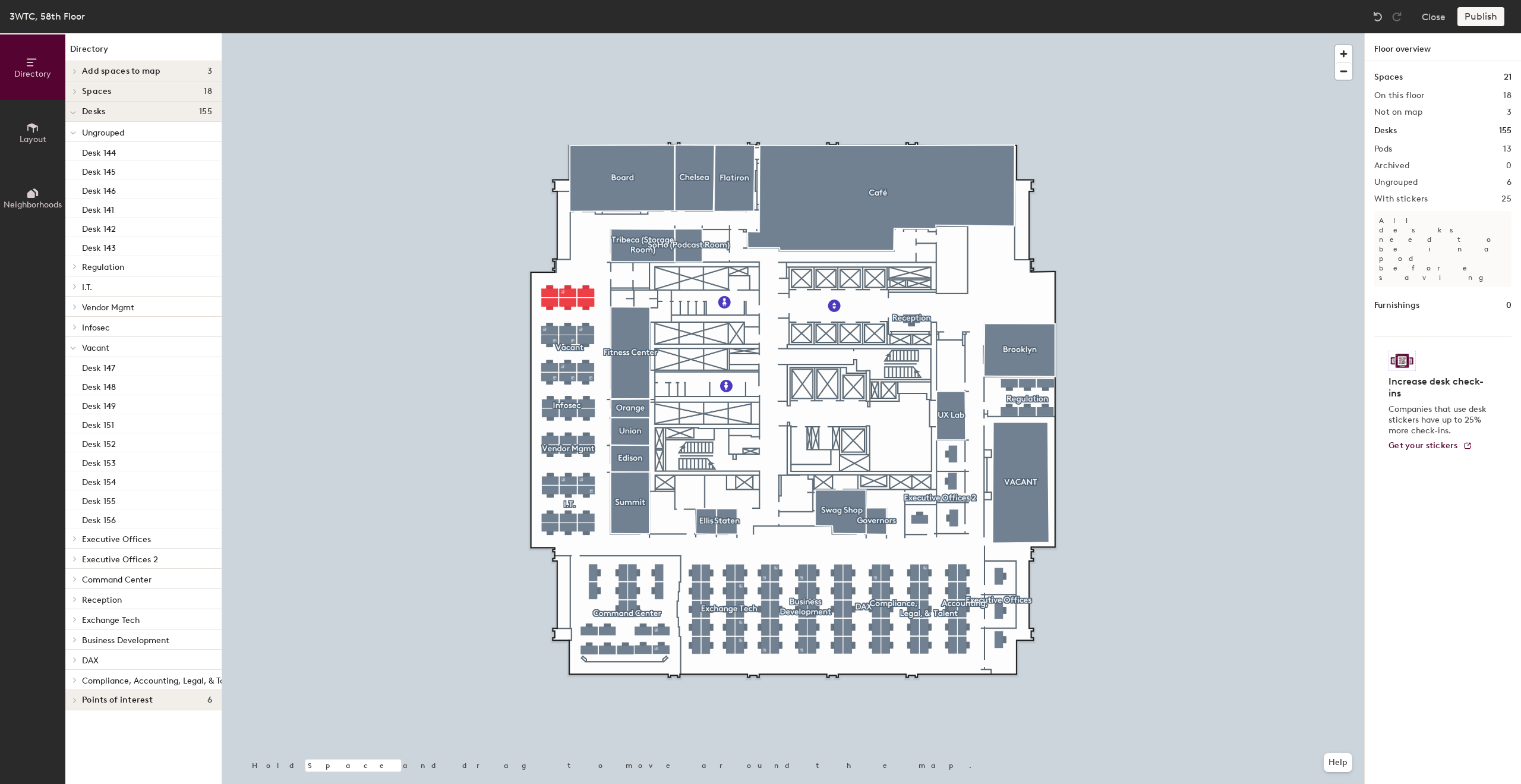
click at [553, 33] on div at bounding box center [793, 33] width 1142 height 0
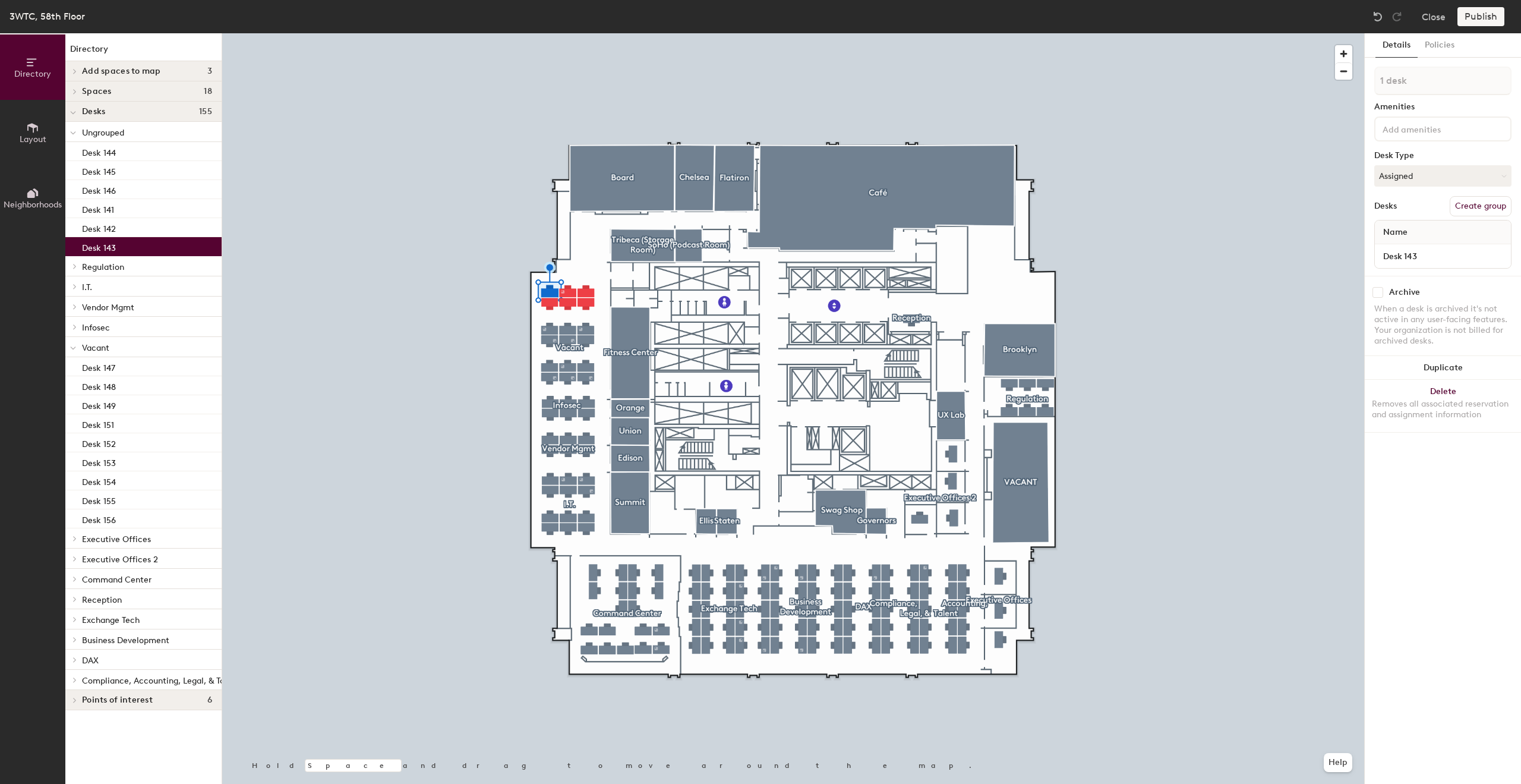
click at [1488, 205] on button "Create group" at bounding box center [1481, 206] width 62 height 20
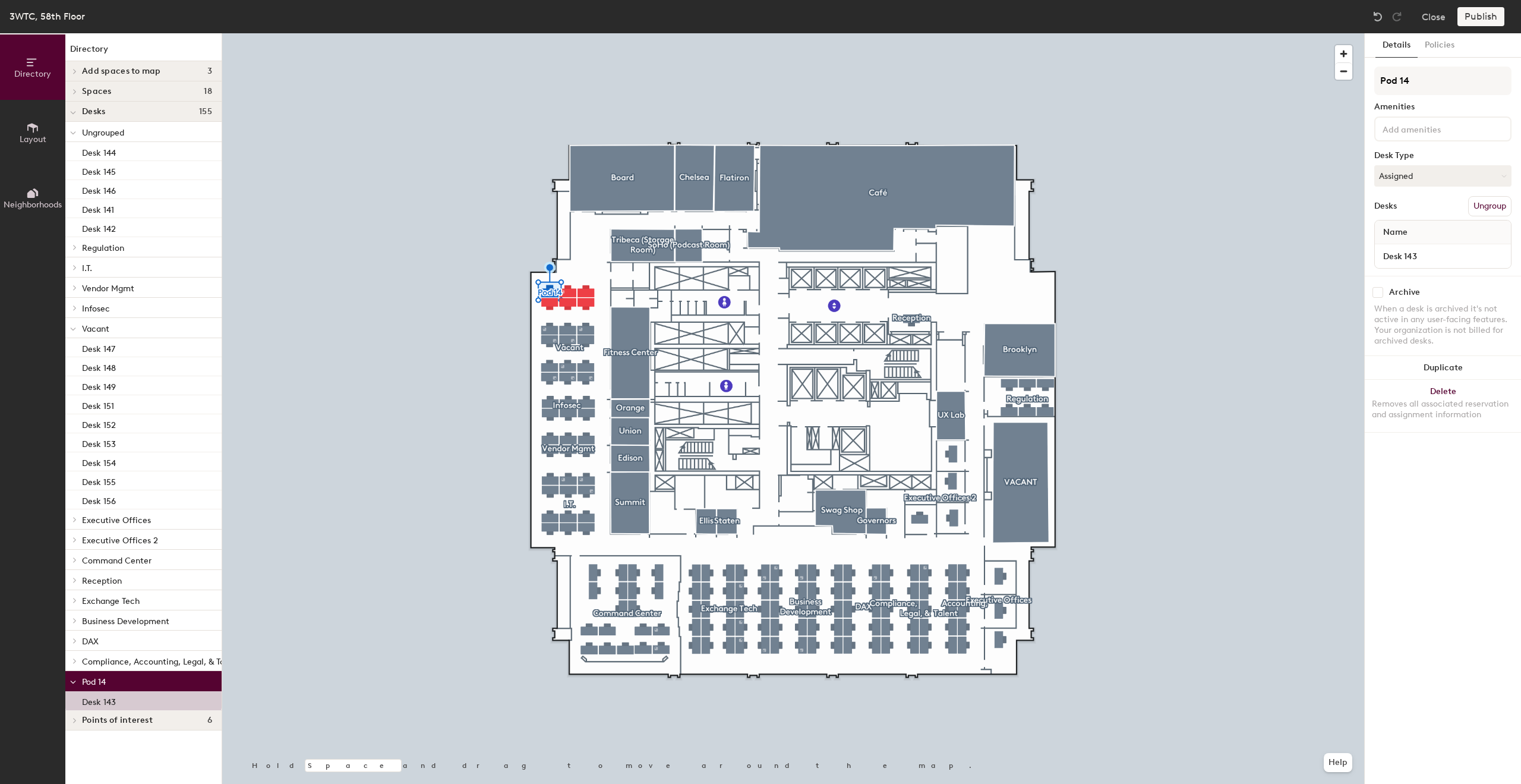
drag, startPoint x: 1423, startPoint y: 80, endPoint x: 1368, endPoint y: 84, distance: 55.1
click at [1368, 84] on div "Details Policies Pod 14 Amenities Desk Type Assigned Desks Ungroup Name Desk 14…" at bounding box center [1443, 408] width 156 height 750
click at [1432, 78] on input "Desktop SUpport" at bounding box center [1443, 81] width 137 height 29
type input "Desktop Support"
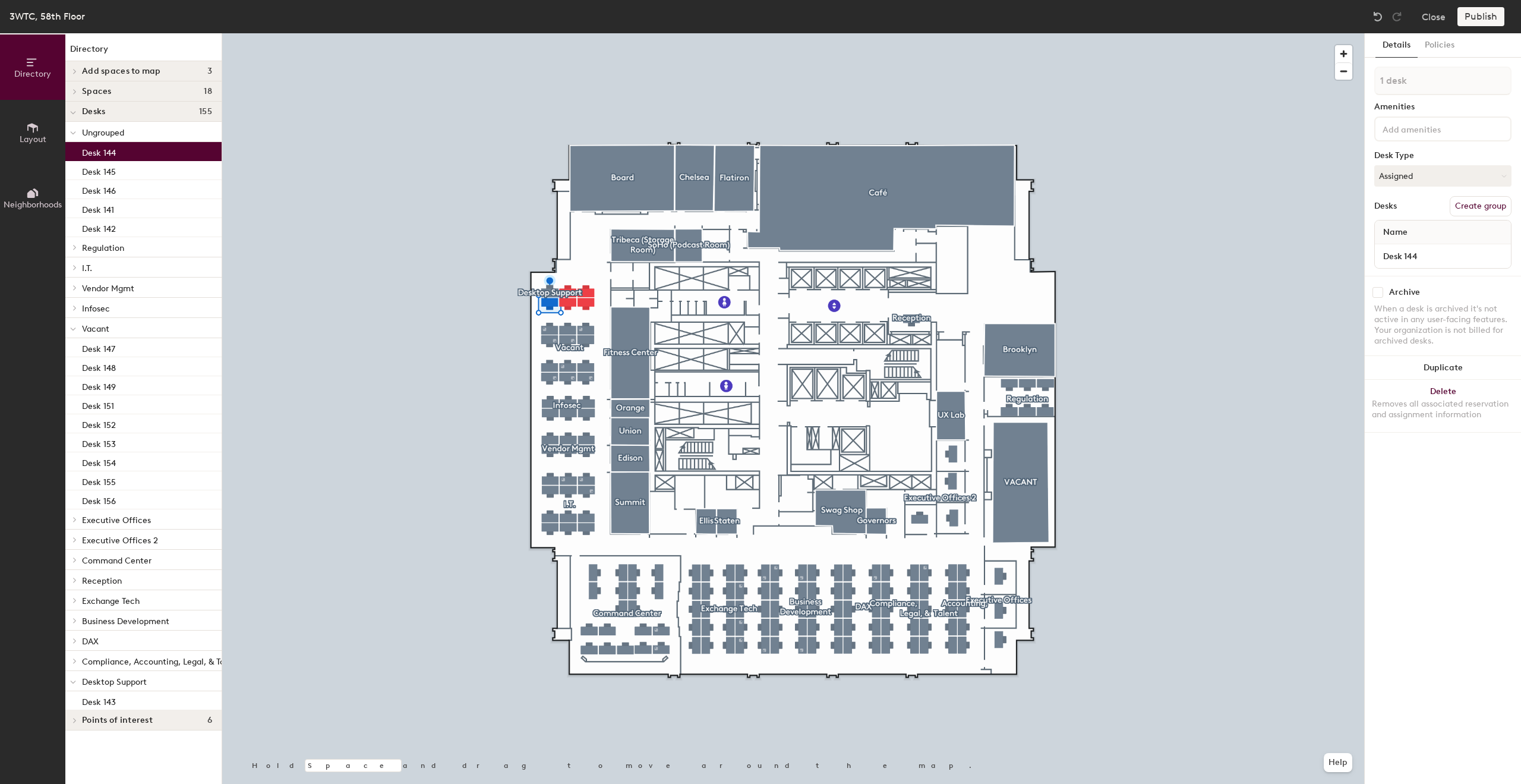
click at [1412, 131] on input at bounding box center [1434, 128] width 107 height 14
click at [1440, 47] on button "Policies" at bounding box center [1440, 45] width 44 height 24
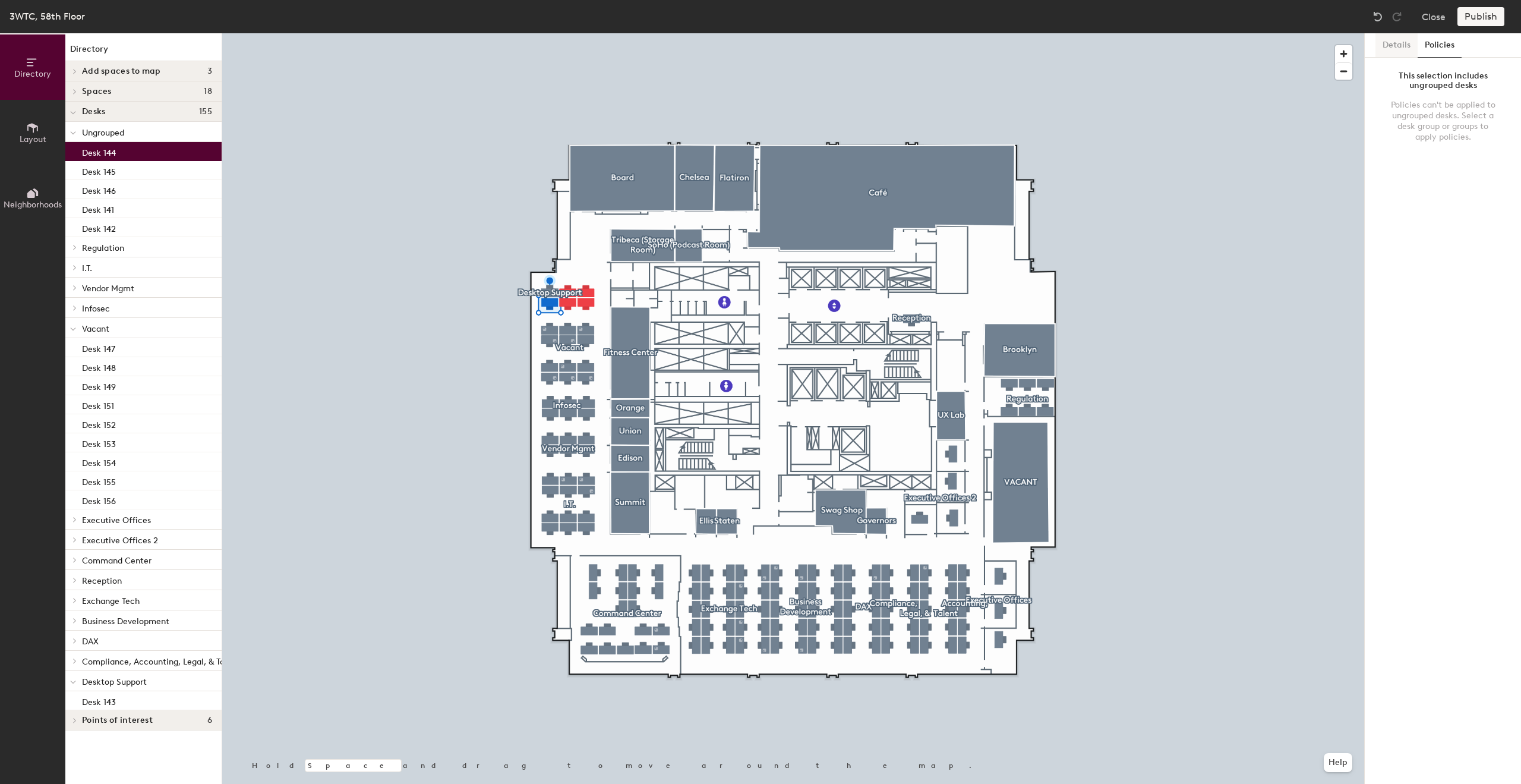
click at [1399, 48] on button "Details" at bounding box center [1396, 45] width 42 height 24
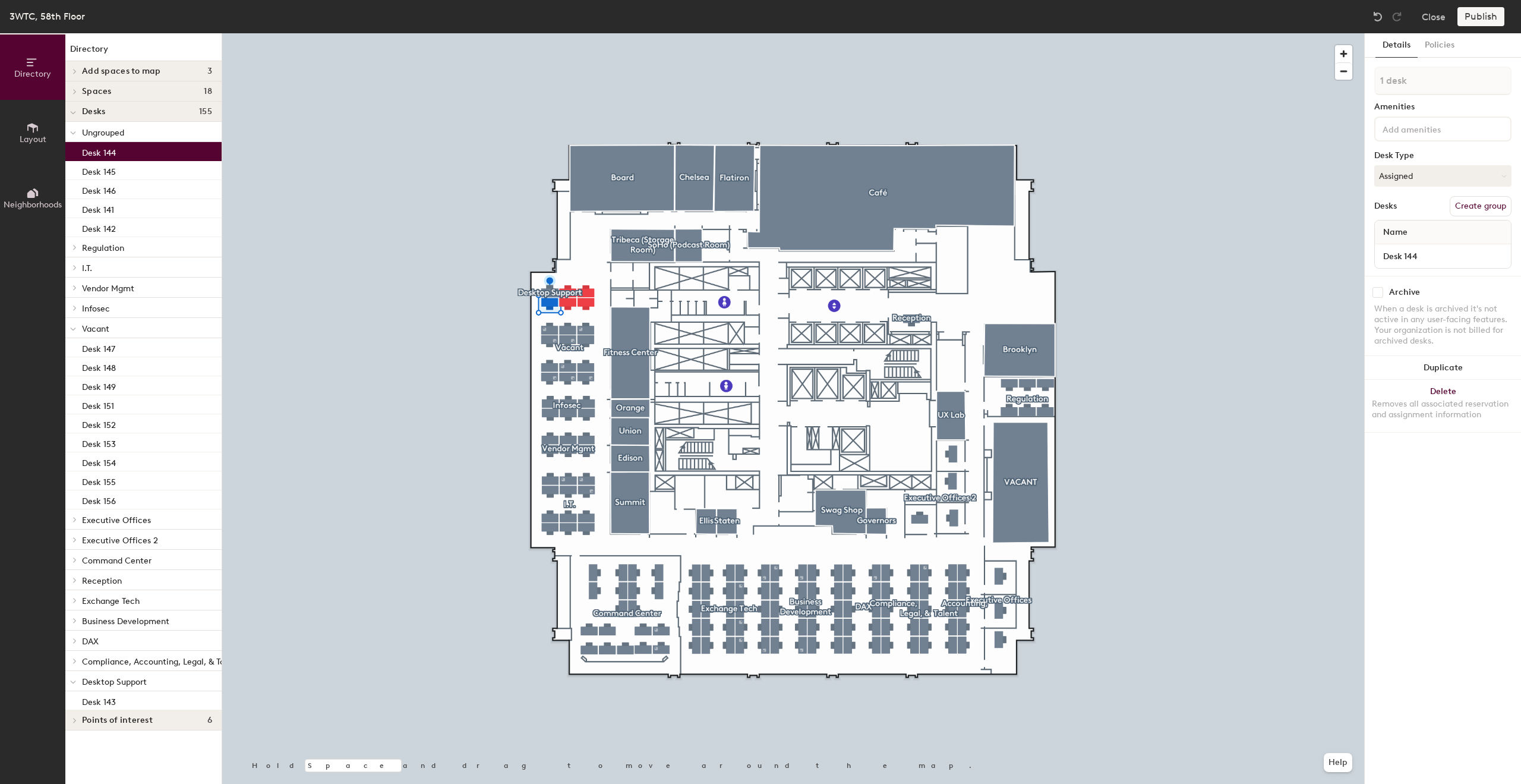
click at [416, 33] on div at bounding box center [793, 33] width 1142 height 0
click at [34, 195] on icon at bounding box center [31, 194] width 8 height 8
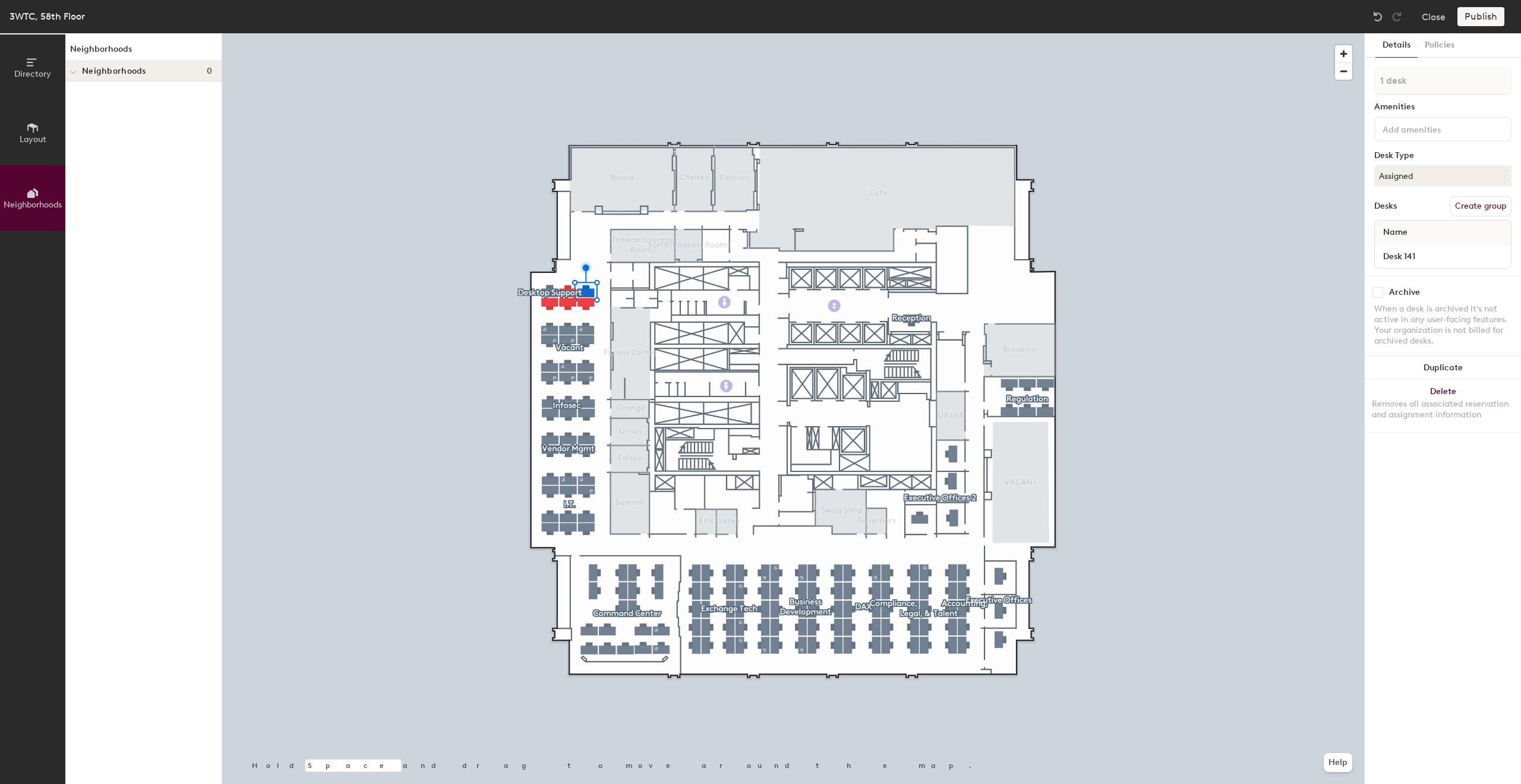
click at [31, 69] on span "Directory" at bounding box center [32, 74] width 37 height 10
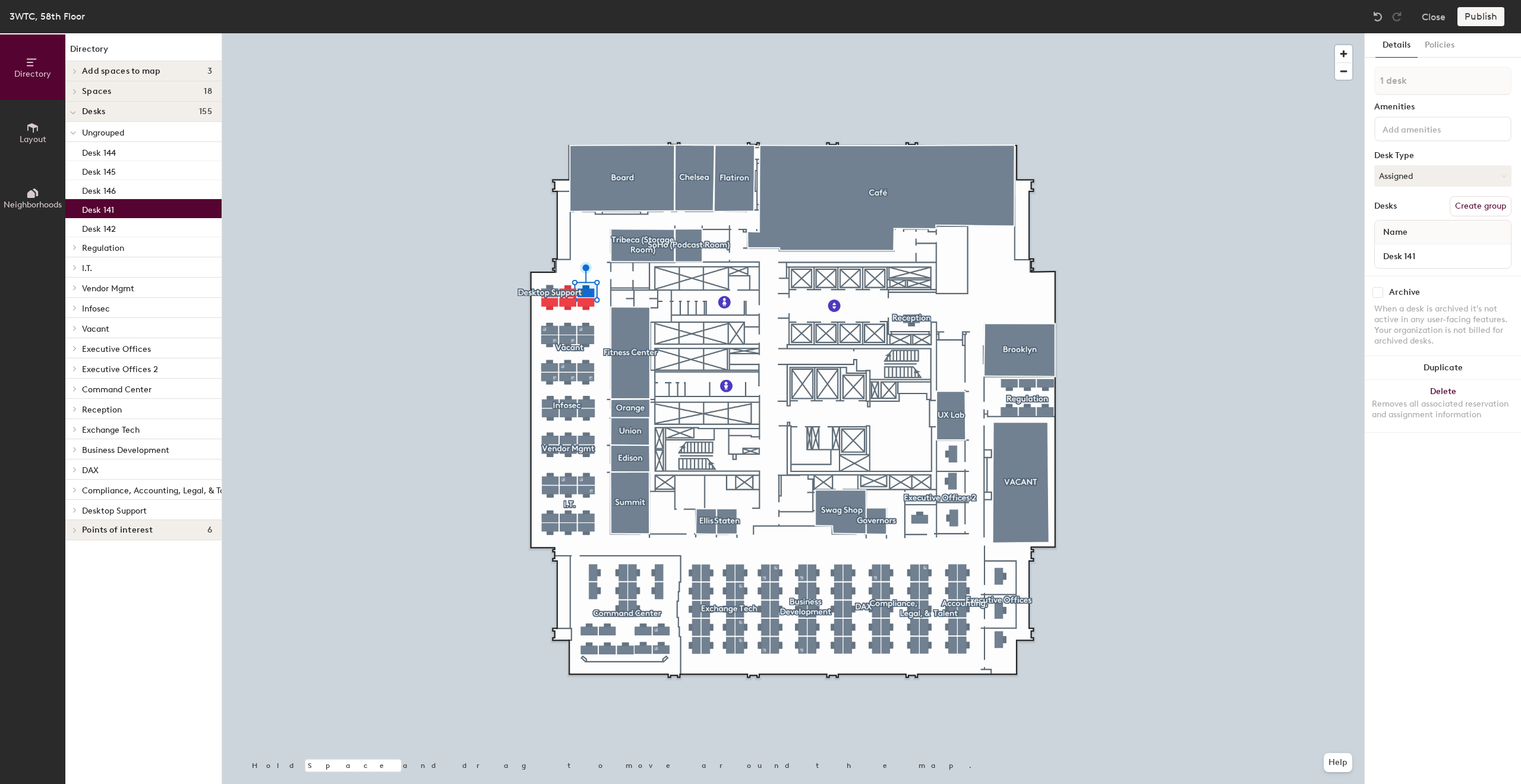
click at [71, 532] on span at bounding box center [74, 530] width 10 height 6
click at [75, 509] on icon at bounding box center [75, 510] width 5 height 6
click at [112, 510] on span "Desktop Support" at bounding box center [114, 510] width 65 height 10
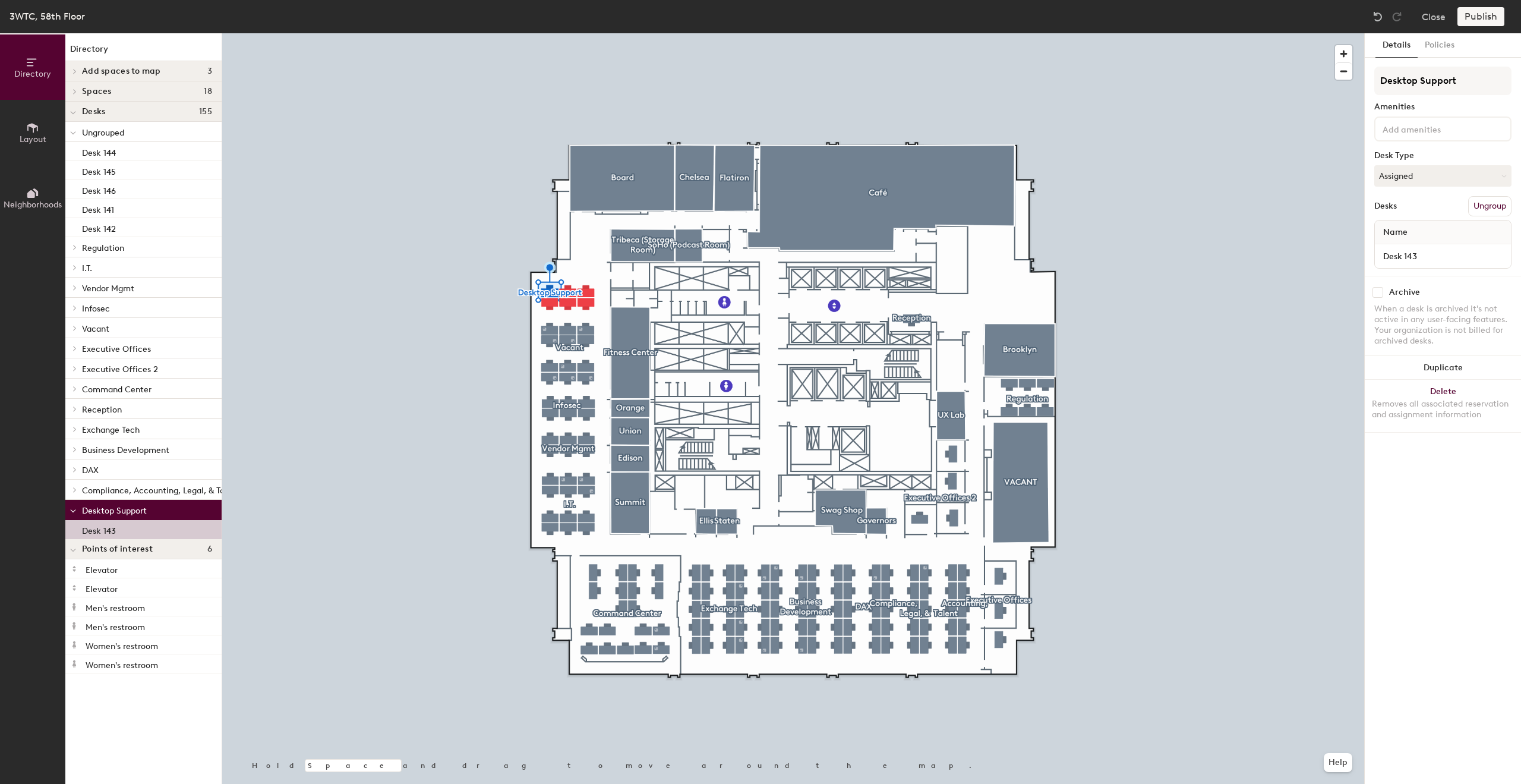
click at [106, 524] on p "Desk 143" at bounding box center [98, 529] width 34 height 13
click at [113, 509] on span "Desktop Support" at bounding box center [114, 510] width 65 height 10
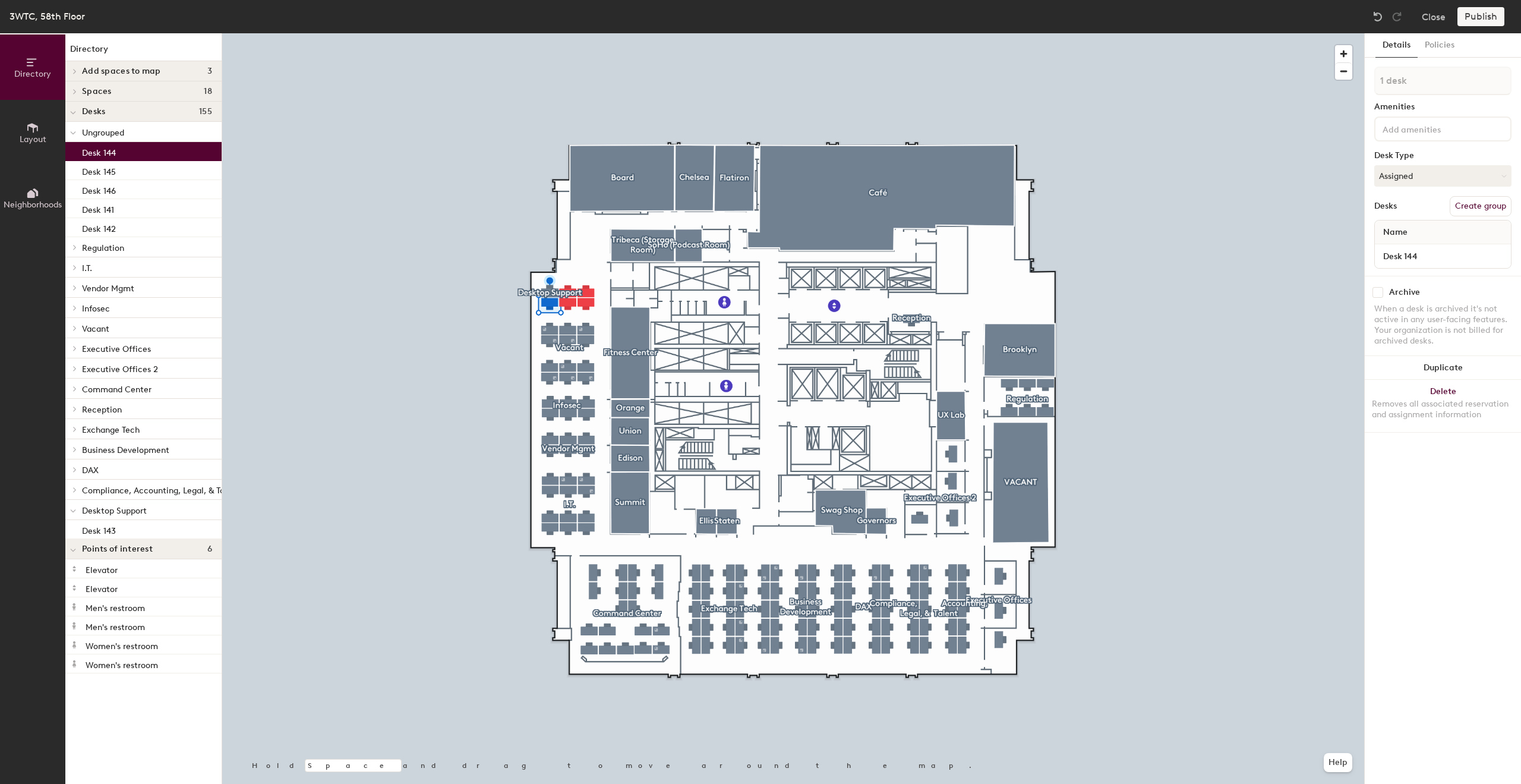
drag, startPoint x: 103, startPoint y: 153, endPoint x: 112, endPoint y: 142, distance: 14.2
click at [112, 142] on div "Desk 144" at bounding box center [143, 151] width 156 height 19
